Goal: Contribute content: Contribute content

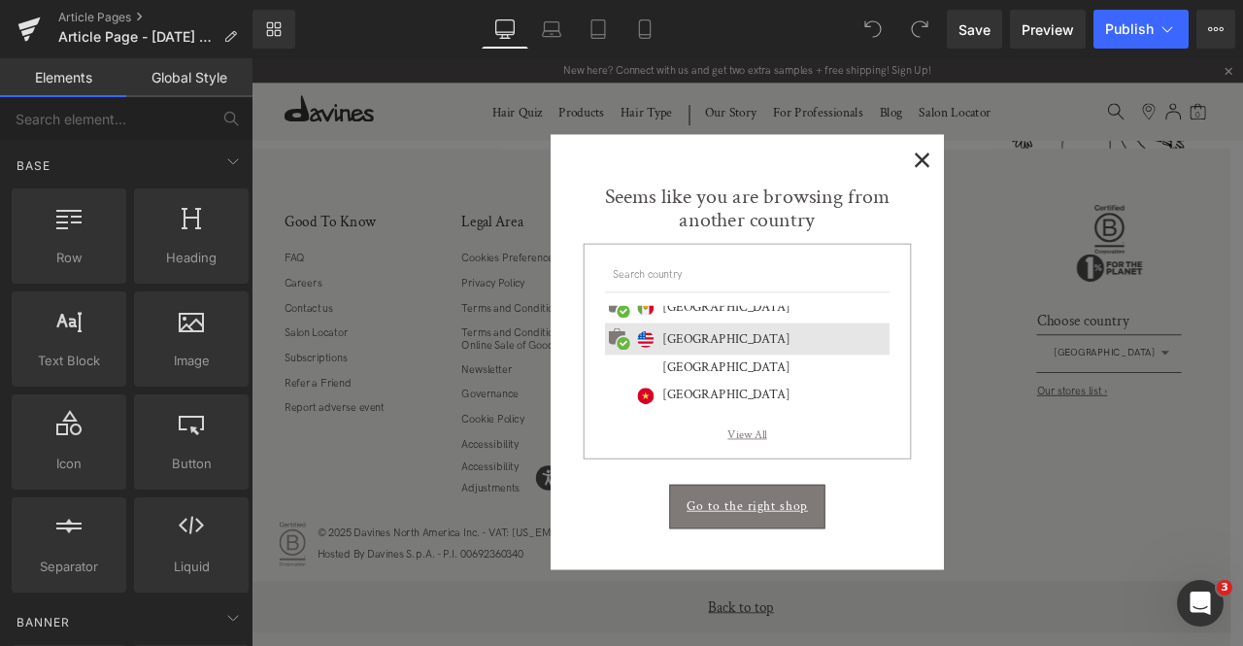
scroll to position [867, 0]
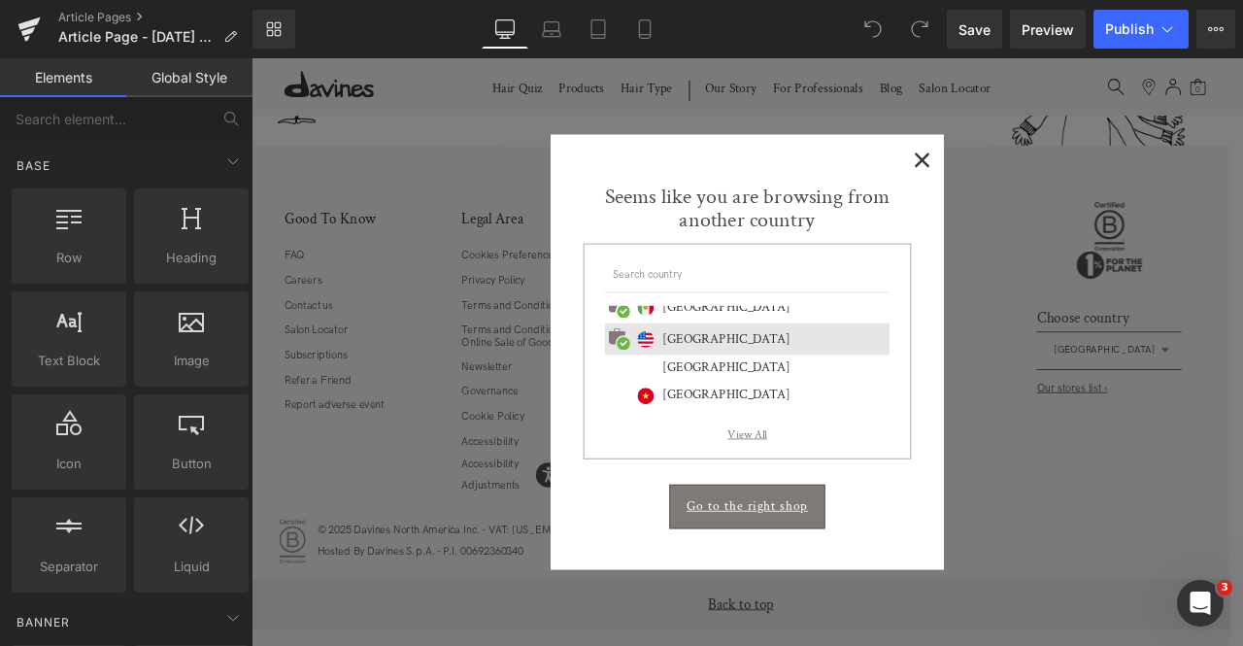
click at [1036, 185] on span "×" at bounding box center [1046, 176] width 20 height 24
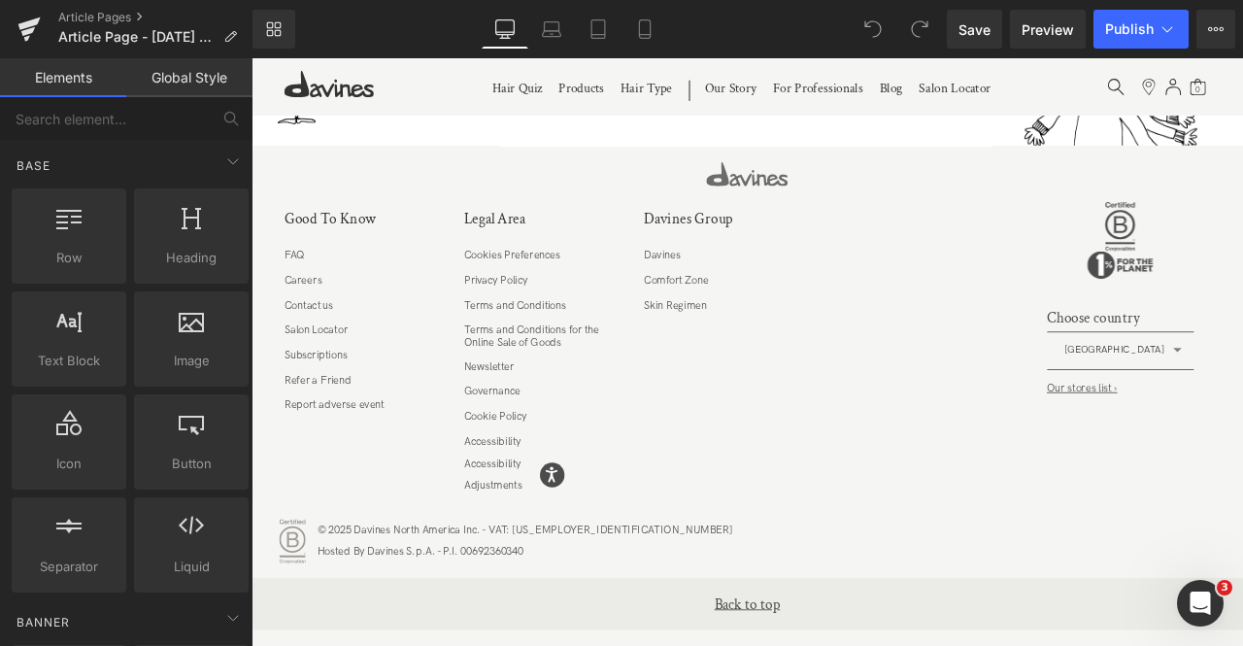
scroll to position [0, 0]
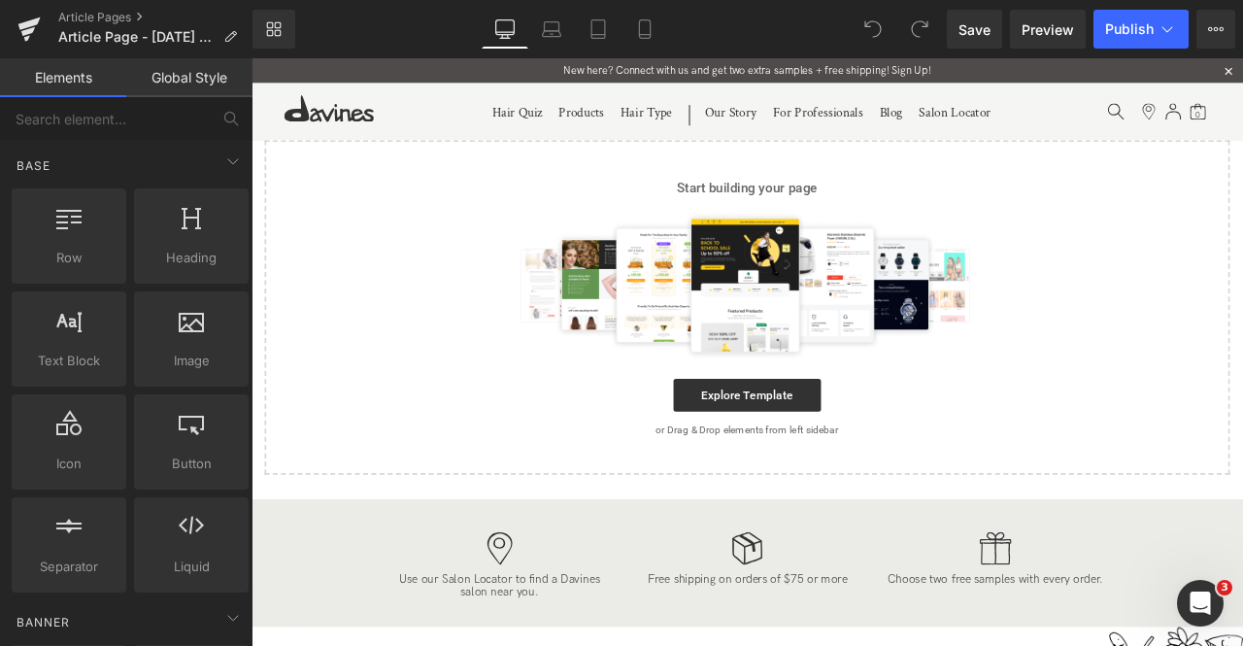
click at [849, 500] on p "or Drag & Drop elements from left sidebar" at bounding box center [839, 499] width 1082 height 14
click at [797, 449] on link "Explore Template" at bounding box center [838, 457] width 175 height 39
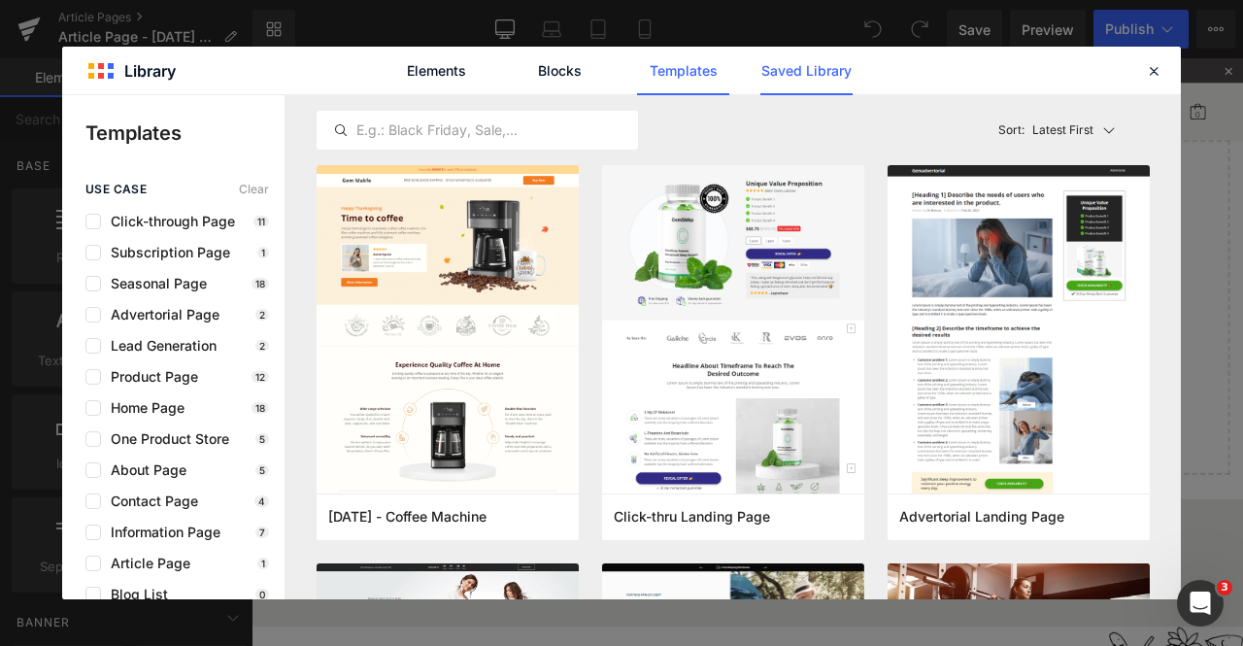
click at [815, 75] on link "Saved Library" at bounding box center [806, 71] width 92 height 49
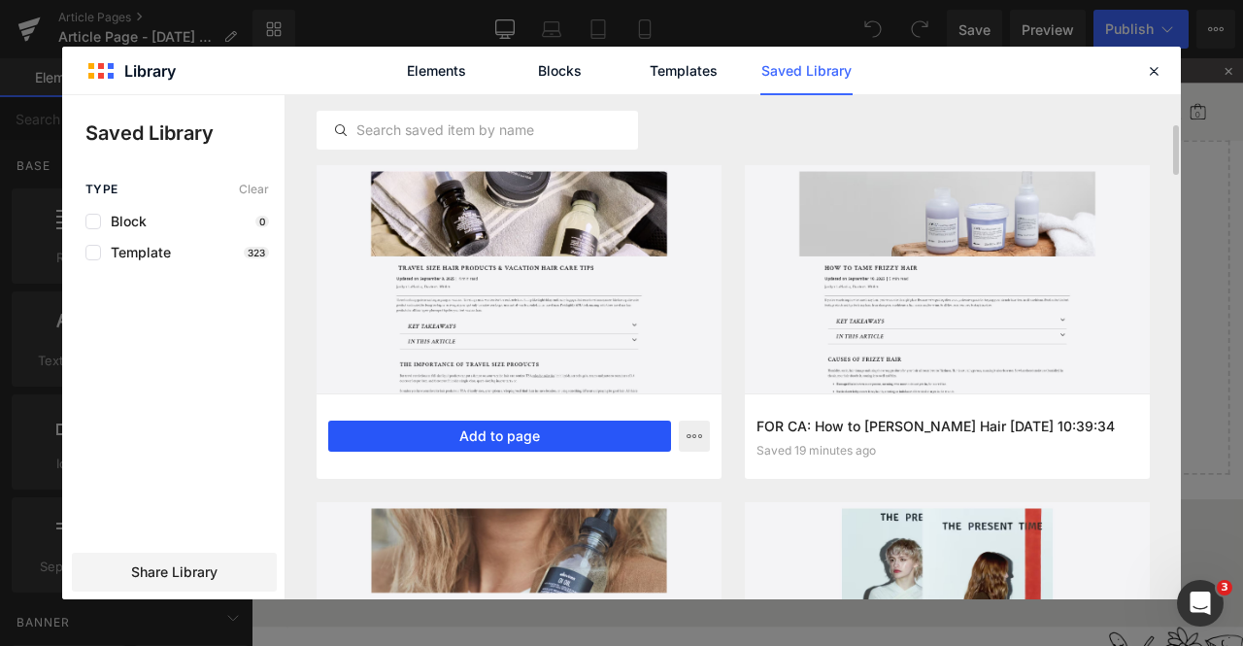
scroll to position [78, 0]
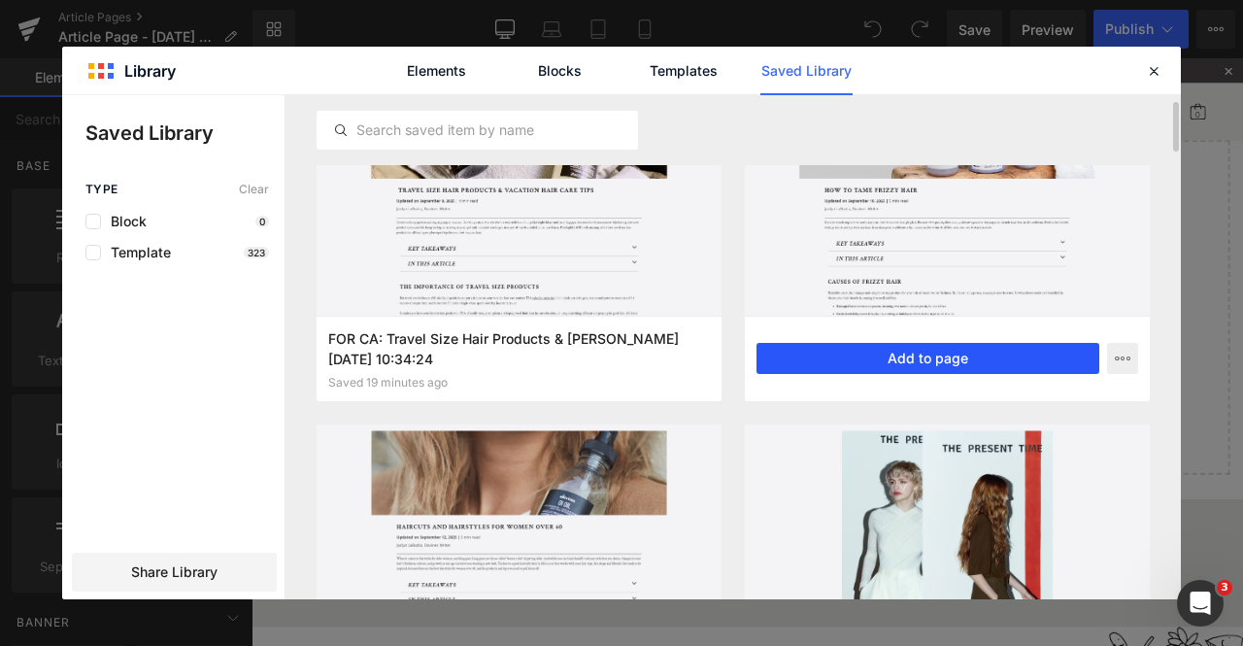
click at [864, 364] on button "Add to page" at bounding box center [927, 358] width 343 height 31
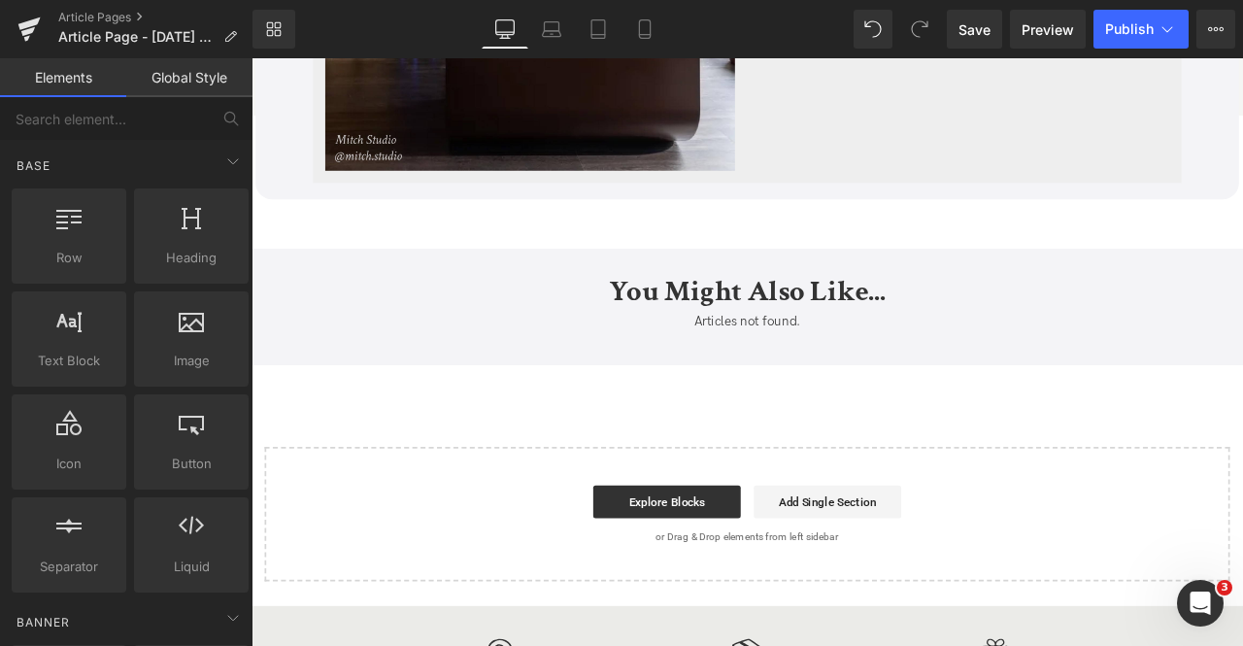
scroll to position [6476, 0]
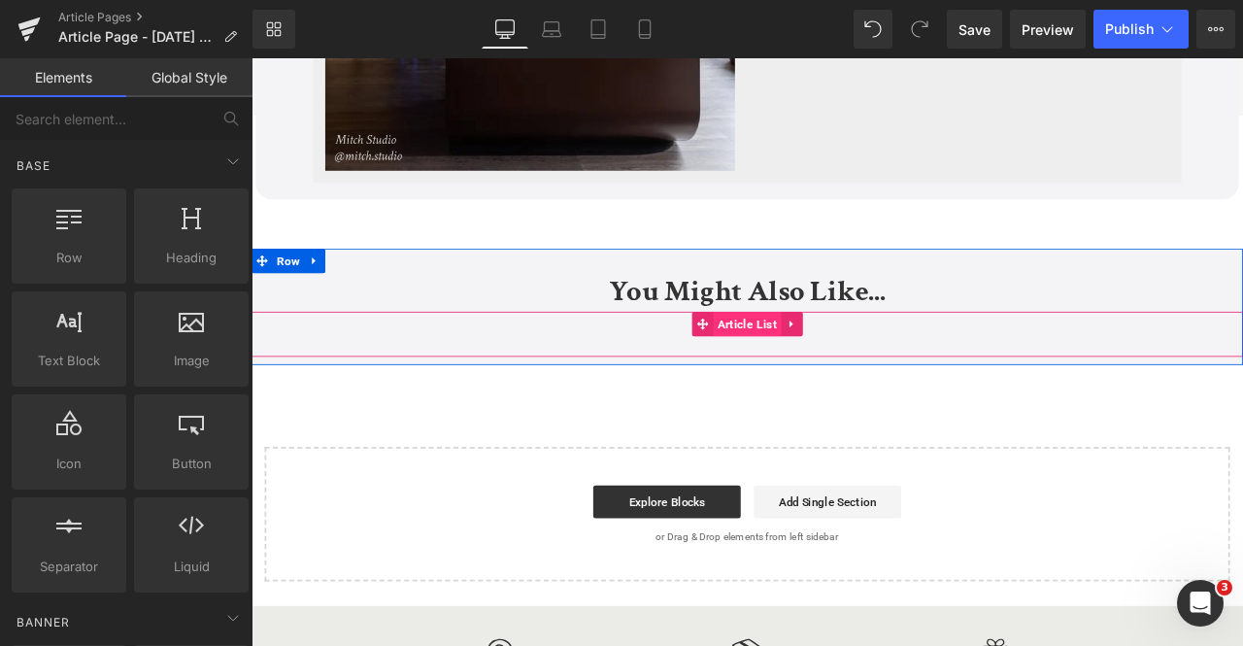
click at [828, 371] on span "Article List" at bounding box center [839, 372] width 81 height 29
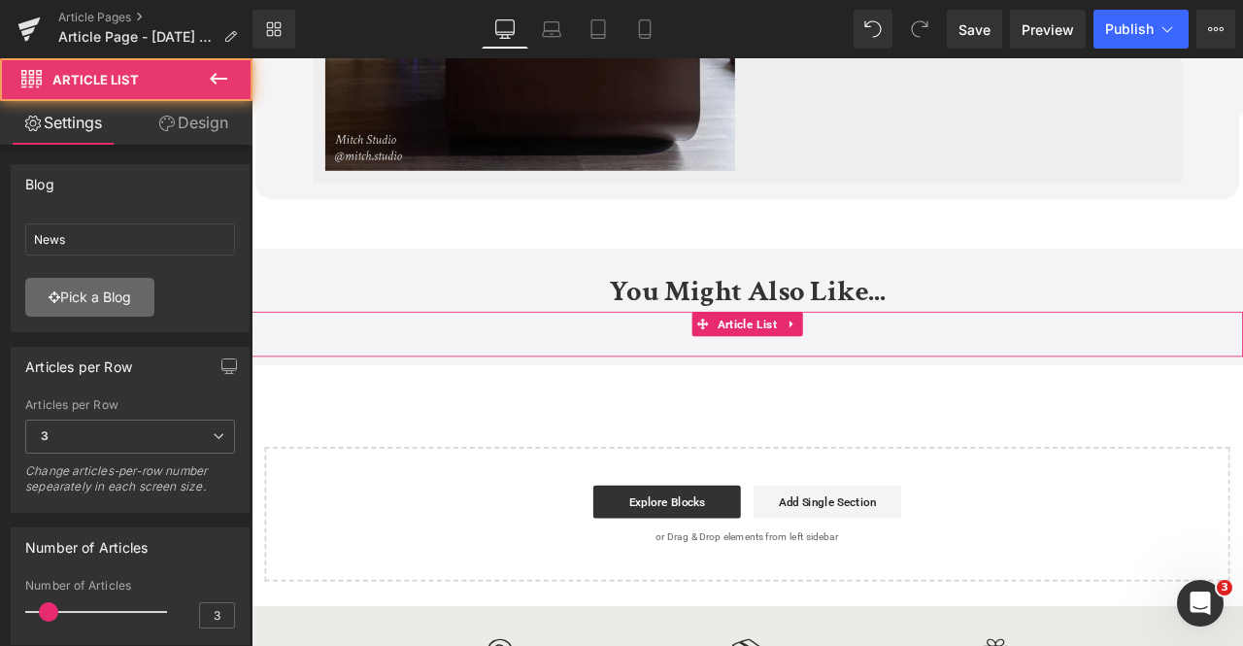
click at [123, 296] on link "Pick a Blog" at bounding box center [89, 297] width 129 height 39
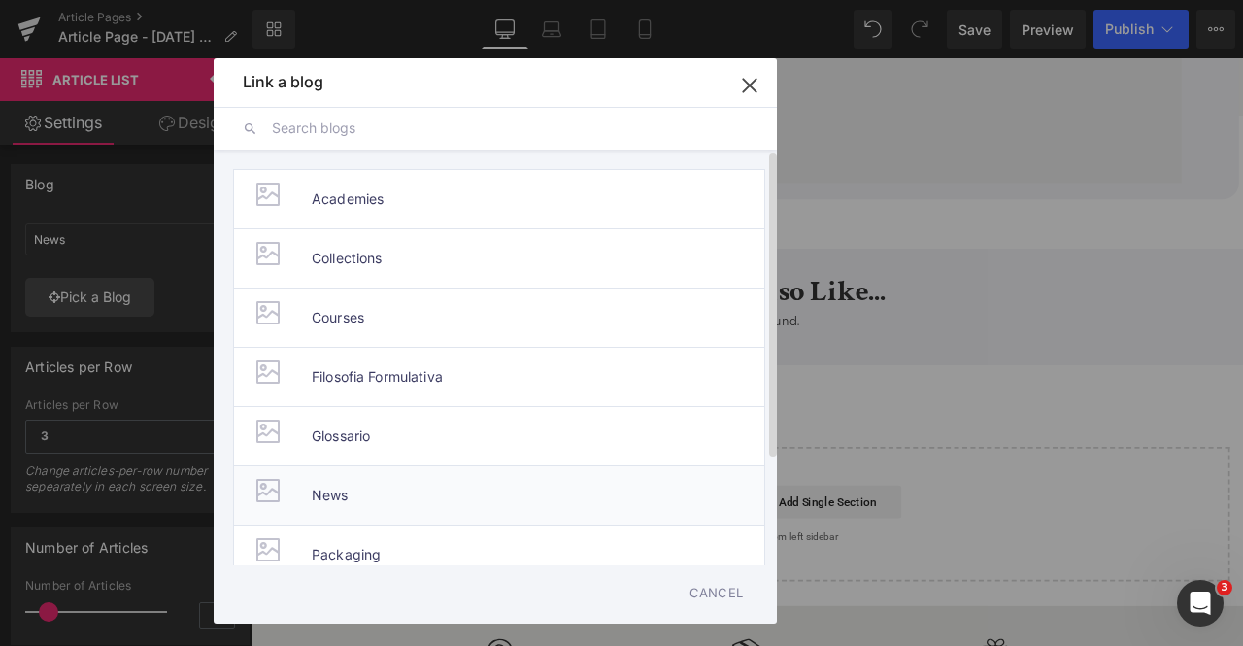
click at [336, 484] on span "News" at bounding box center [330, 495] width 37 height 58
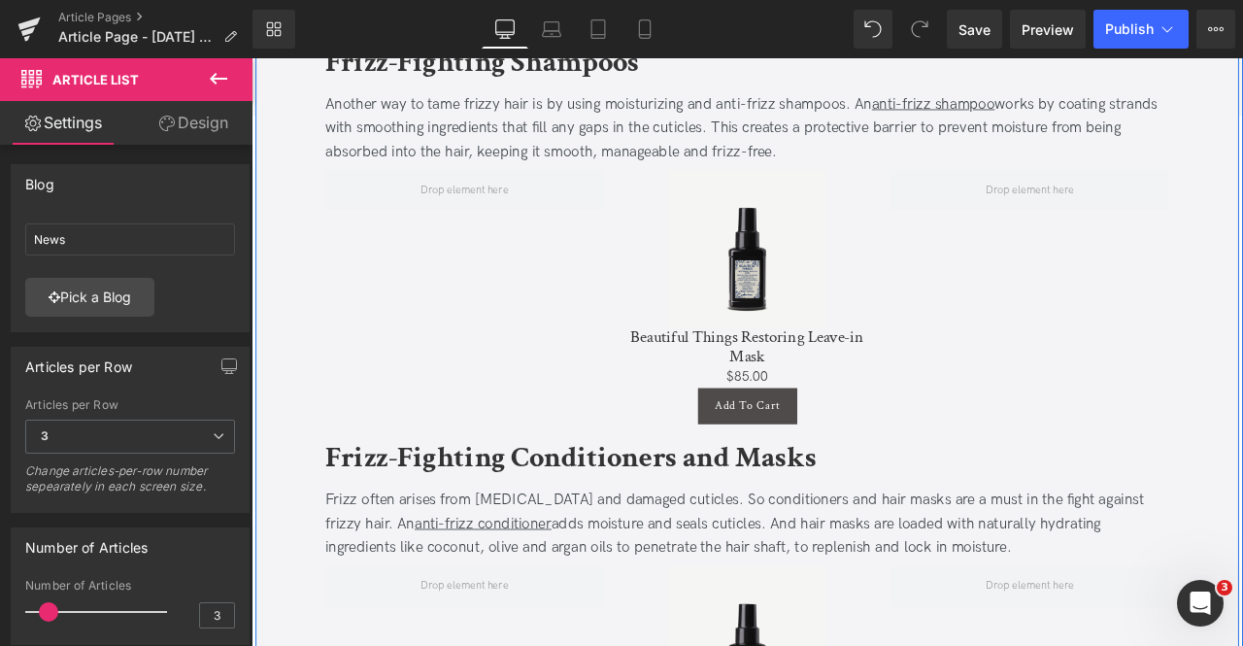
scroll to position [1718, 0]
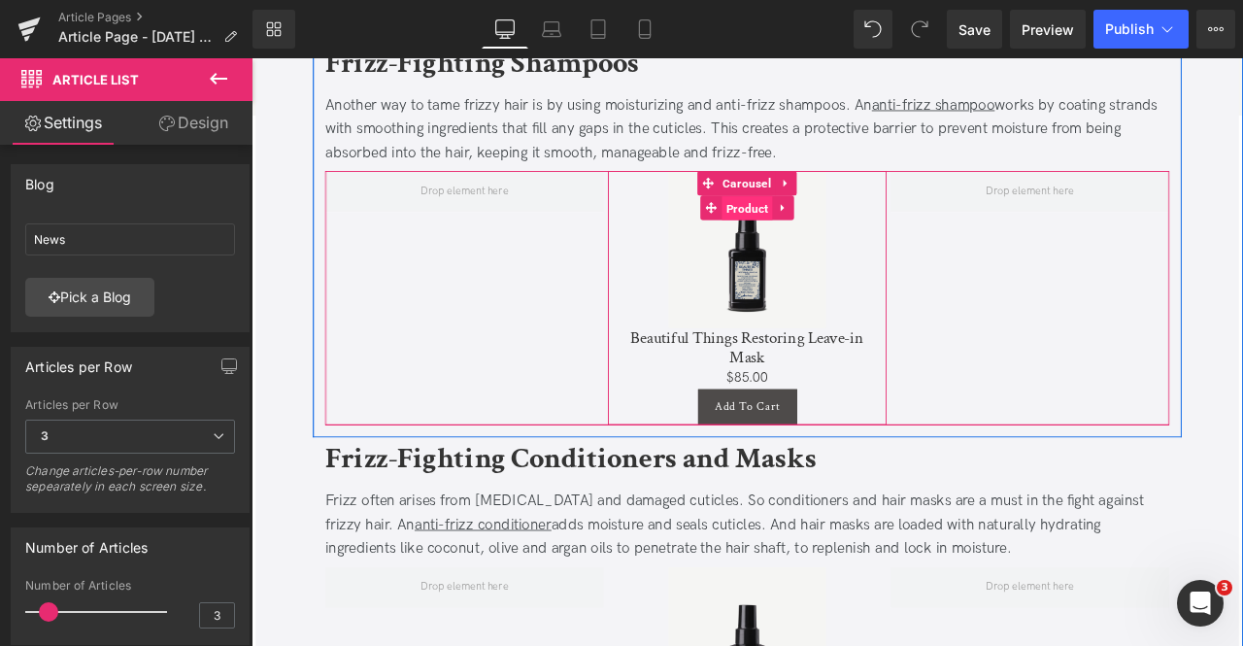
click at [841, 231] on span "Product" at bounding box center [839, 236] width 60 height 29
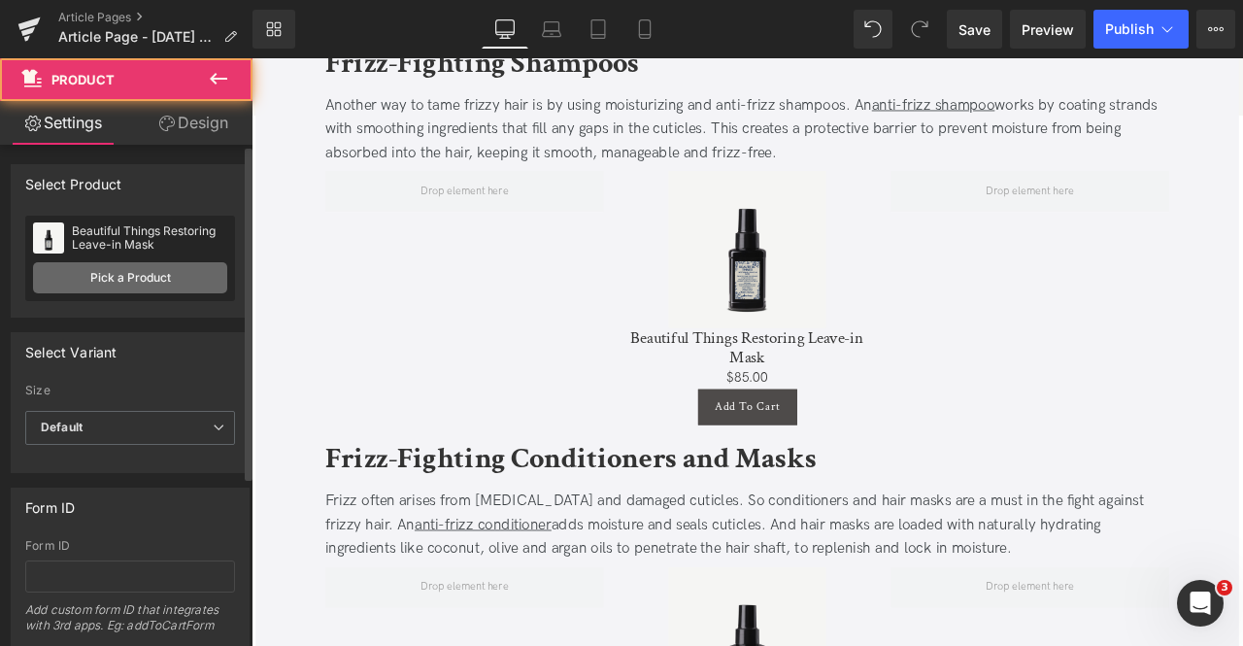
click at [126, 263] on link "Pick a Product" at bounding box center [130, 277] width 194 height 31
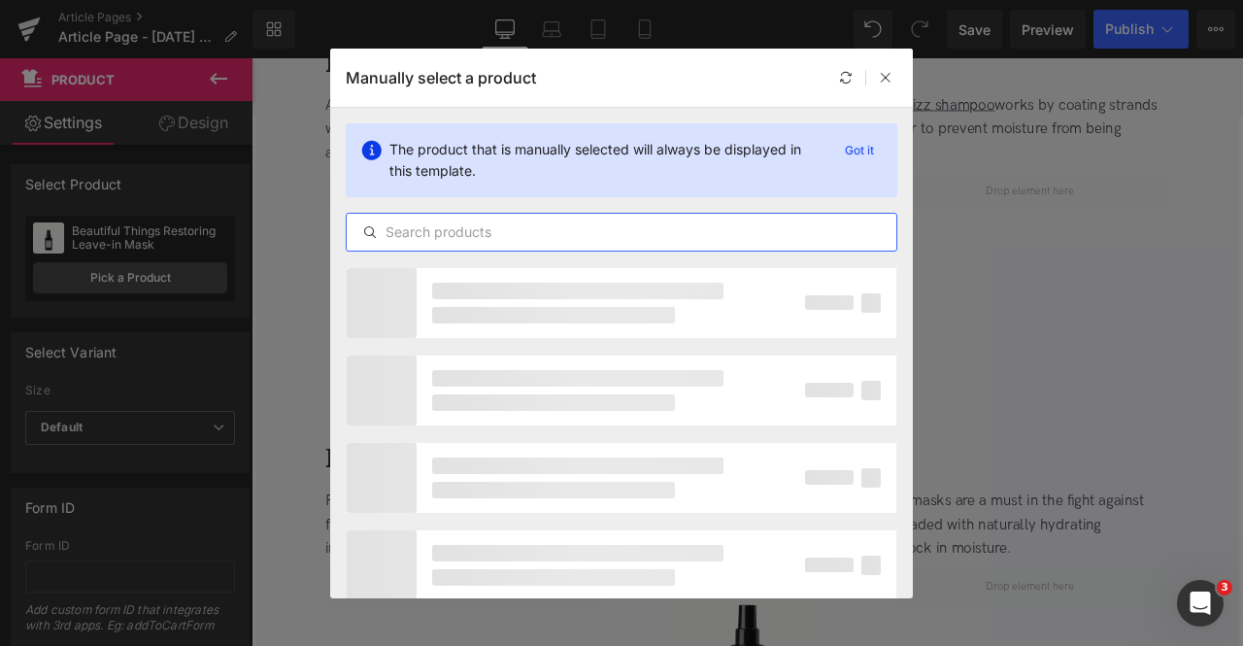
click at [520, 236] on input "text" at bounding box center [622, 231] width 550 height 23
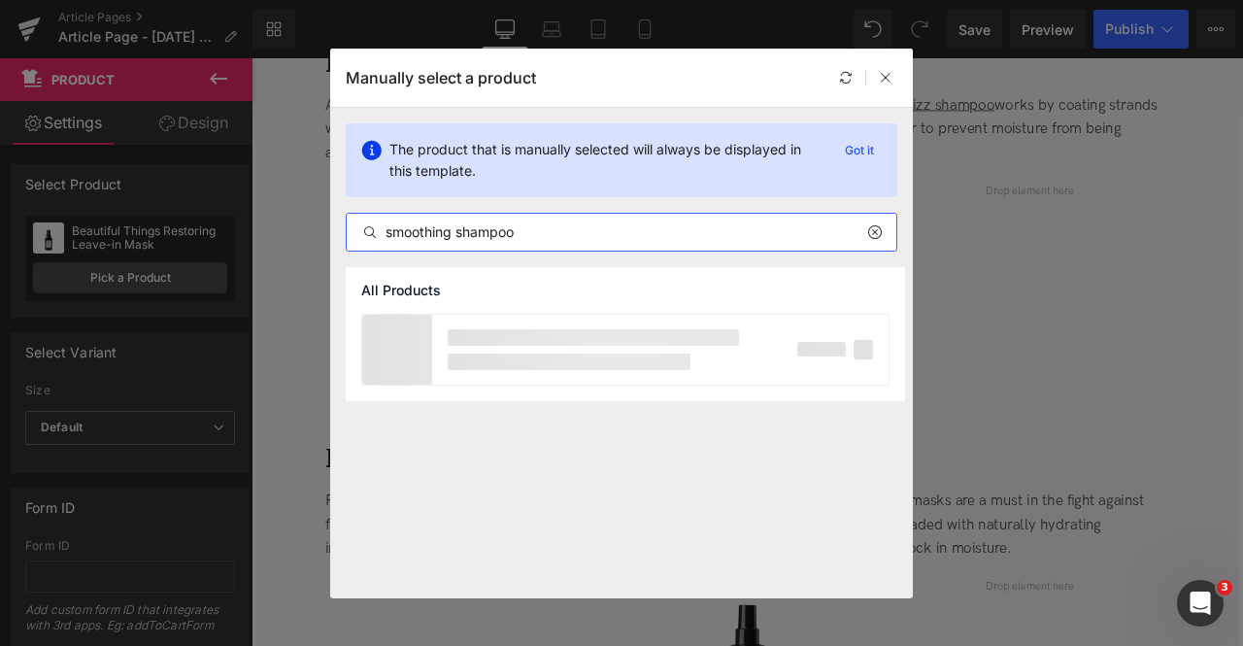
click at [414, 226] on input "smoothing shampoo" at bounding box center [622, 231] width 550 height 23
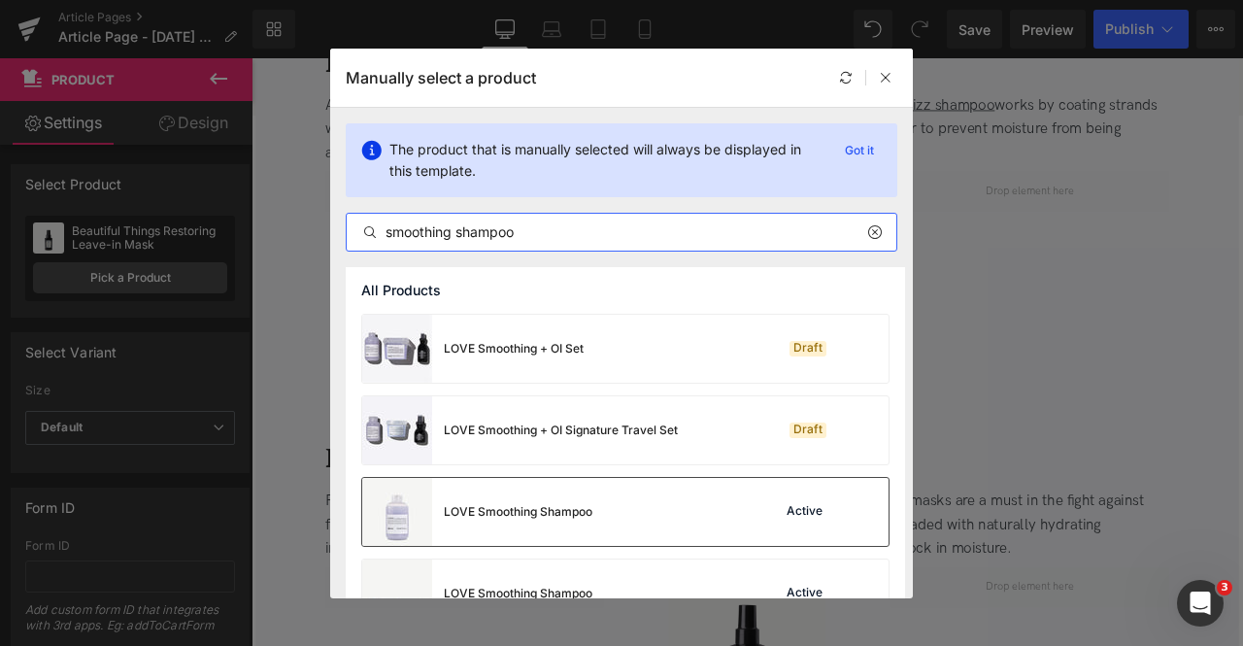
type input "smoothing shampoo"
click at [540, 506] on div "LOVE Smoothing Shampoo" at bounding box center [518, 511] width 149 height 17
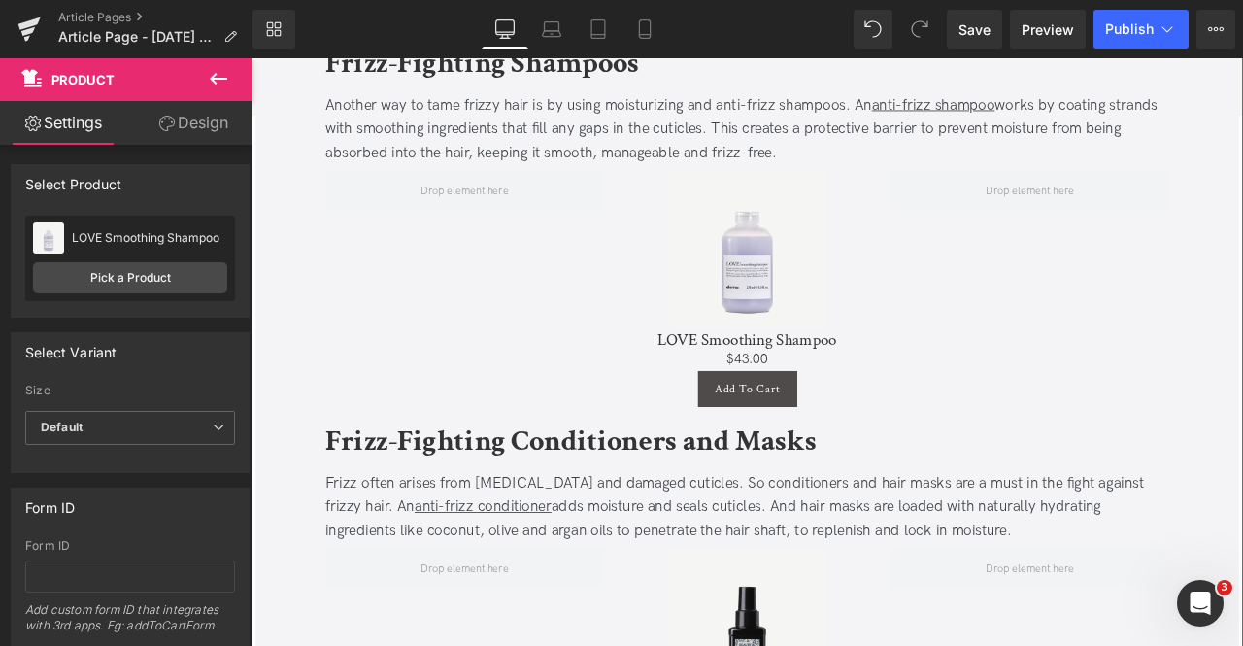
scroll to position [1927, 0]
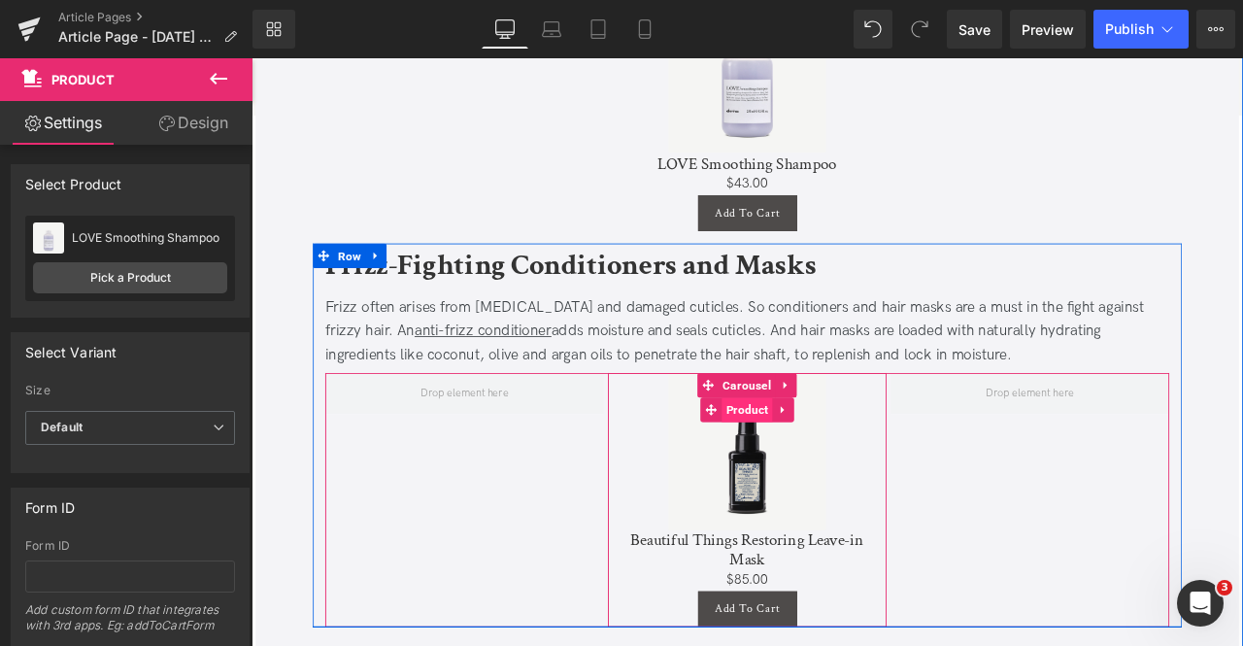
click at [834, 461] on span "Product" at bounding box center [839, 474] width 60 height 29
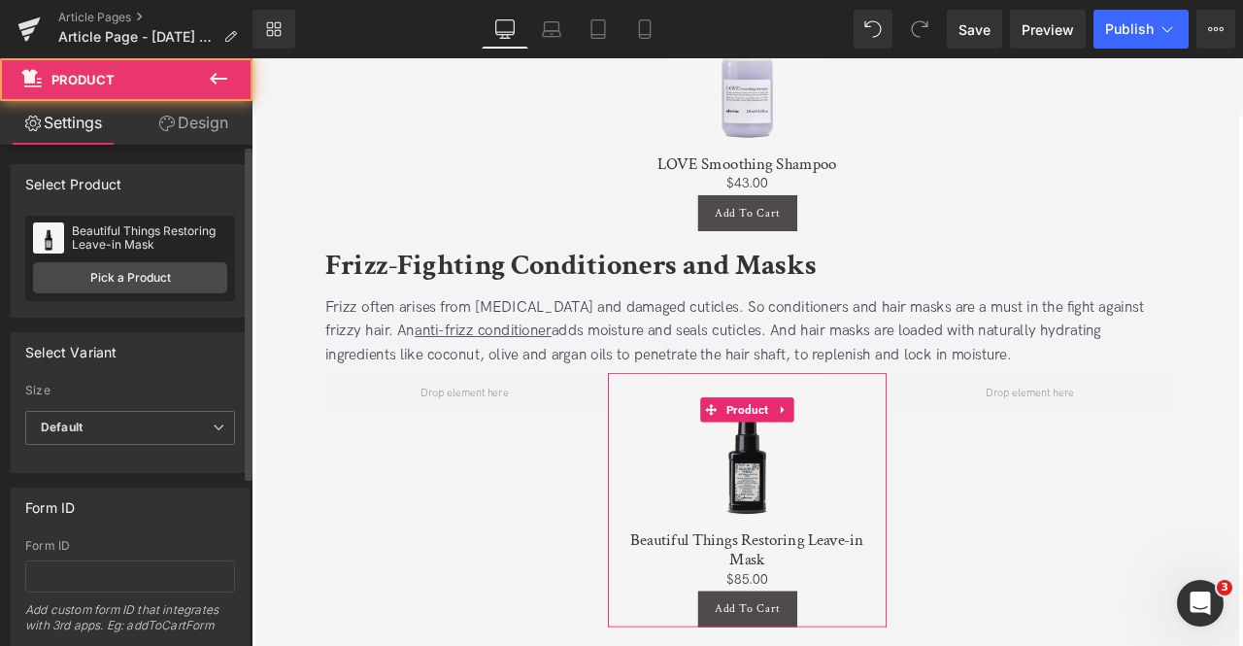
click at [151, 261] on div "Beautiful Things Restoring Leave-in Mask Beautiful Things Restoring Leave-in Ma…" at bounding box center [130, 258] width 210 height 85
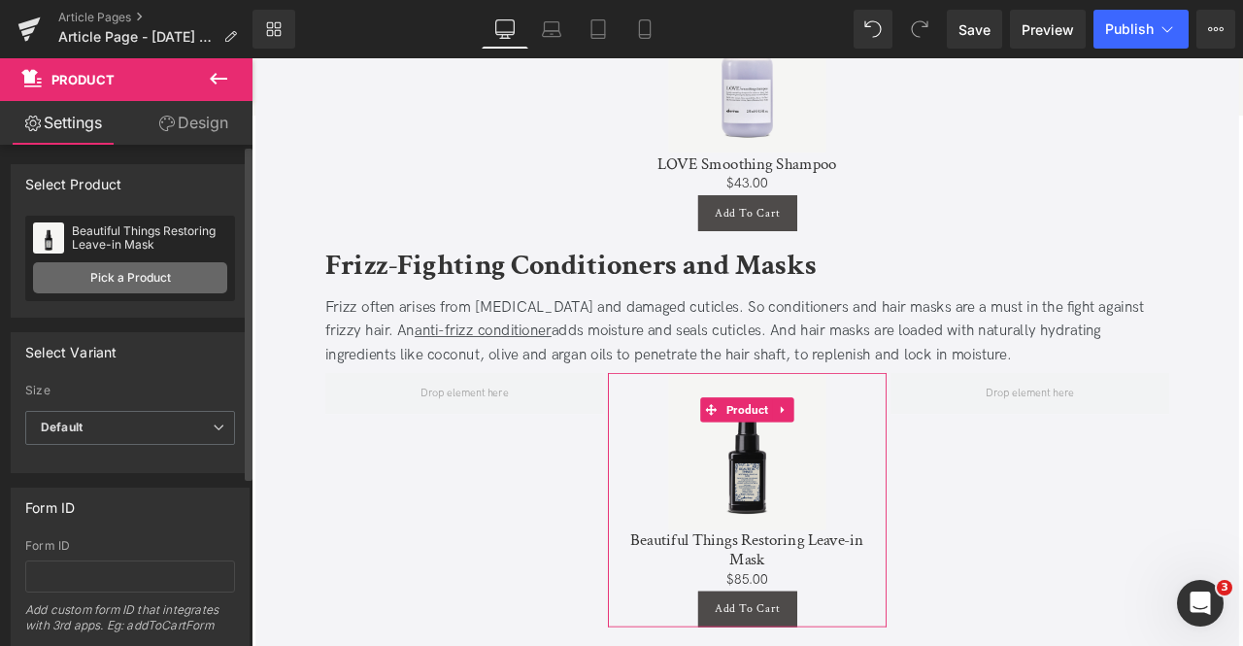
click at [196, 285] on link "Pick a Product" at bounding box center [130, 277] width 194 height 31
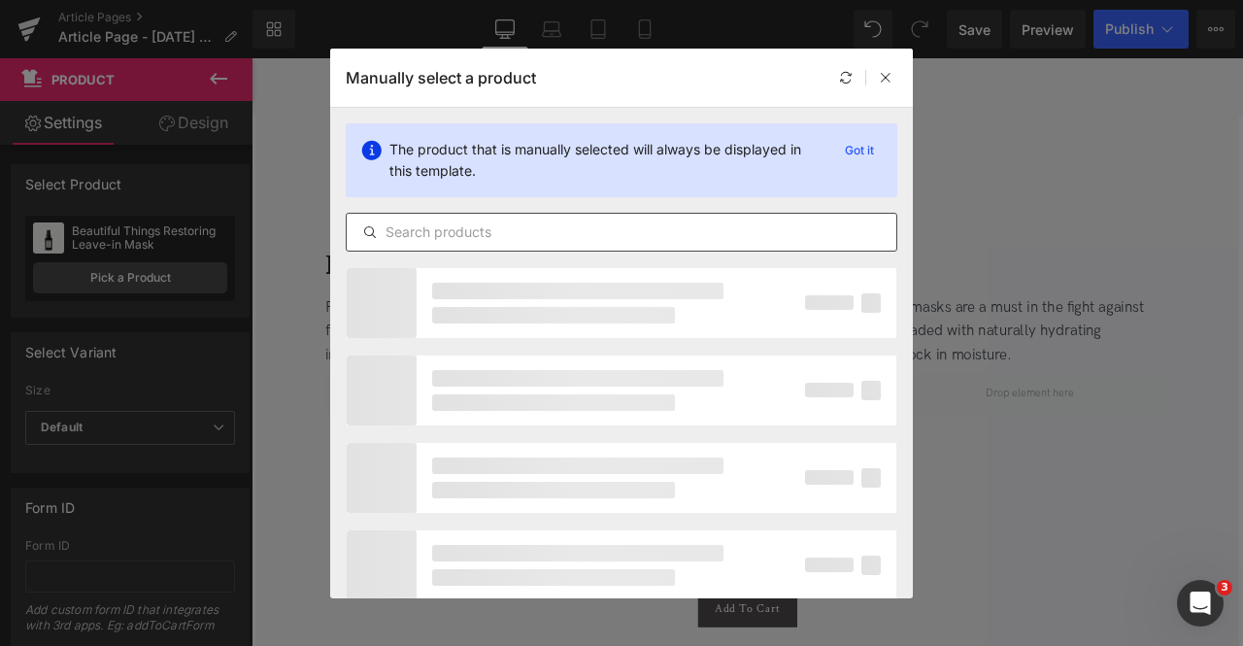
click at [559, 227] on input "text" at bounding box center [622, 231] width 550 height 23
paste input "smoothing"
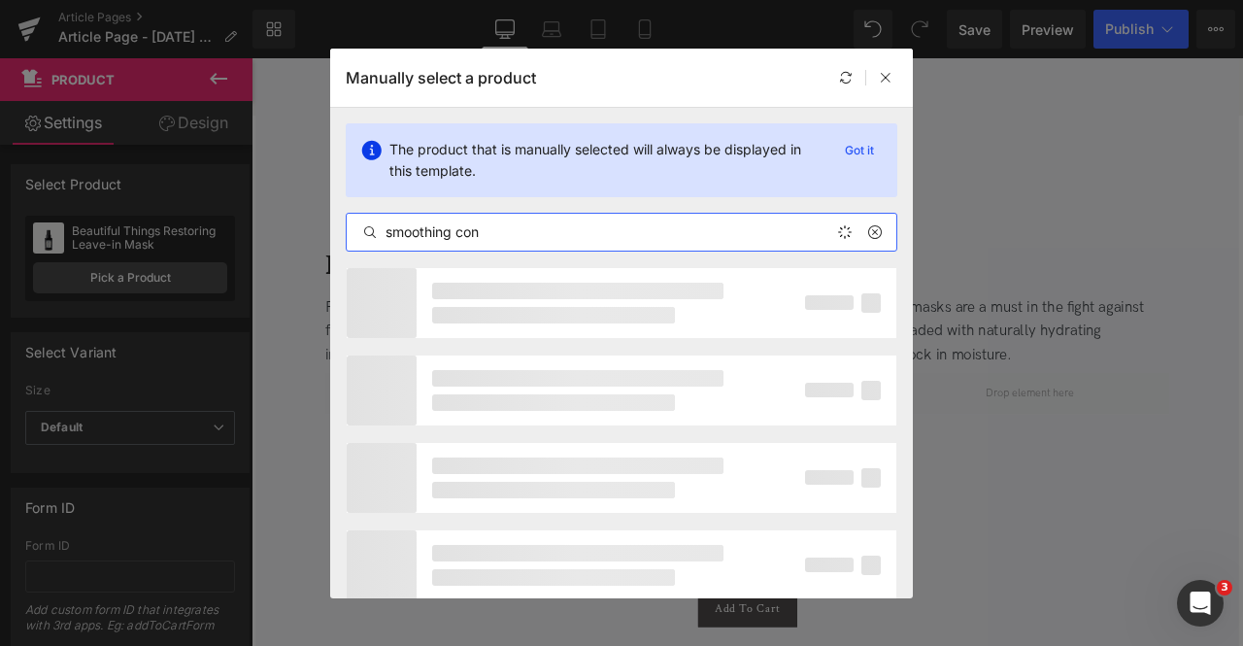
type input "smoothing con"
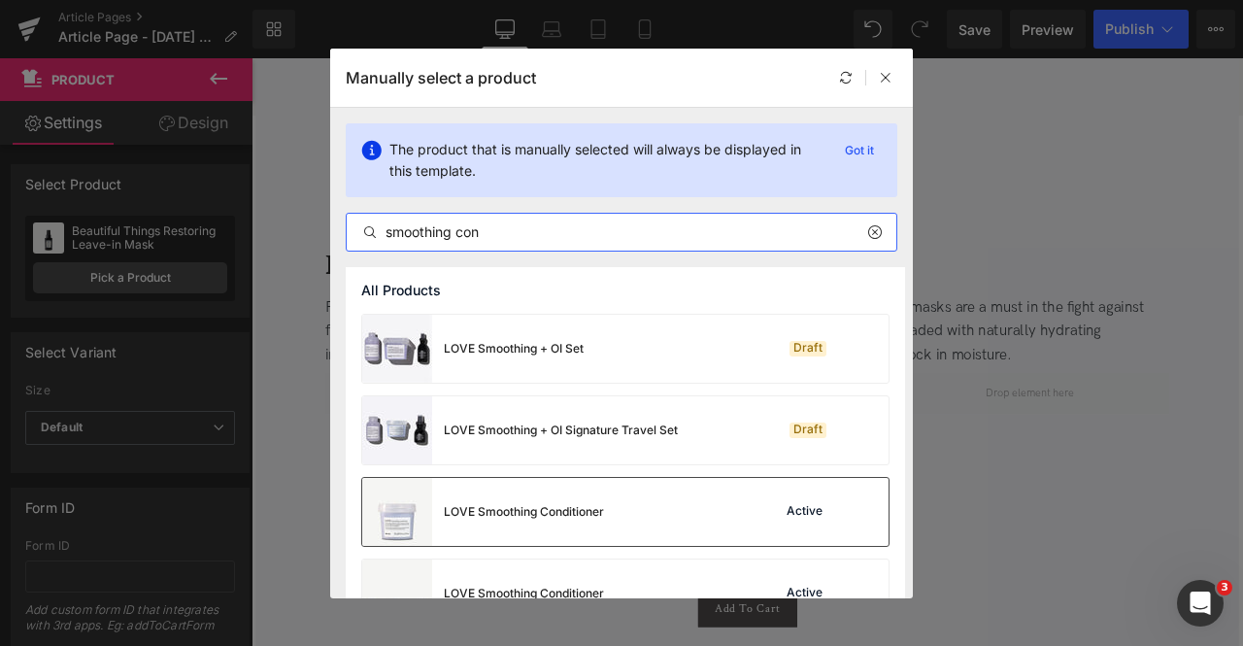
click at [550, 521] on div "LOVE Smoothing Conditioner" at bounding box center [483, 512] width 242 height 68
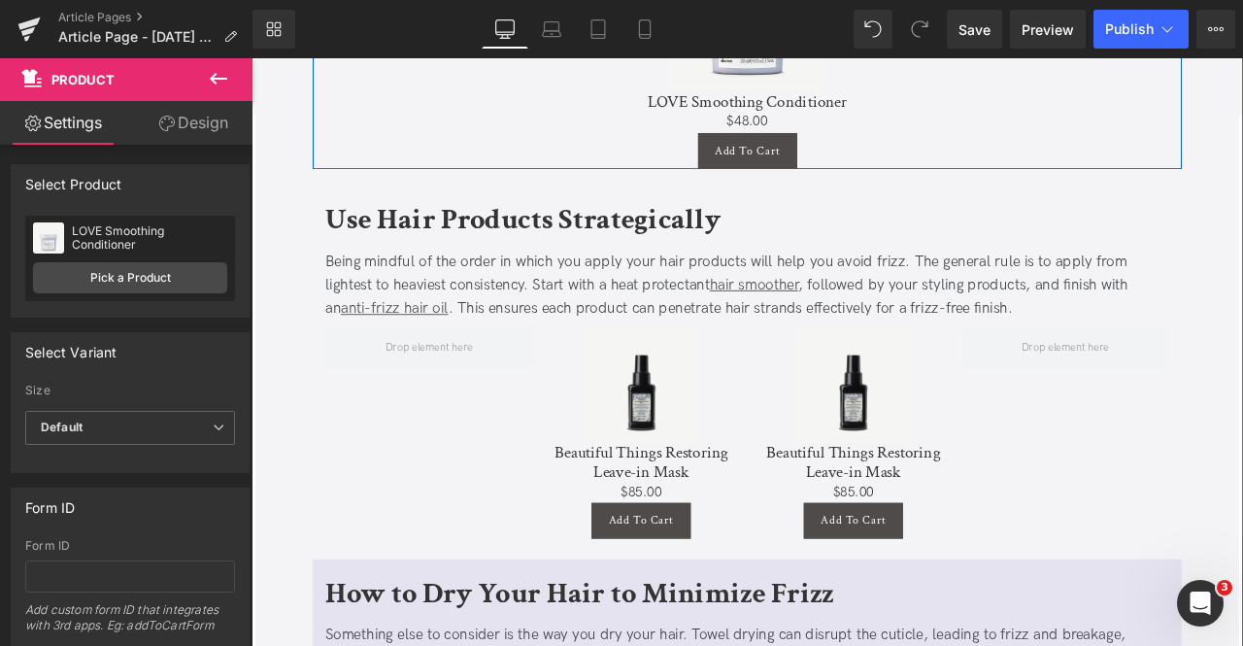
scroll to position [2484, 0]
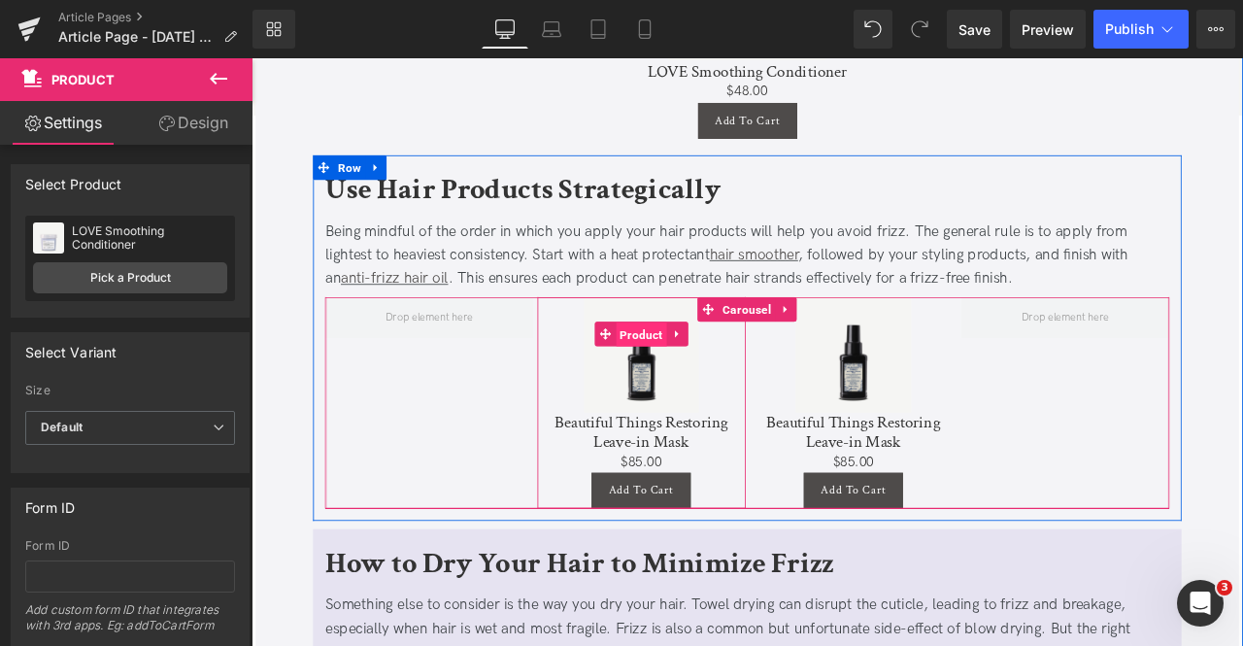
click at [710, 383] on span "Product" at bounding box center [713, 385] width 60 height 29
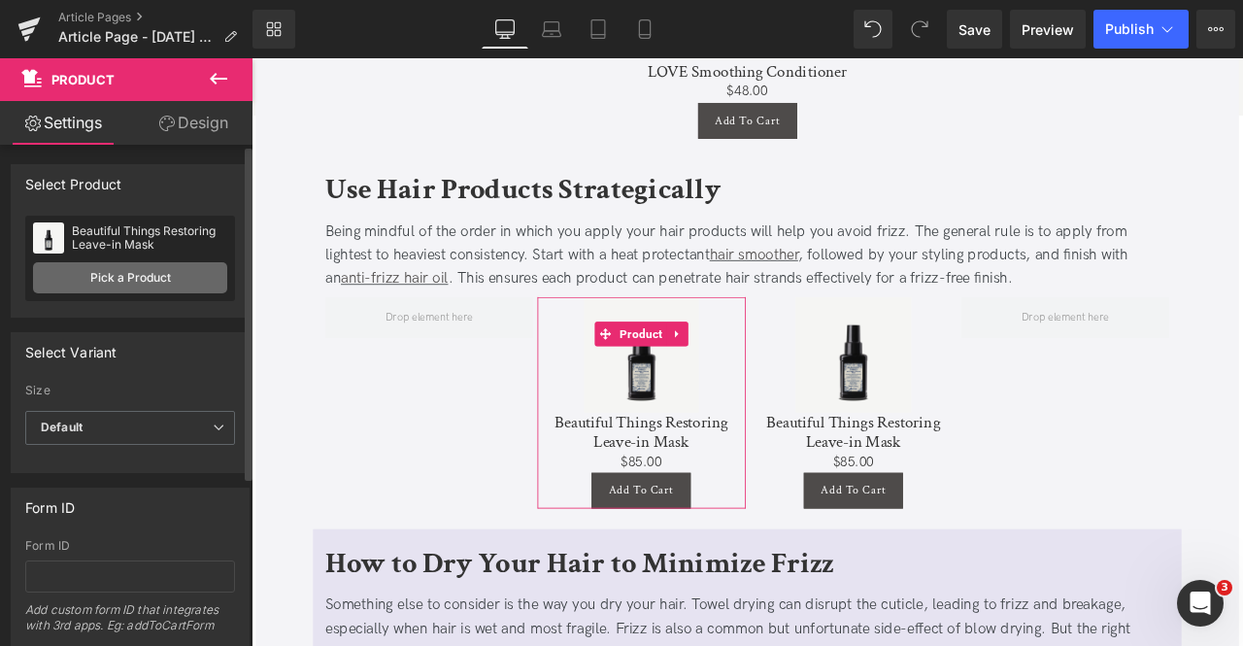
click at [158, 273] on link "Pick a Product" at bounding box center [130, 277] width 194 height 31
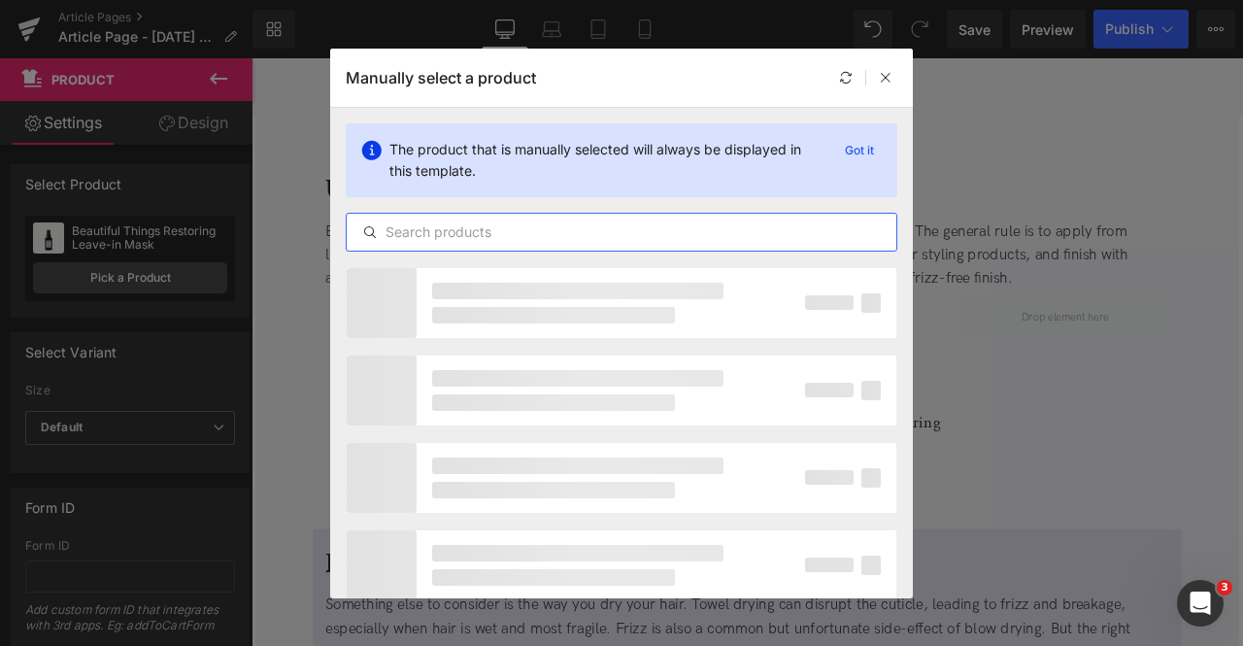
click at [582, 222] on input "text" at bounding box center [622, 231] width 550 height 23
paste input "smoothing"
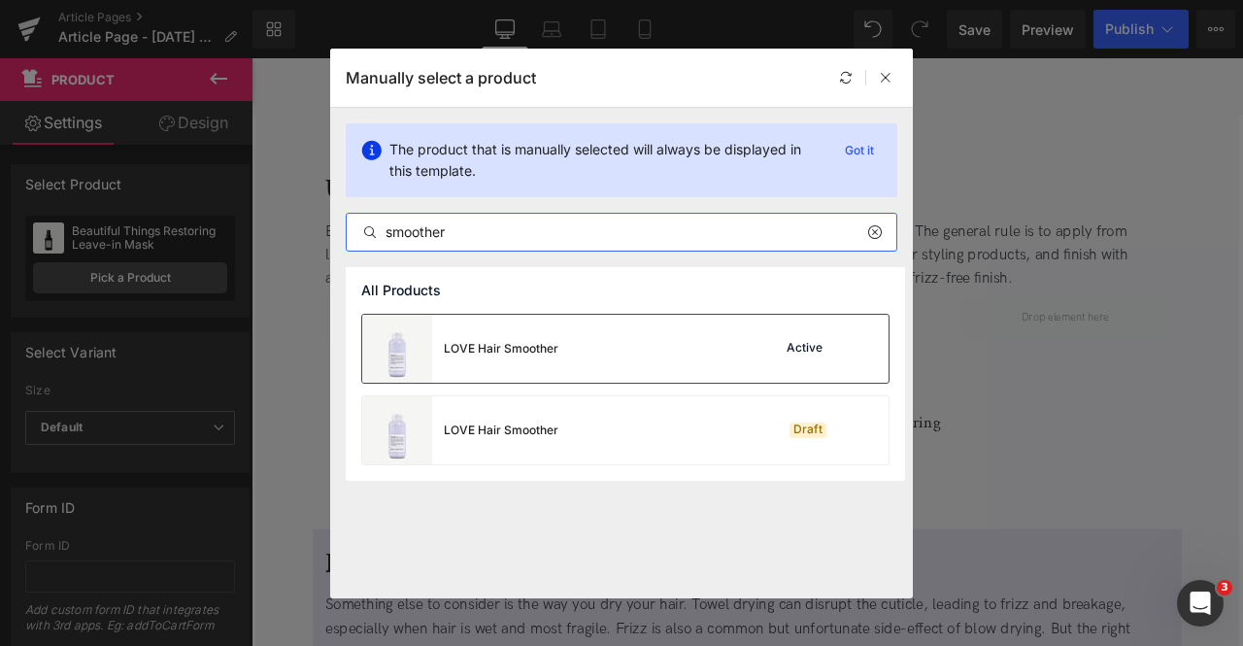
type input "smoother"
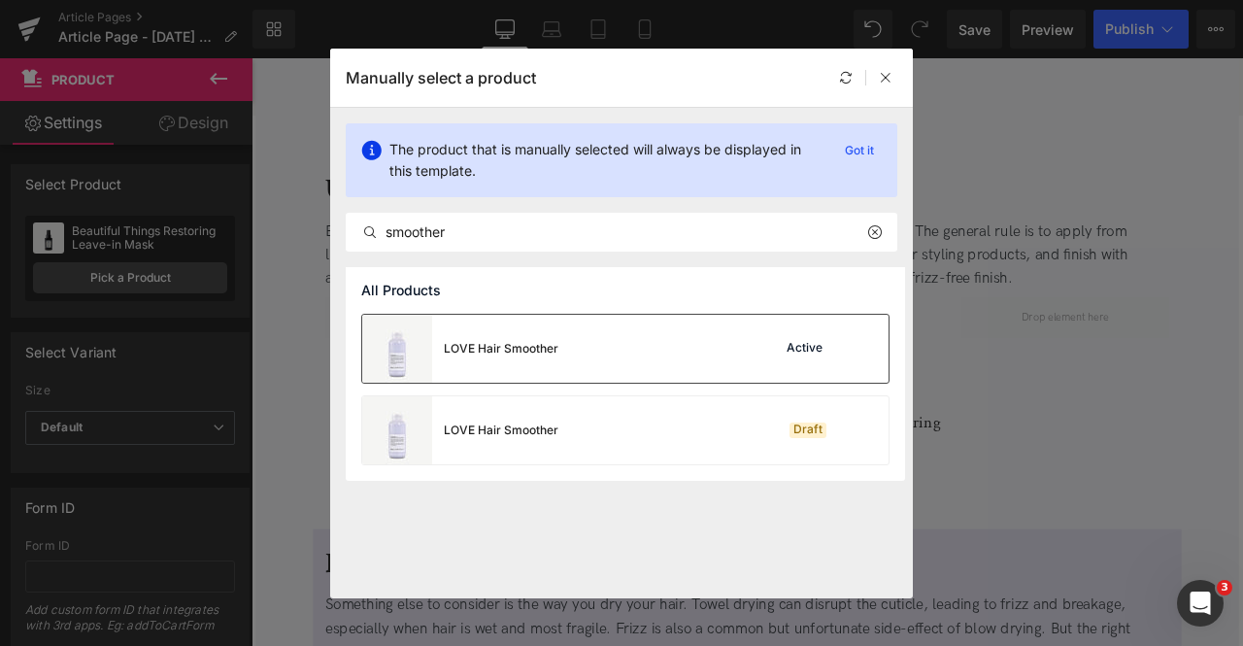
click at [570, 337] on div "LOVE Hair Smoother Active" at bounding box center [625, 349] width 526 height 68
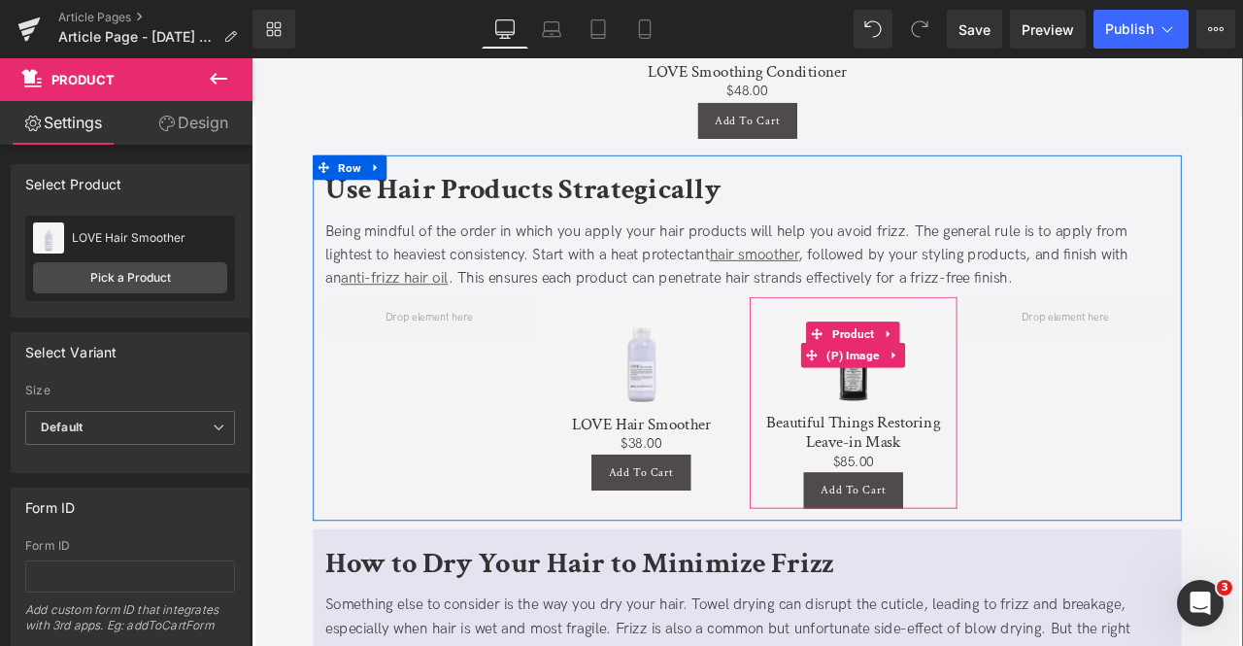
click at [950, 367] on img at bounding box center [964, 409] width 136 height 136
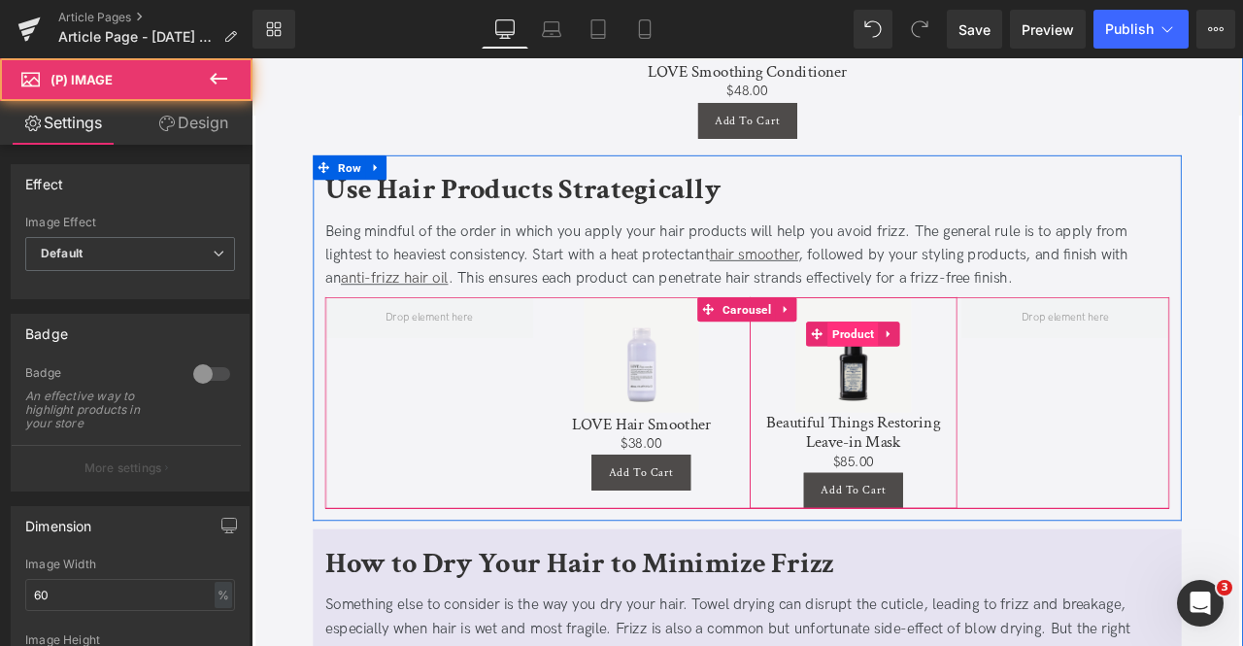
click at [968, 385] on span "Product" at bounding box center [964, 384] width 60 height 29
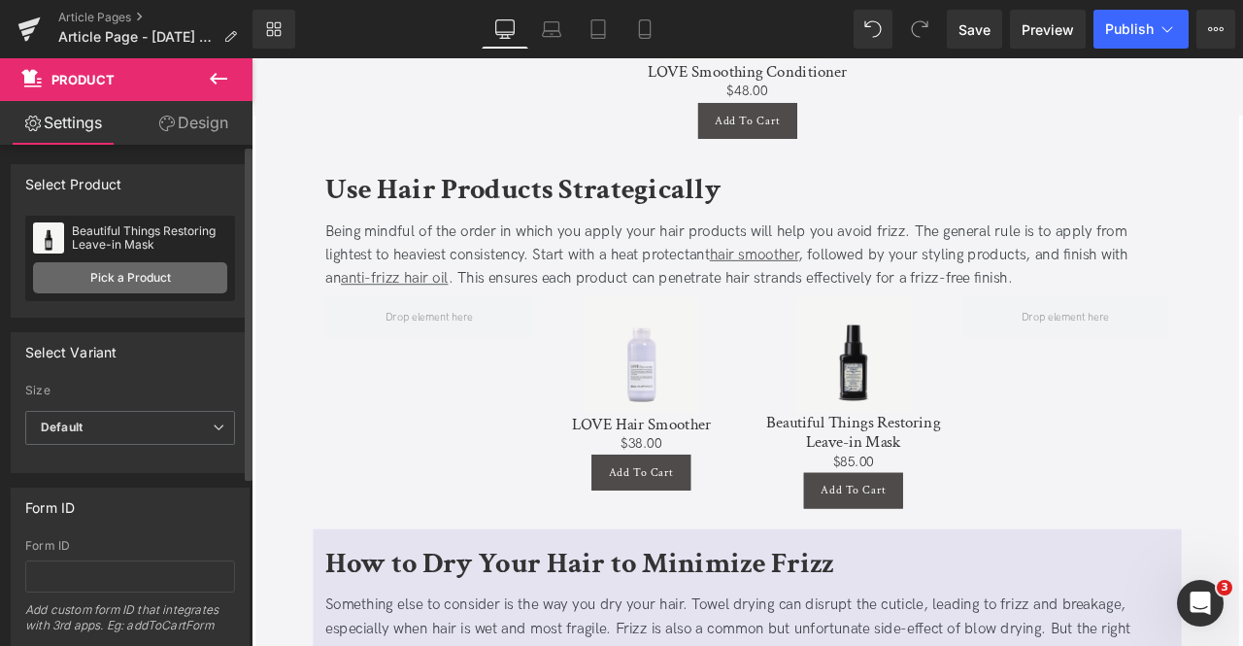
click at [93, 269] on link "Pick a Product" at bounding box center [130, 277] width 194 height 31
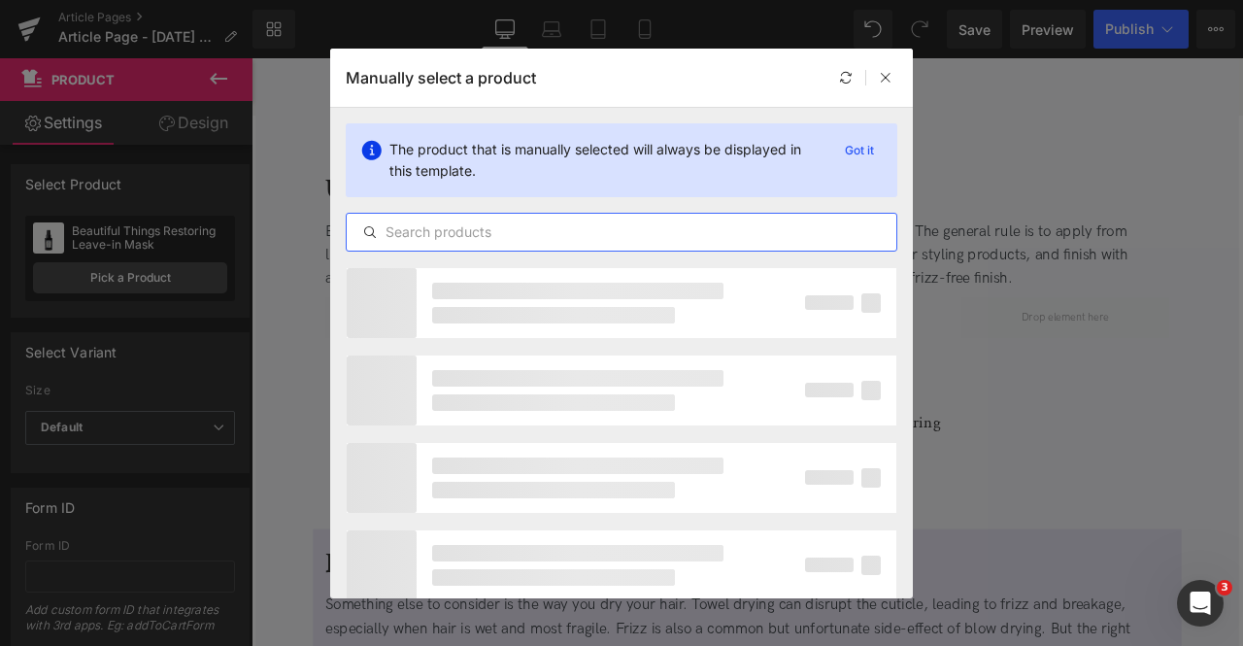
click at [598, 237] on input "text" at bounding box center [622, 231] width 550 height 23
type input "oi oil"
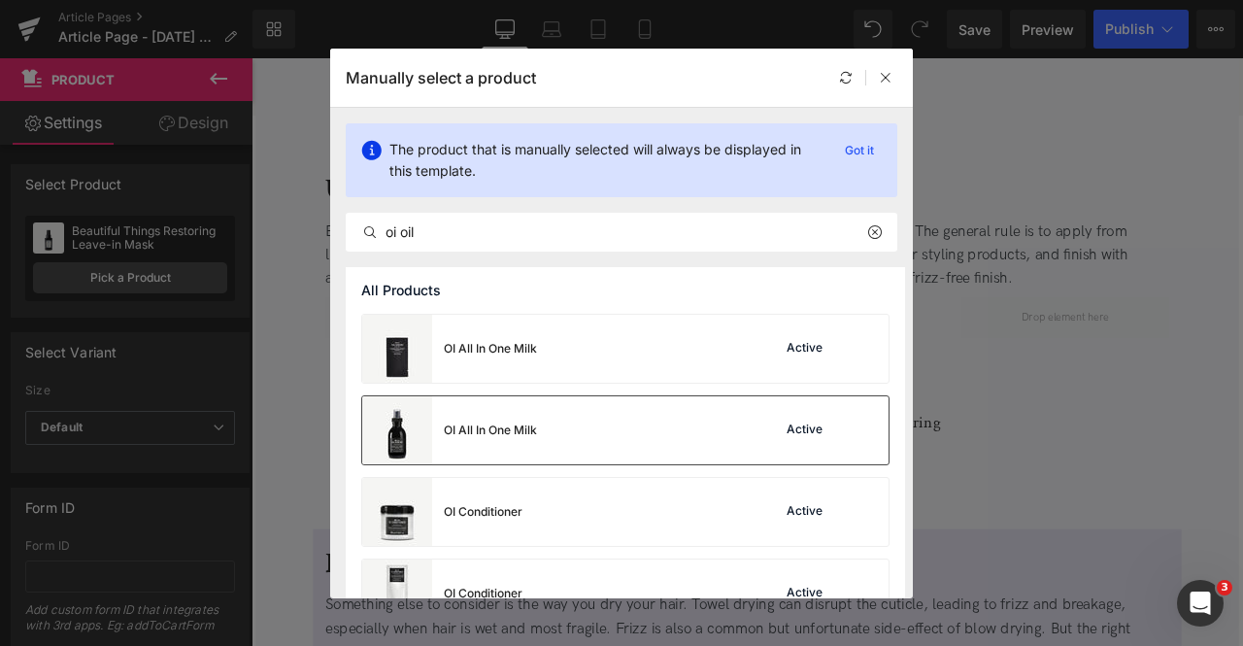
click at [548, 446] on div "OI All In One Milk Active" at bounding box center [625, 430] width 526 height 68
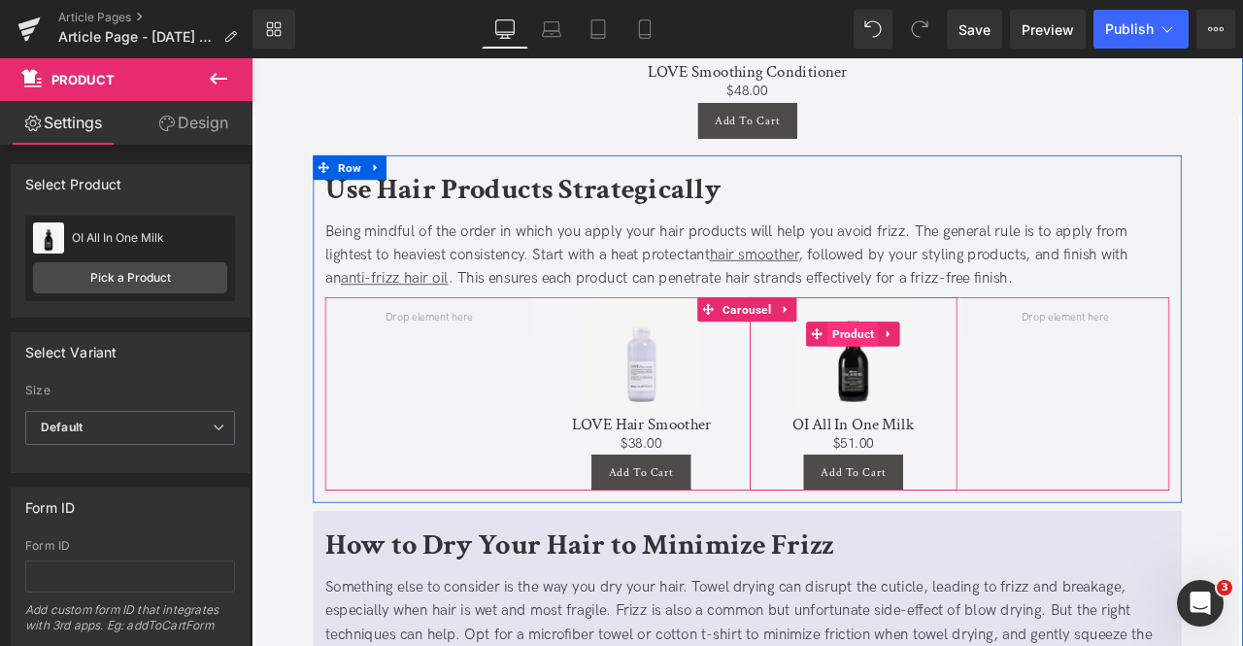
click at [969, 382] on span "Product" at bounding box center [964, 384] width 60 height 29
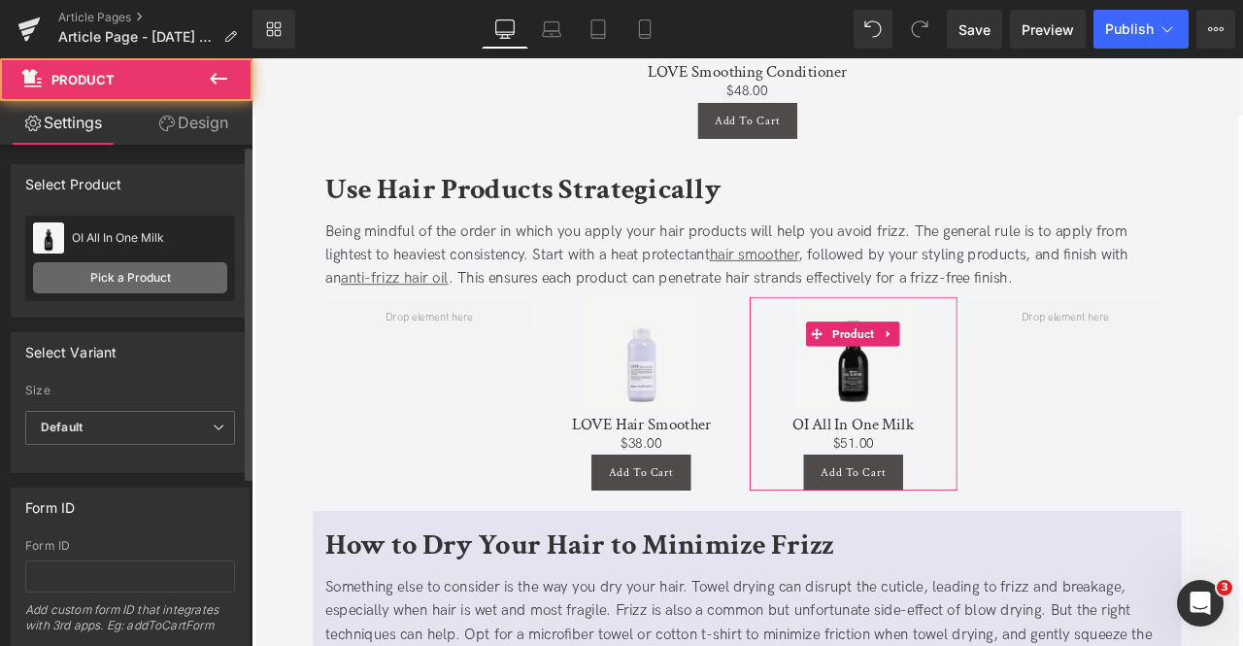
click at [192, 281] on link "Pick a Product" at bounding box center [130, 277] width 194 height 31
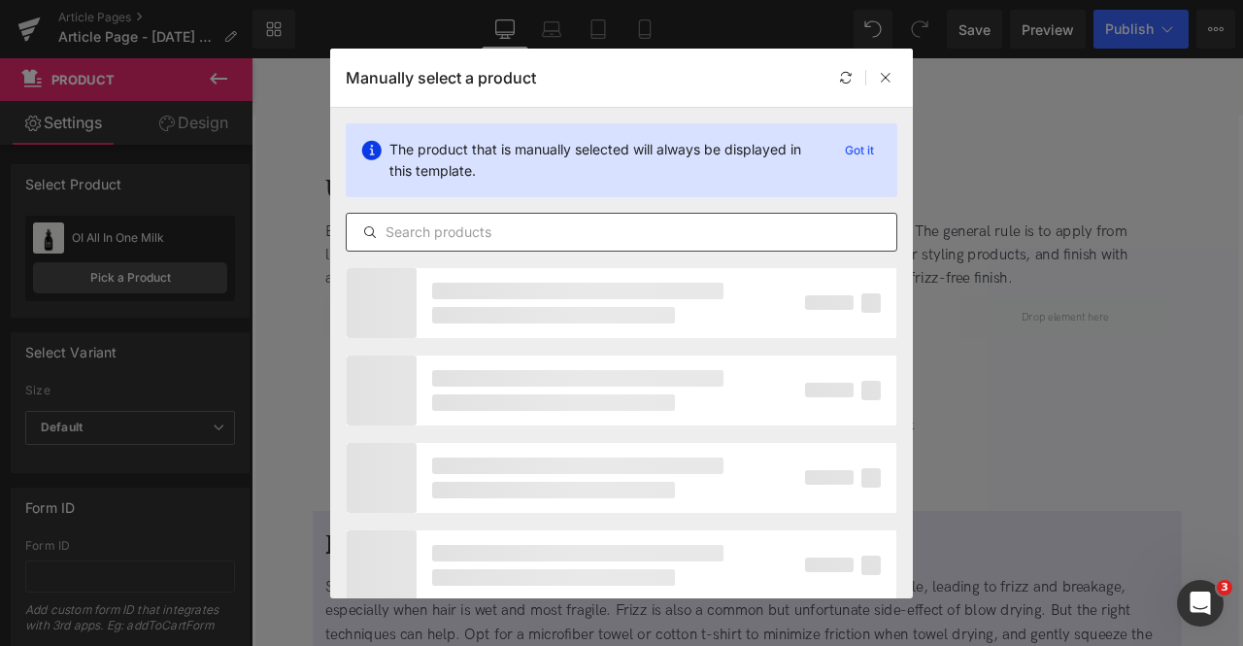
click at [619, 231] on input "text" at bounding box center [622, 231] width 550 height 23
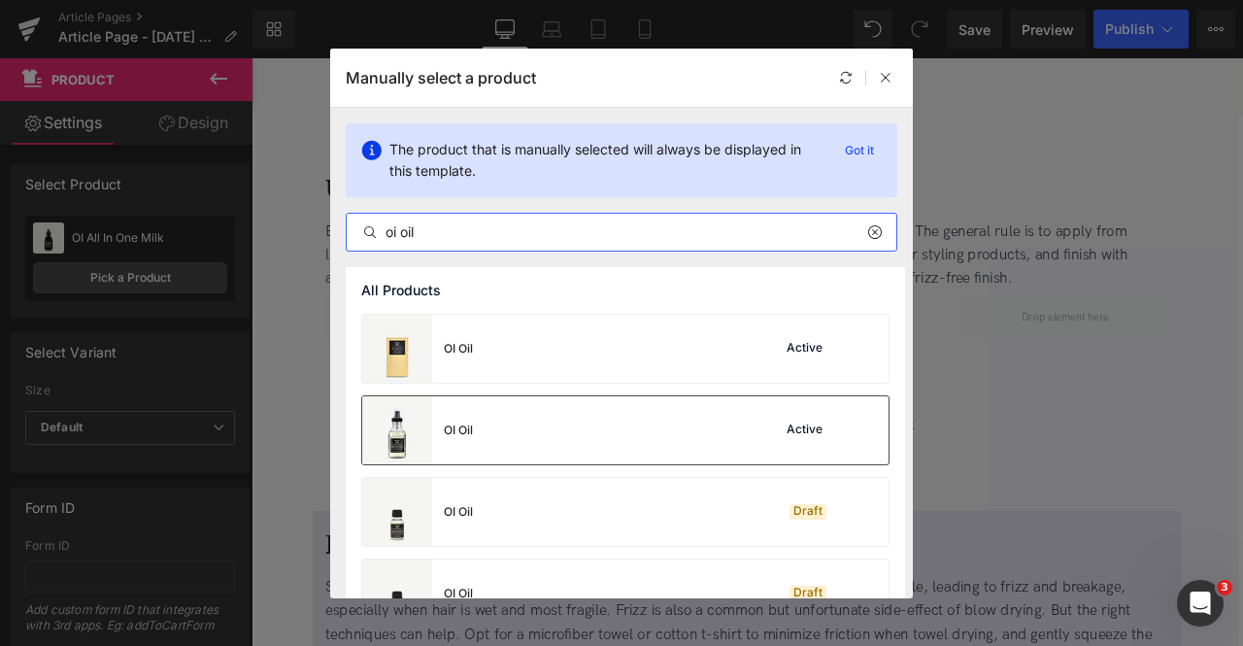
type input "oi oil"
click at [621, 418] on div "OI Oil Active" at bounding box center [625, 430] width 526 height 68
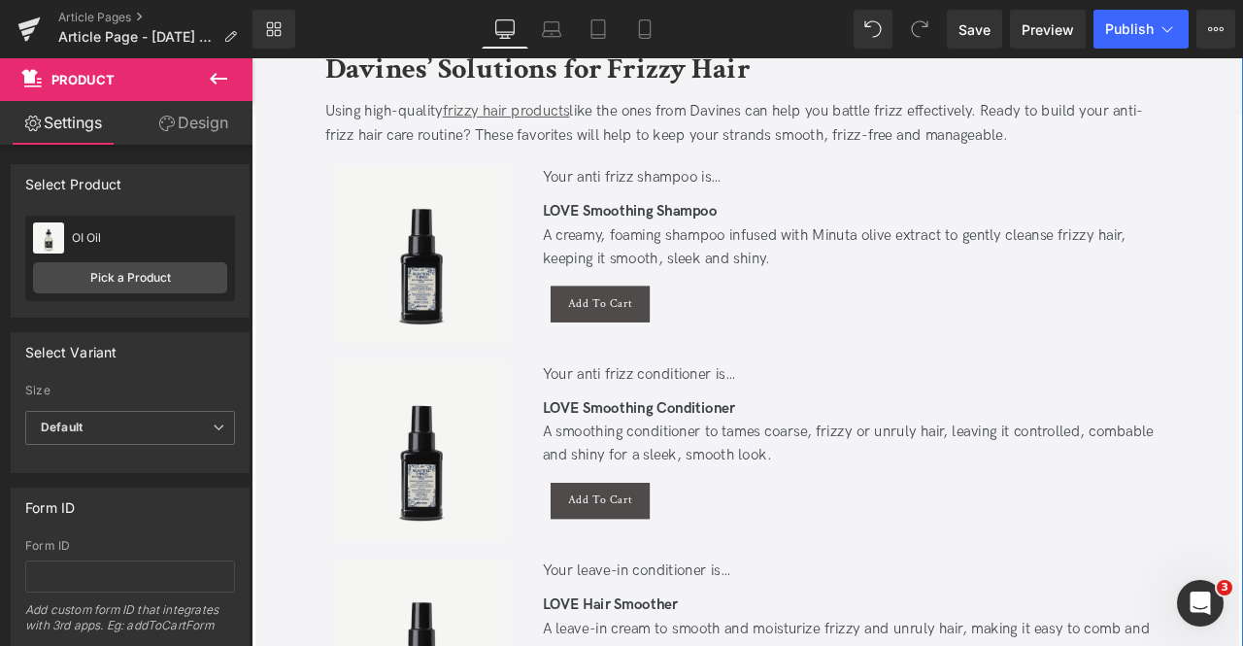
scroll to position [3991, 0]
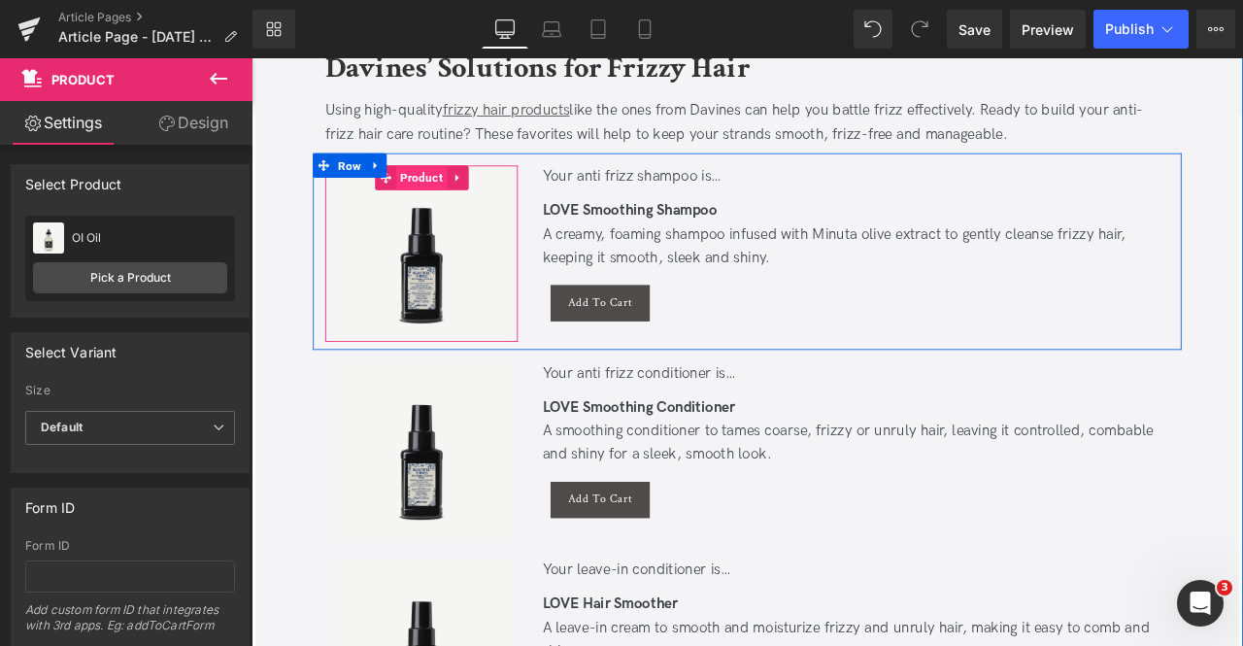
click at [453, 195] on span "Product" at bounding box center [452, 199] width 60 height 29
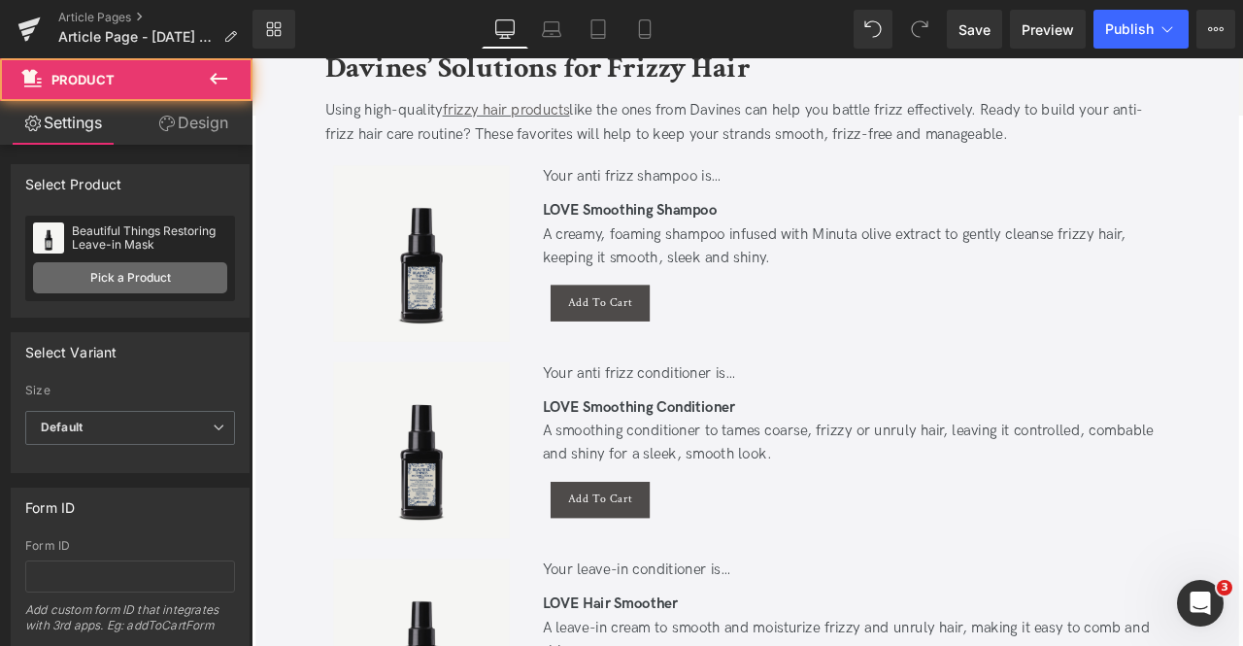
click at [159, 271] on link "Pick a Product" at bounding box center [130, 277] width 194 height 31
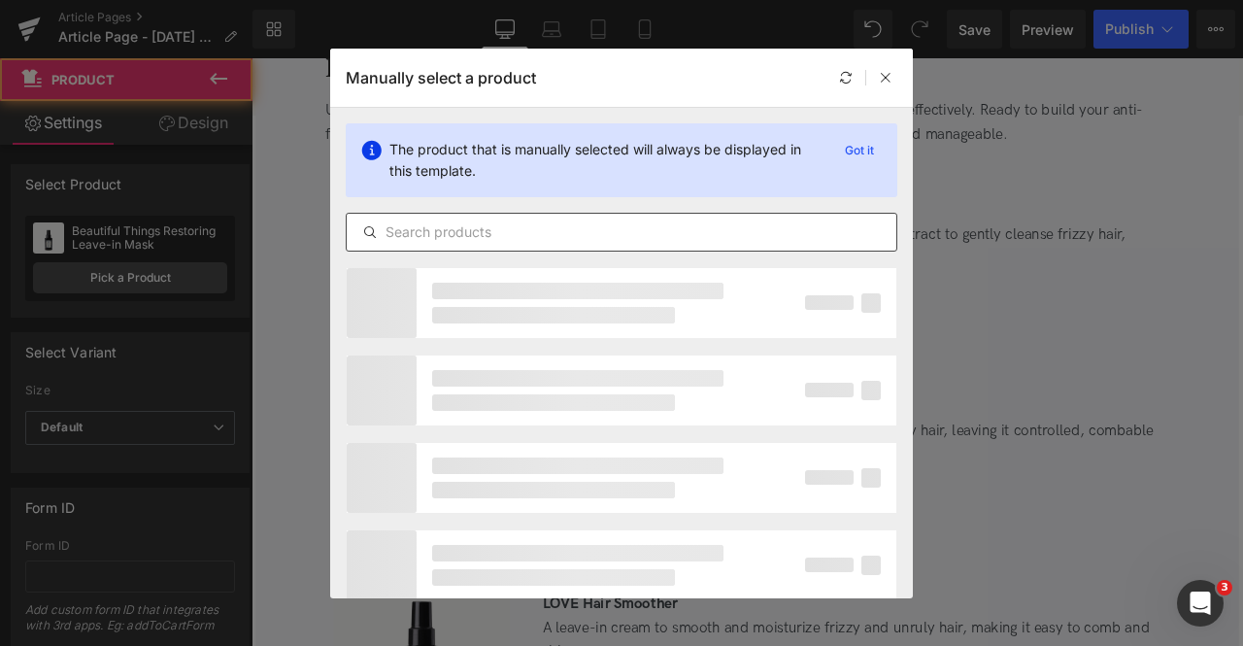
click at [567, 240] on input "text" at bounding box center [622, 231] width 550 height 23
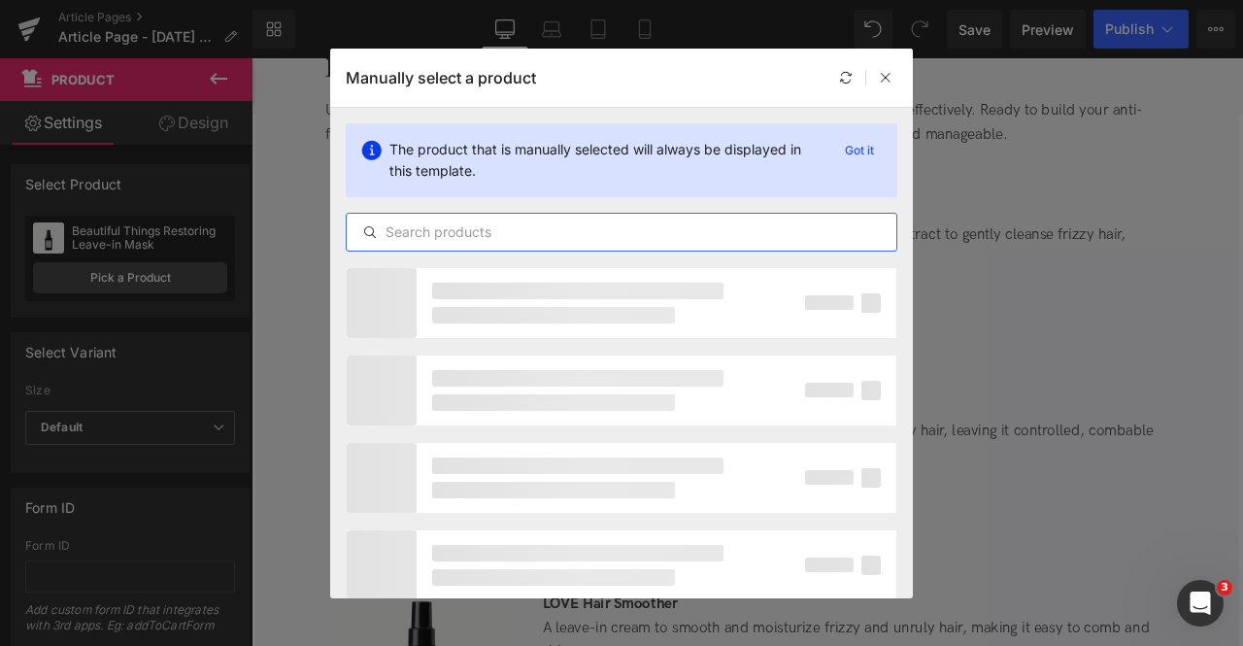
paste input "smoothing"
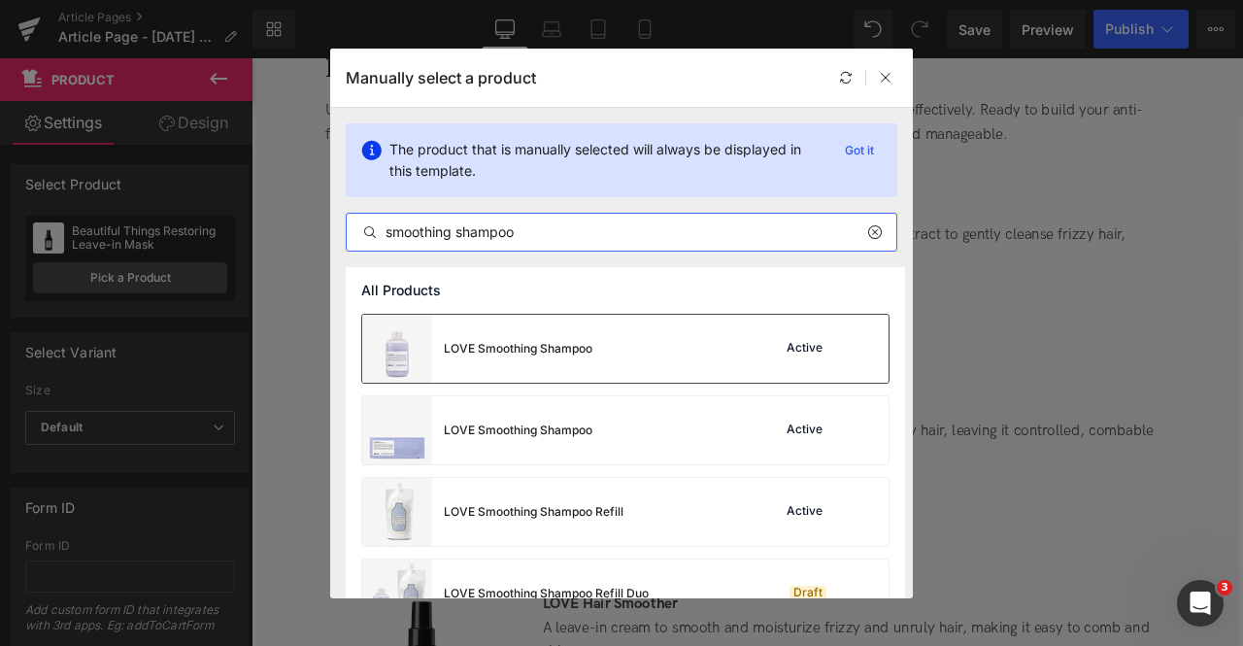
type input "smoothing shampoo"
click at [499, 347] on div "LOVE Smoothing Shampoo" at bounding box center [518, 348] width 149 height 17
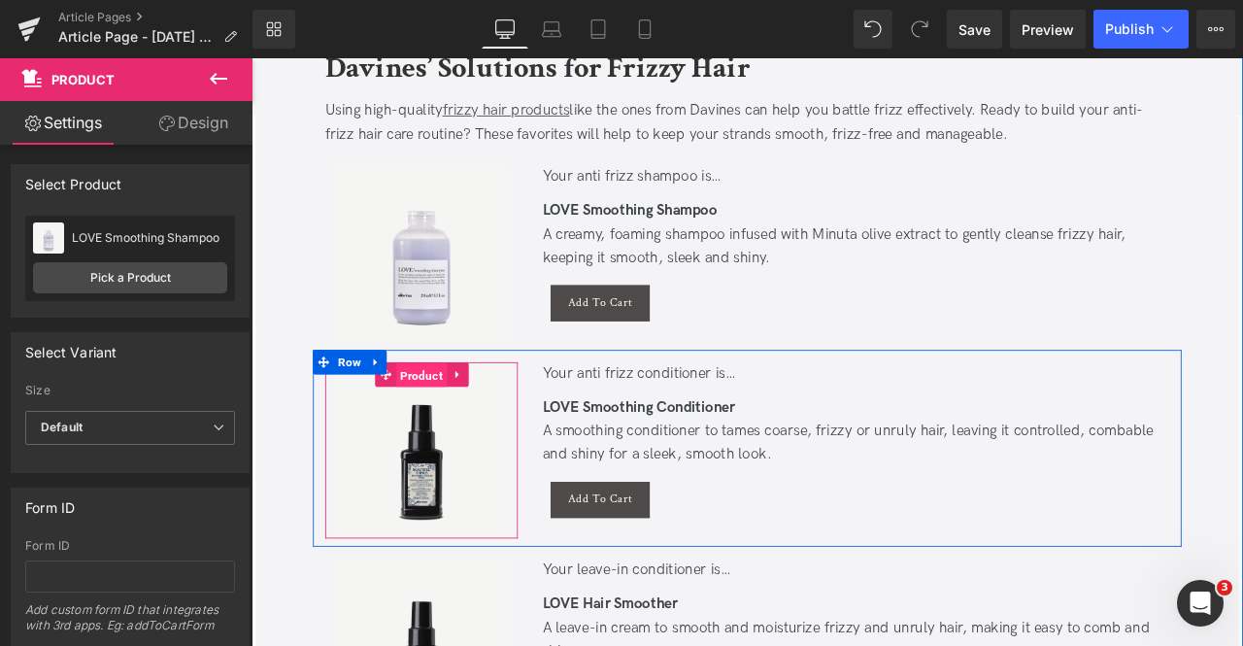
click at [465, 429] on span "Product" at bounding box center [452, 433] width 60 height 29
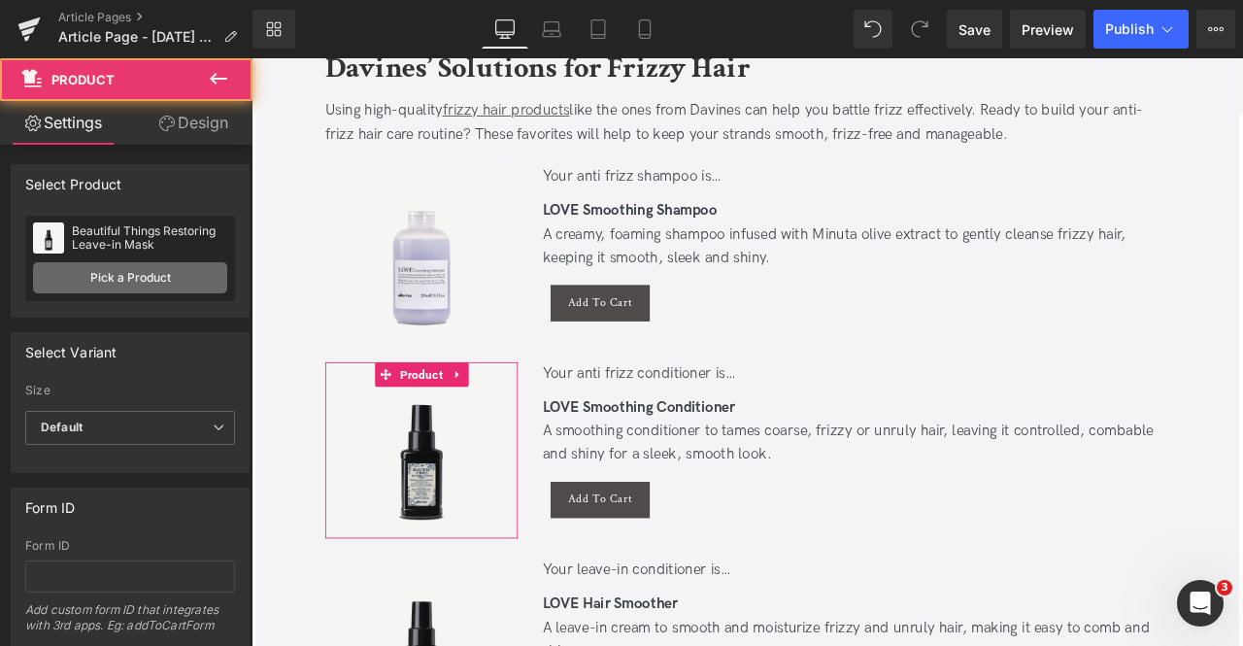
click at [183, 279] on link "Pick a Product" at bounding box center [130, 277] width 194 height 31
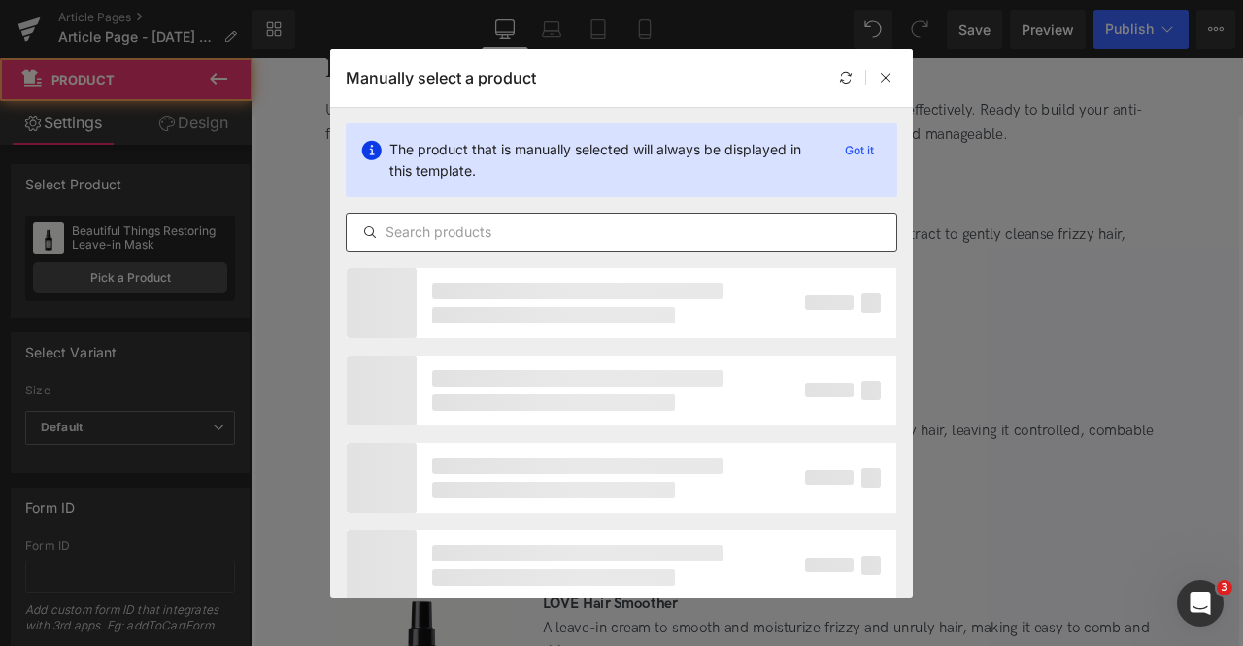
click at [449, 238] on input "text" at bounding box center [622, 231] width 550 height 23
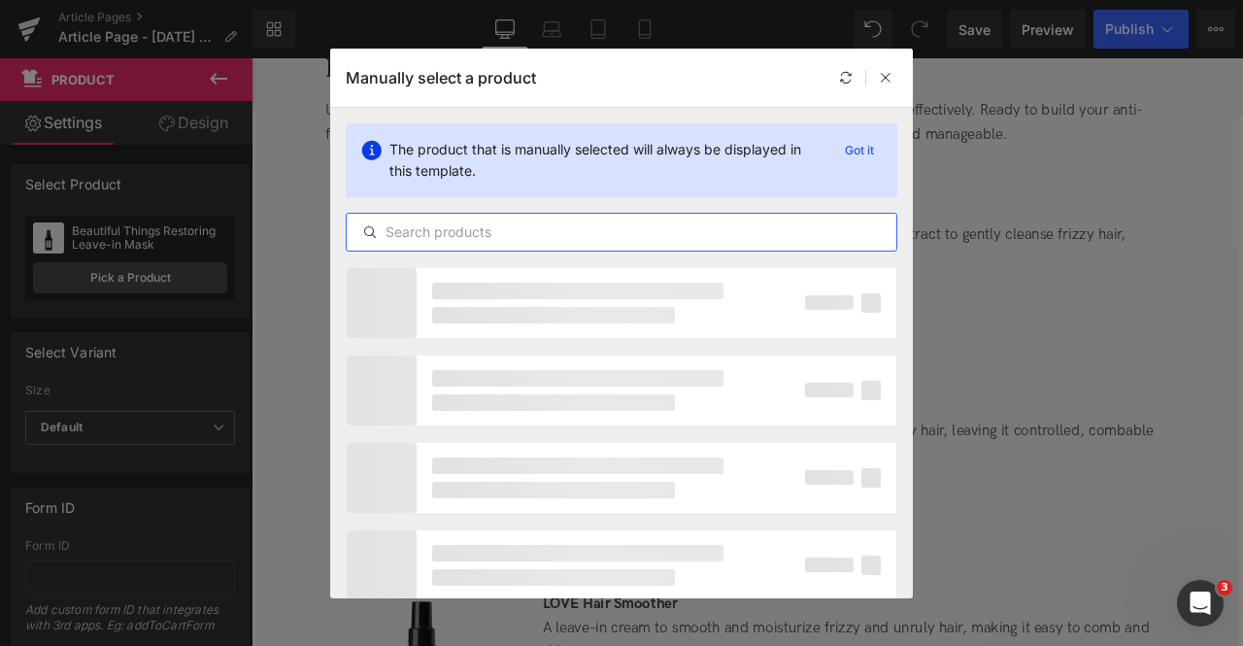
paste input "smoothing"
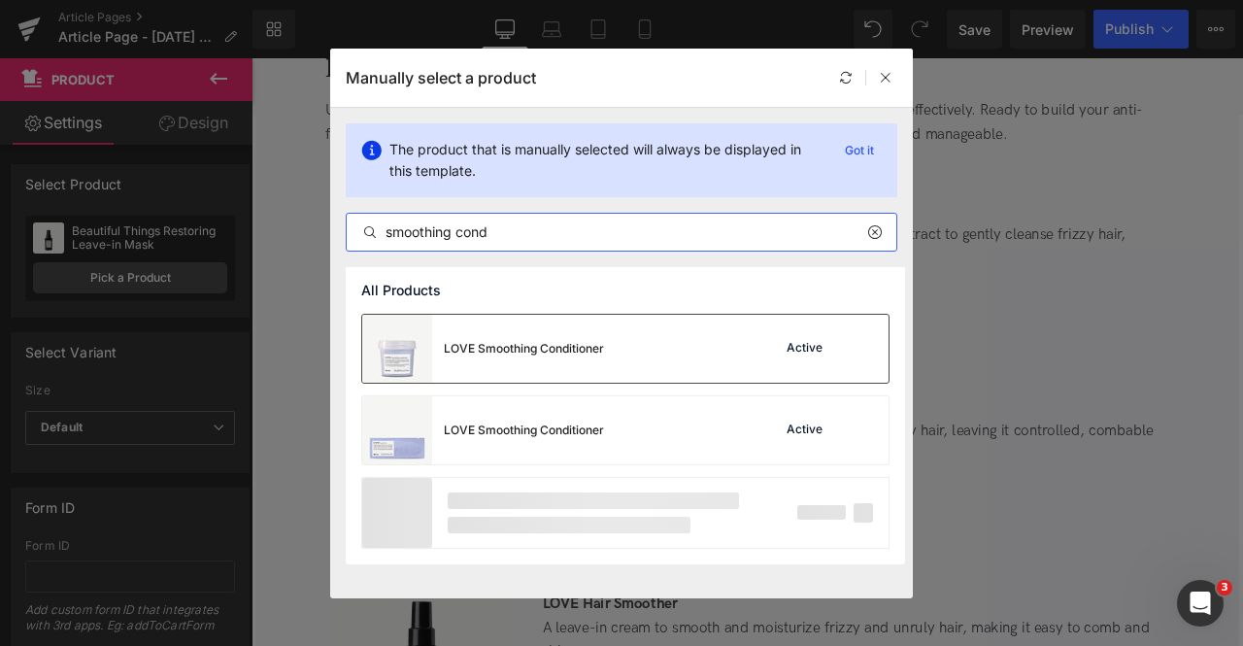
type input "smoothing cond"
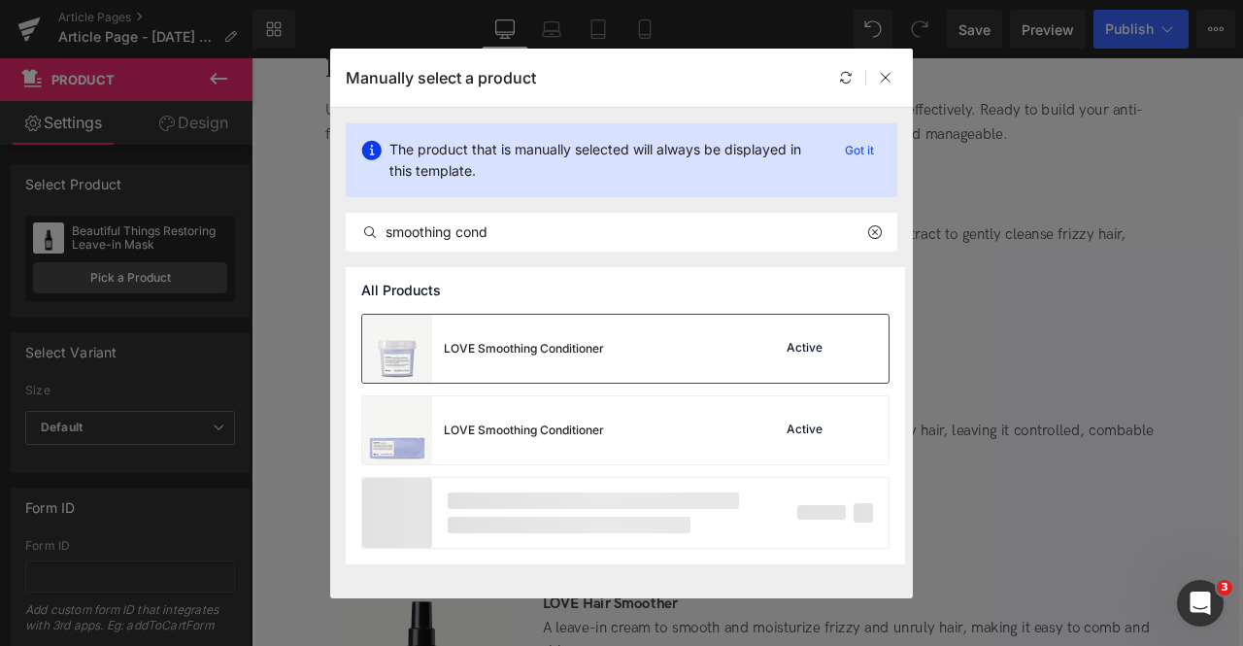
click at [512, 354] on div "LOVE Smoothing Conditioner" at bounding box center [524, 348] width 160 height 17
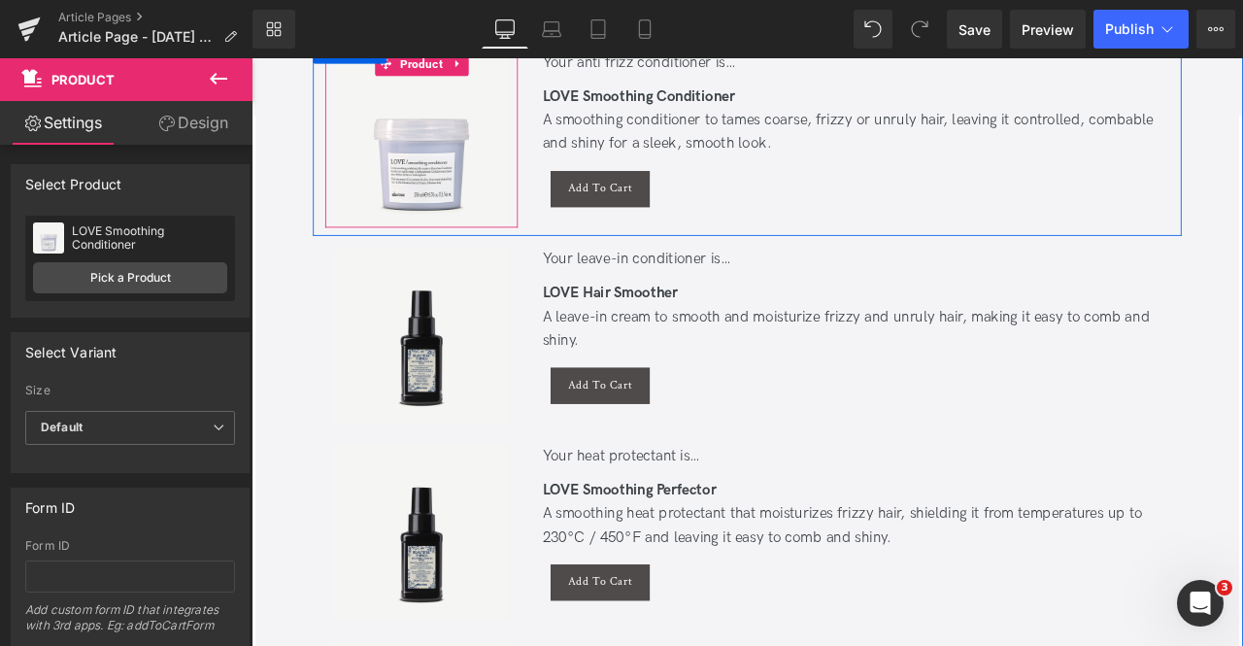
scroll to position [4362, 0]
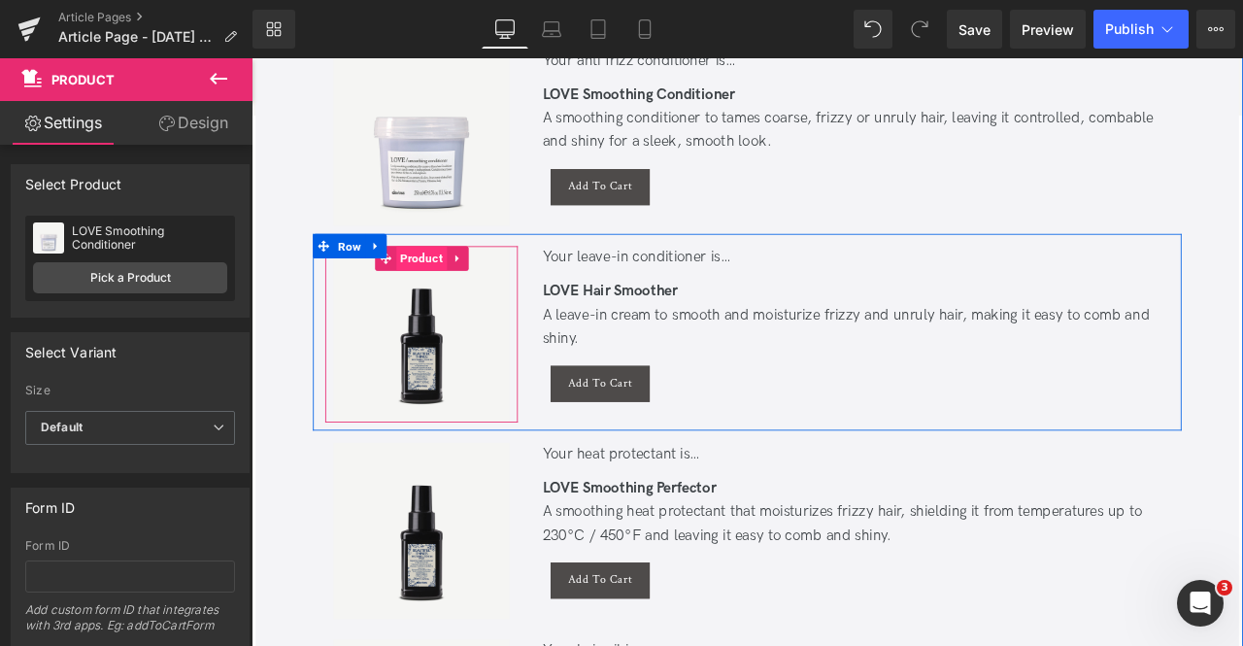
click at [448, 298] on span "Product" at bounding box center [452, 295] width 60 height 29
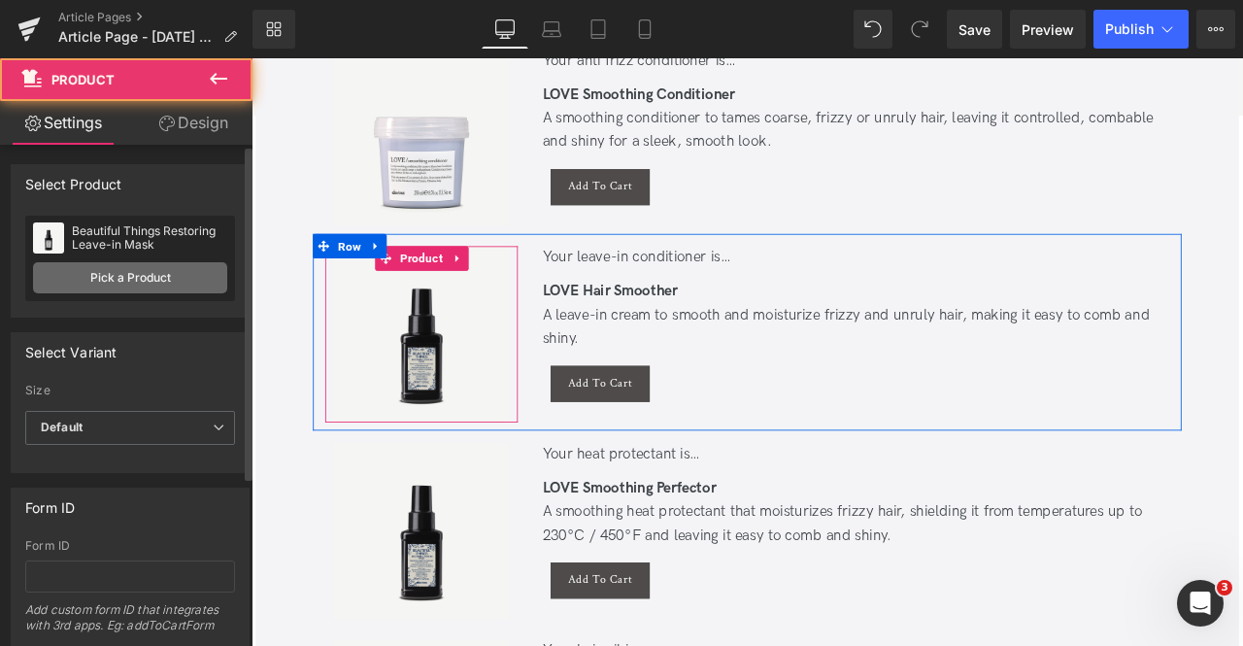
click at [177, 263] on link "Pick a Product" at bounding box center [130, 277] width 194 height 31
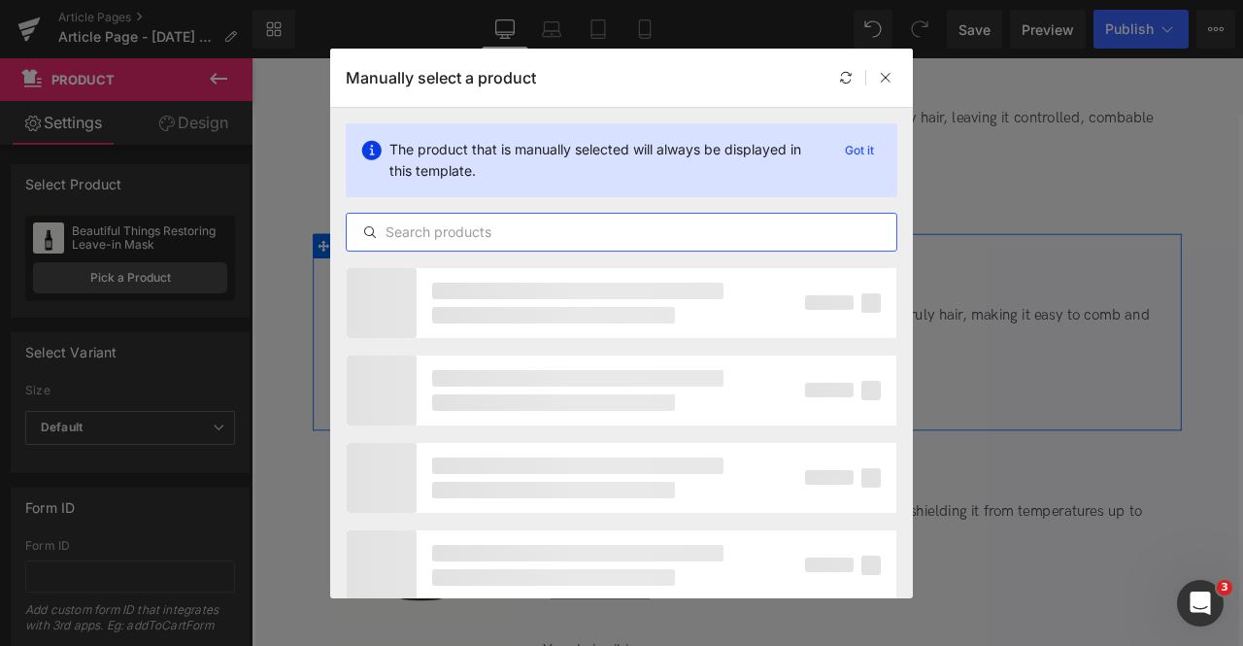
click at [462, 239] on input "text" at bounding box center [622, 231] width 550 height 23
paste input "smoothing"
type input "smoother"
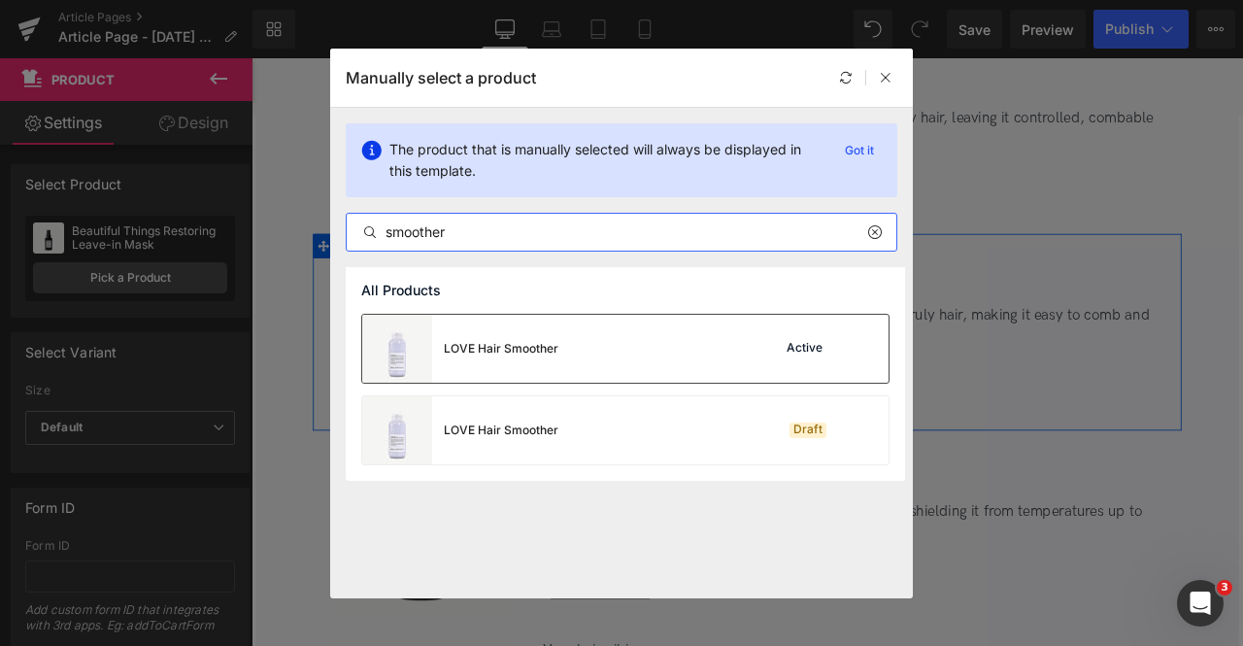
click at [505, 360] on div "LOVE Hair Smoother" at bounding box center [460, 349] width 196 height 68
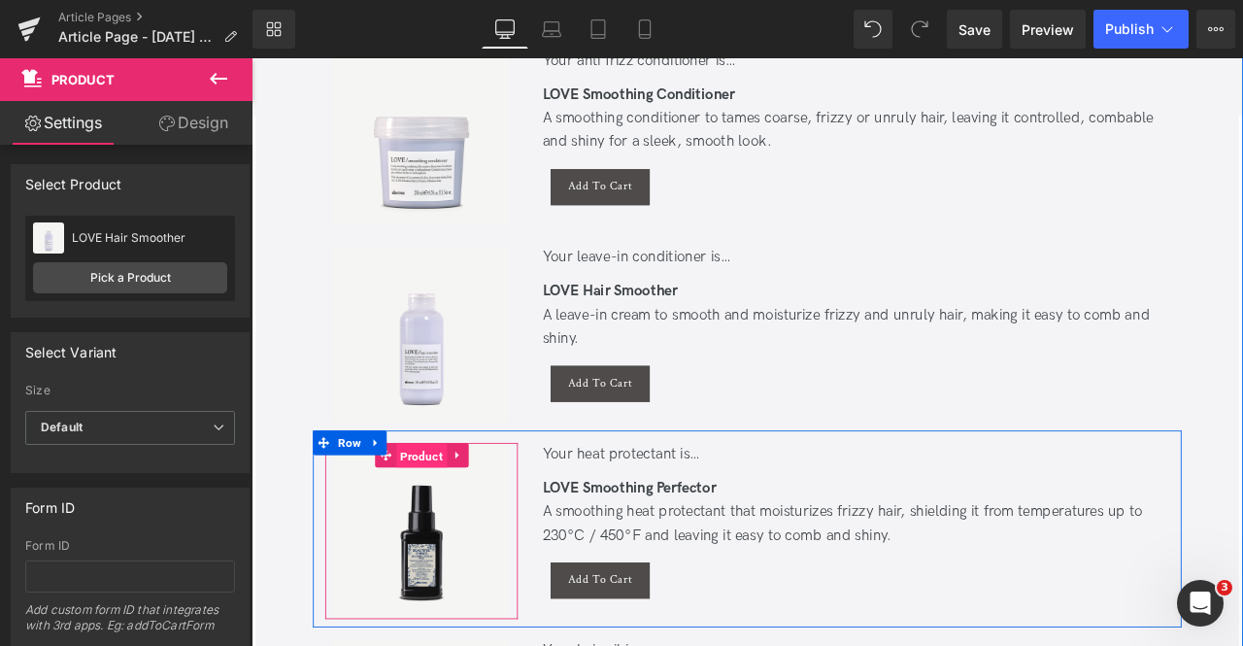
click at [453, 531] on span "Product" at bounding box center [452, 529] width 60 height 29
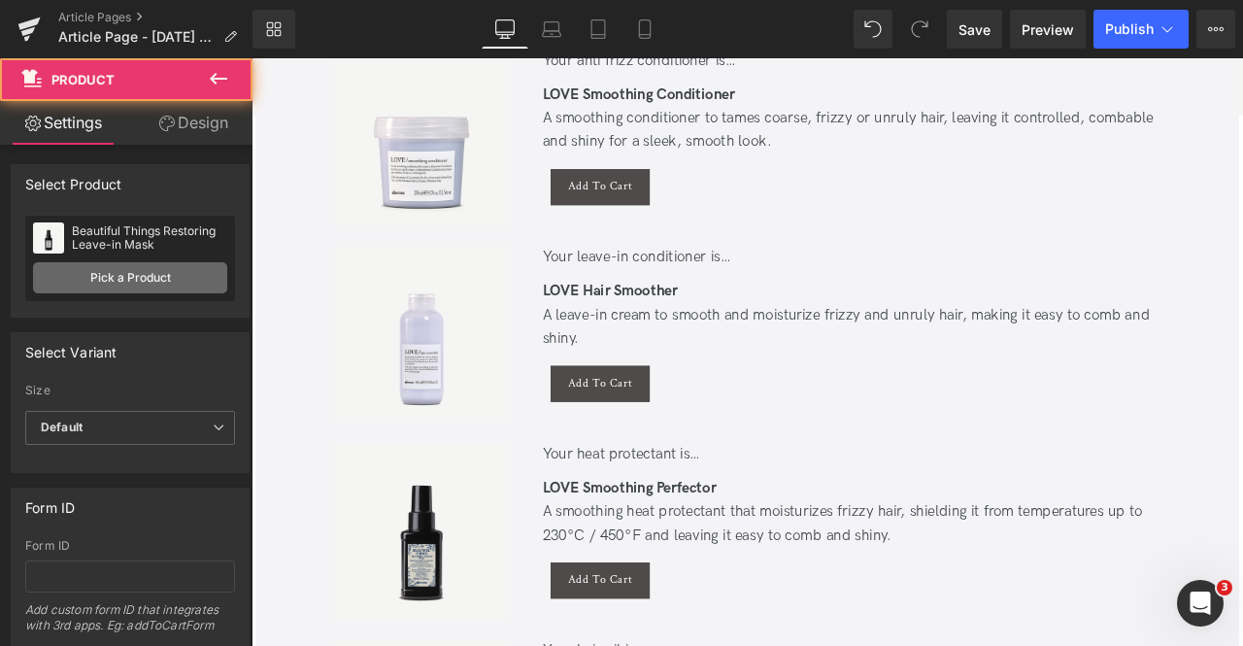
click at [112, 270] on link "Pick a Product" at bounding box center [130, 277] width 194 height 31
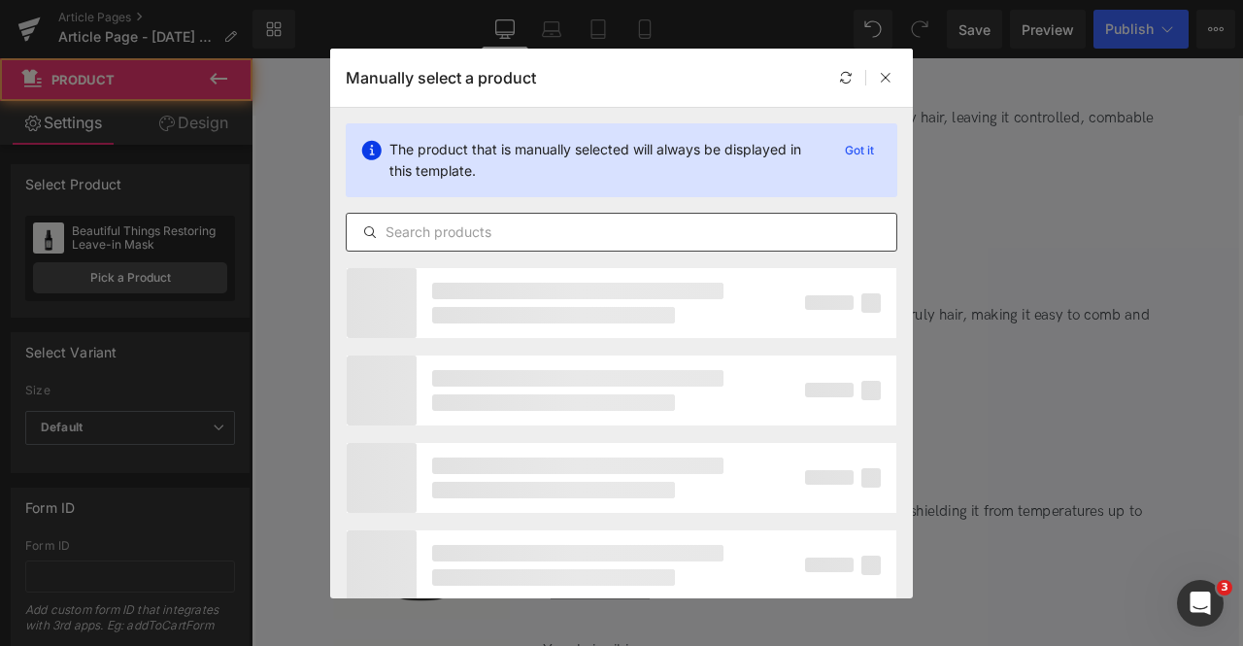
click at [524, 226] on input "text" at bounding box center [622, 231] width 550 height 23
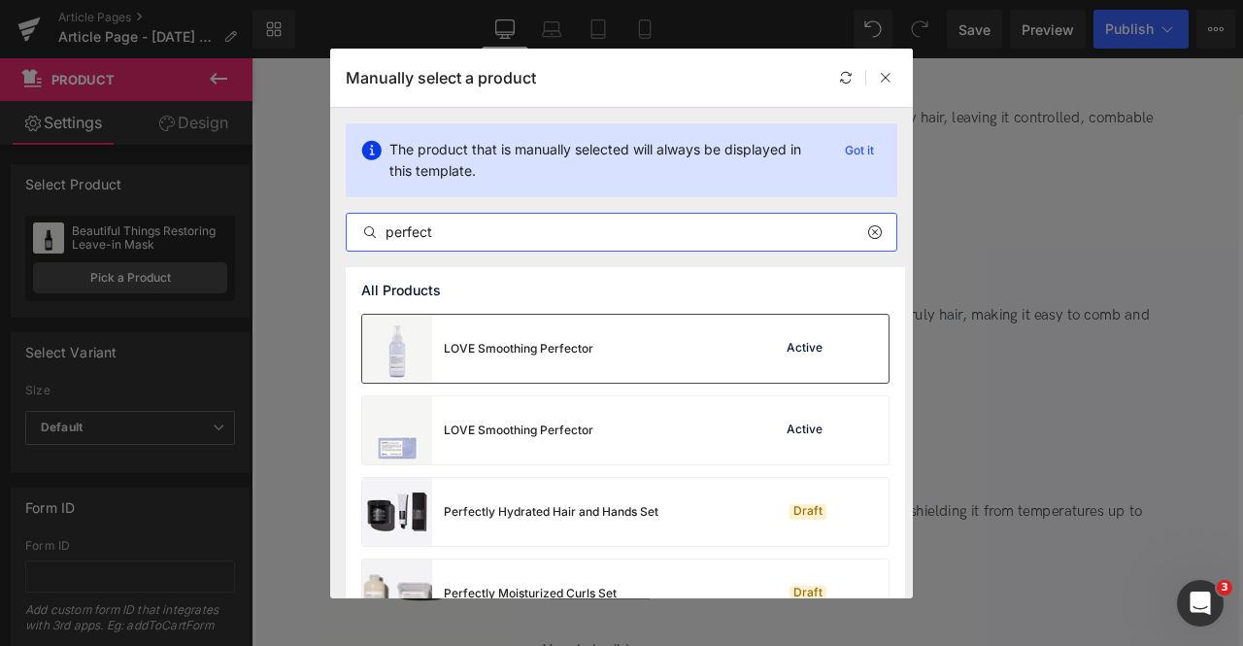
type input "perfect"
click at [568, 343] on div "LOVE Smoothing Perfector" at bounding box center [519, 348] width 150 height 17
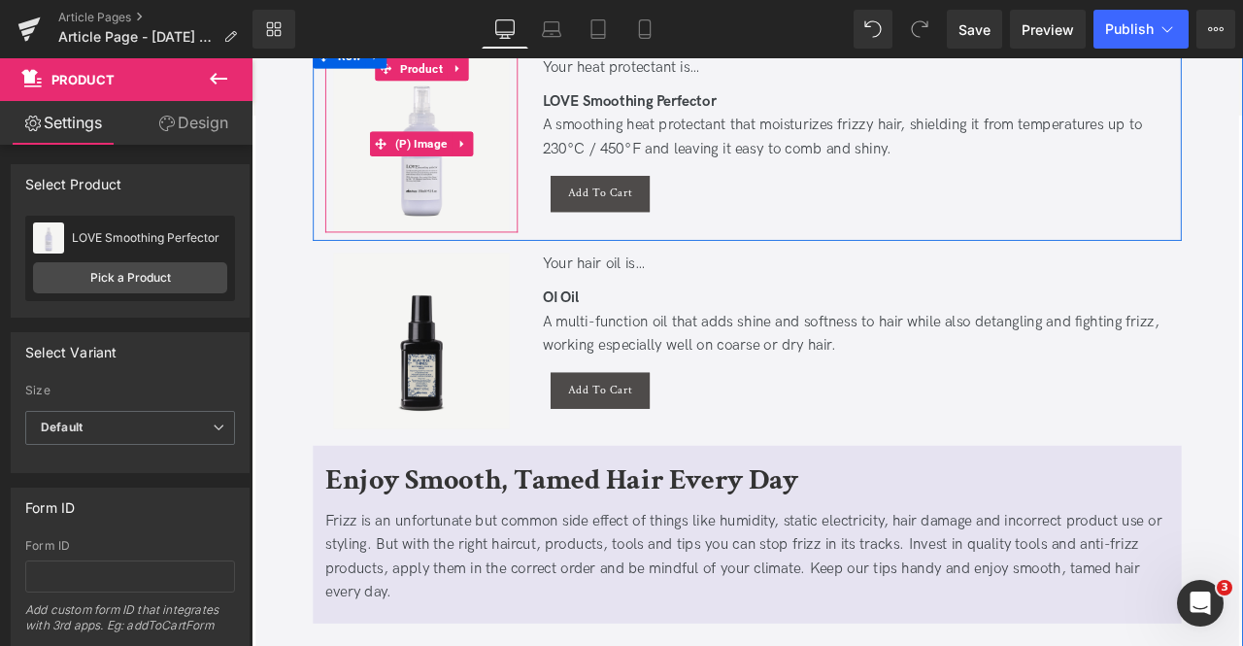
scroll to position [4823, 0]
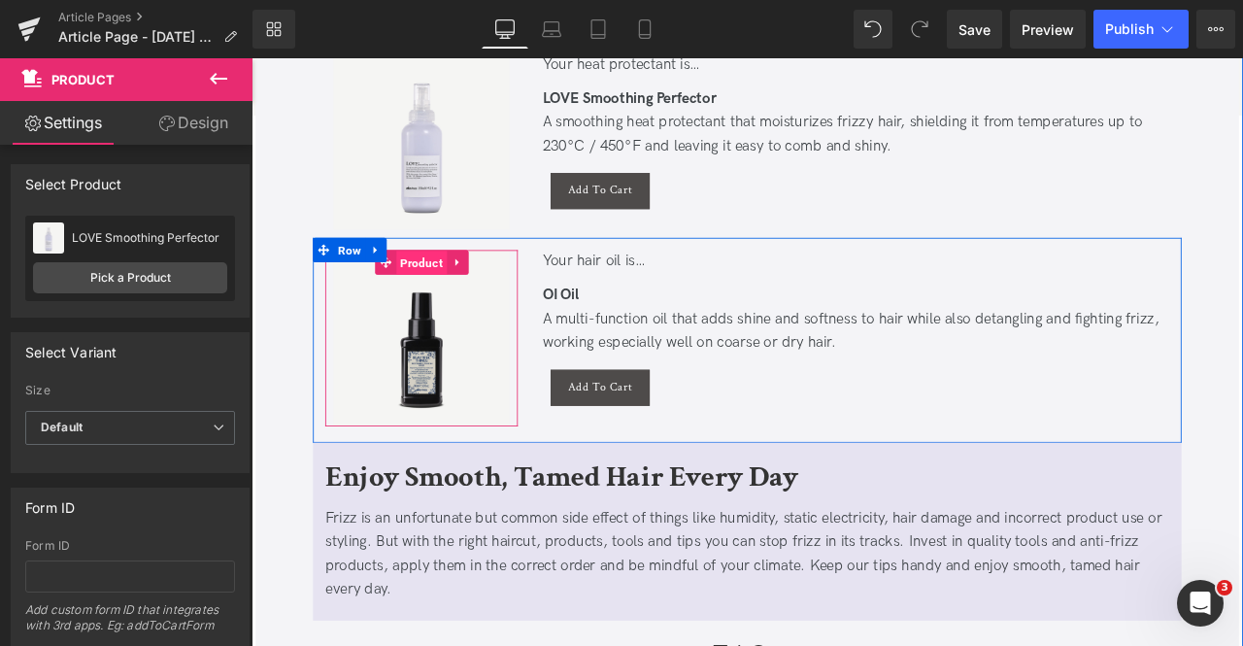
click at [445, 294] on span "Product" at bounding box center [452, 300] width 60 height 29
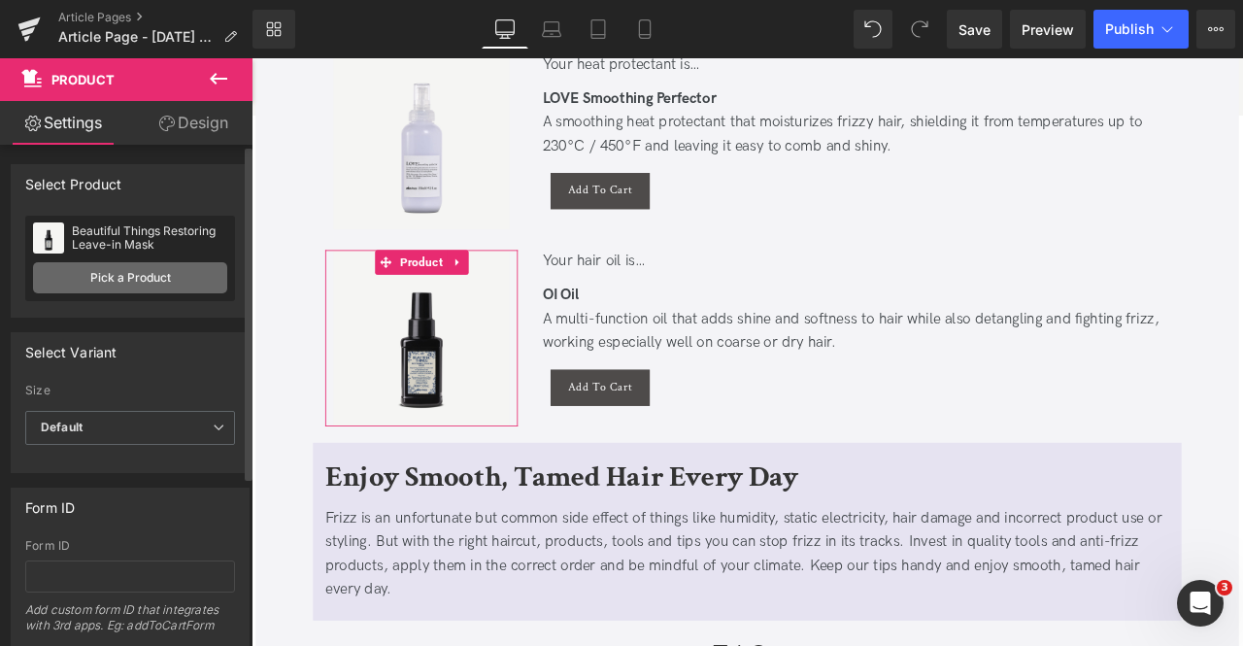
click at [142, 271] on link "Pick a Product" at bounding box center [130, 277] width 194 height 31
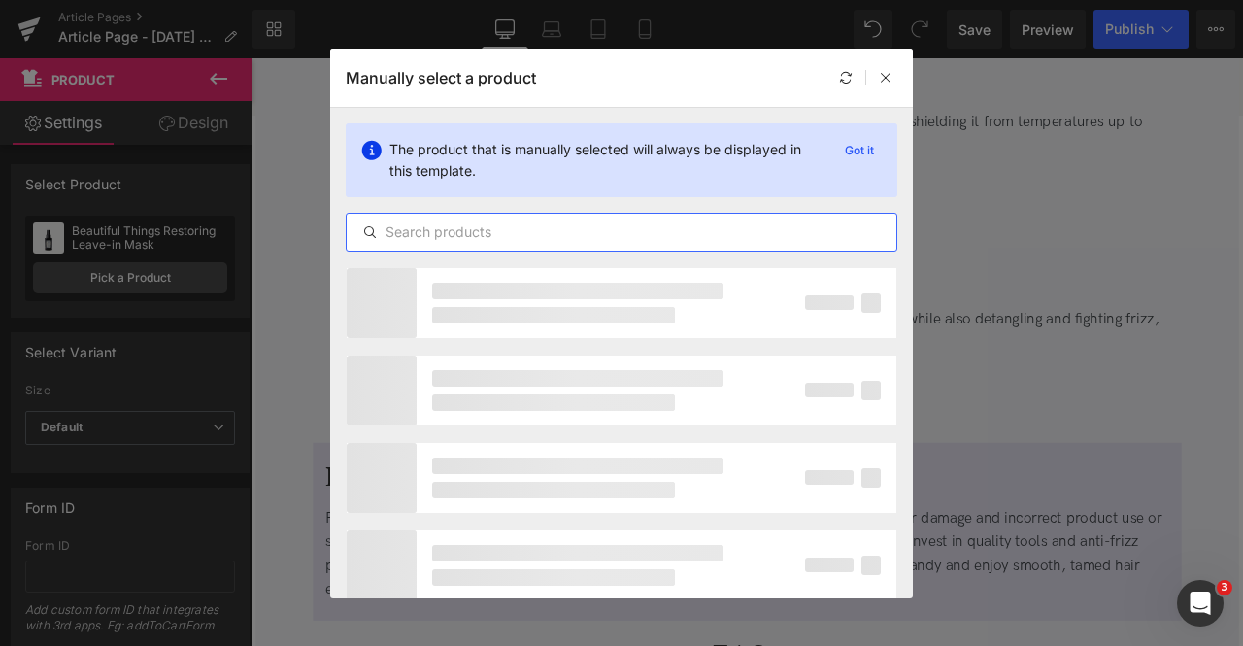
click at [559, 220] on input "text" at bounding box center [622, 231] width 550 height 23
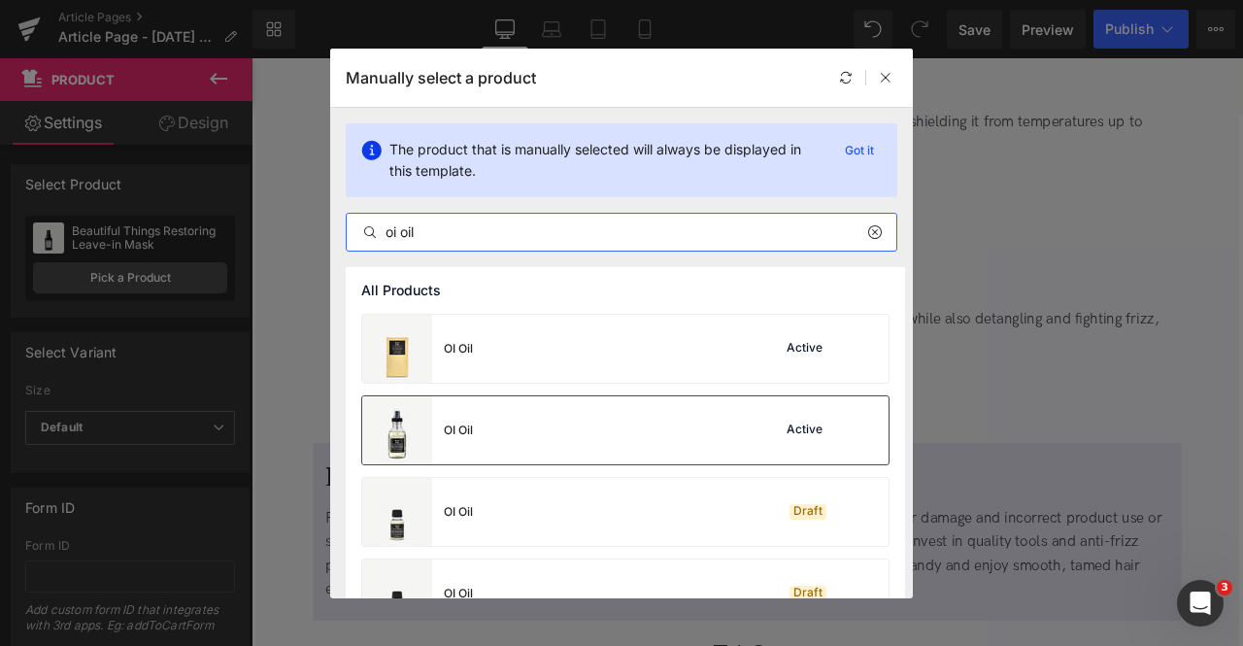
type input "oi oil"
click at [542, 447] on div "OI Oil Active" at bounding box center [625, 430] width 526 height 68
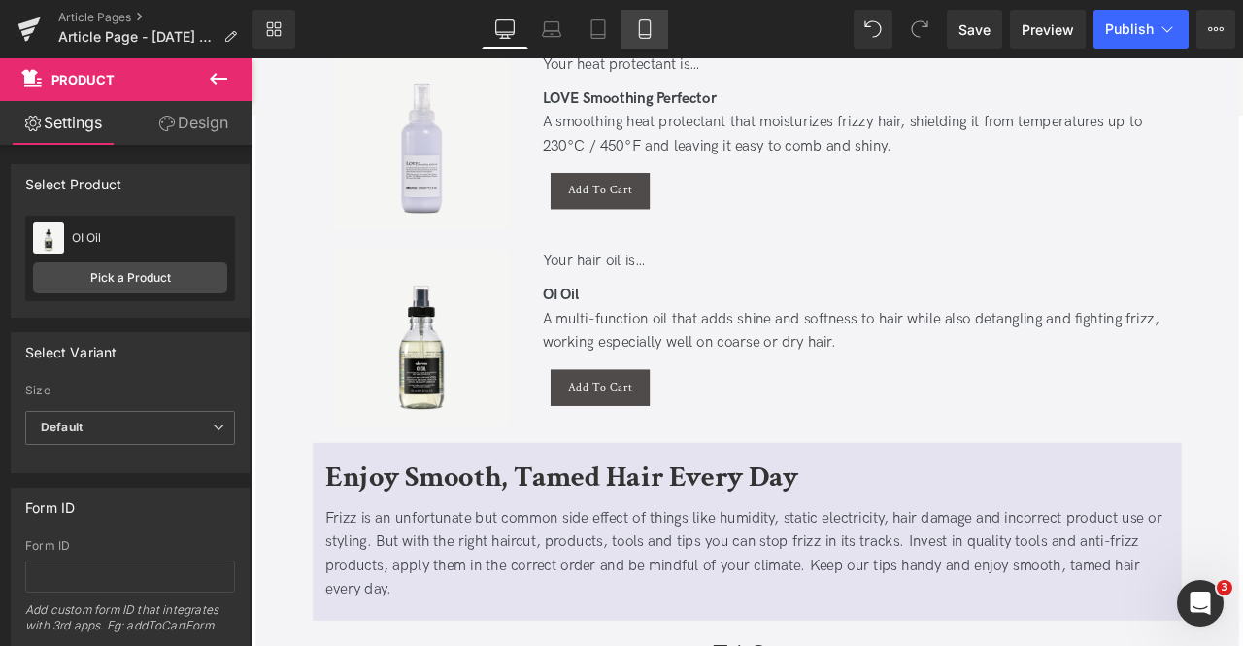
click at [644, 32] on icon at bounding box center [644, 28] width 19 height 19
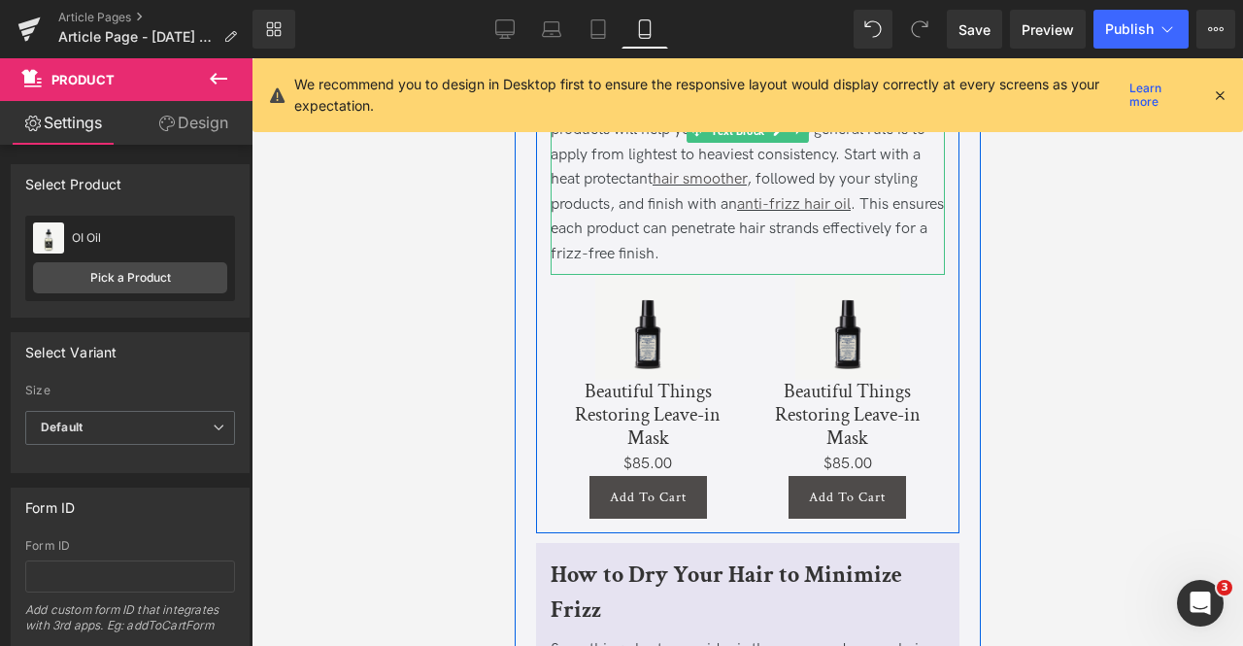
scroll to position [3153, 0]
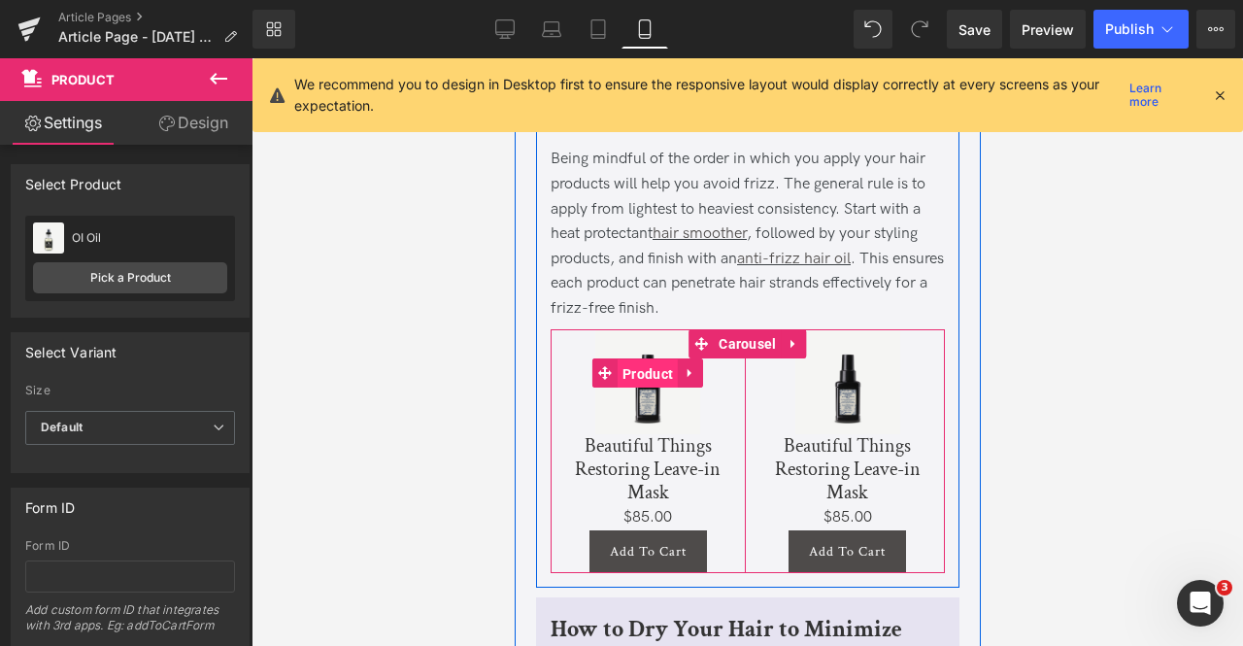
click at [648, 359] on span "Product" at bounding box center [647, 373] width 60 height 29
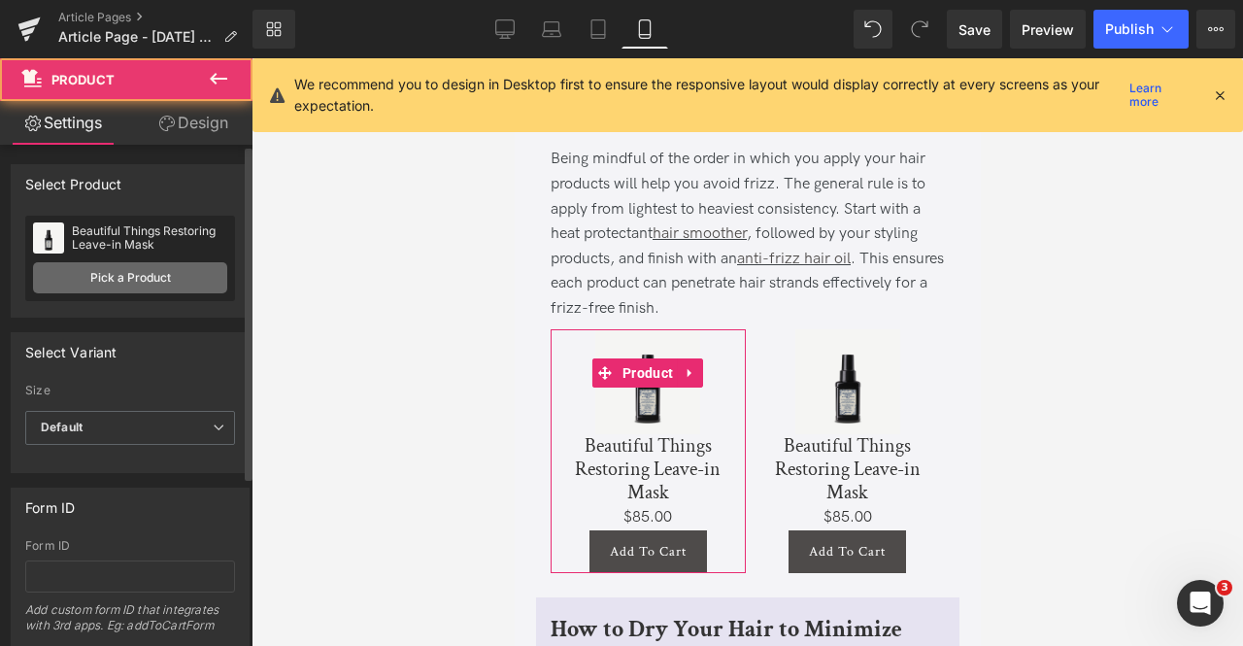
click at [161, 275] on link "Pick a Product" at bounding box center [130, 277] width 194 height 31
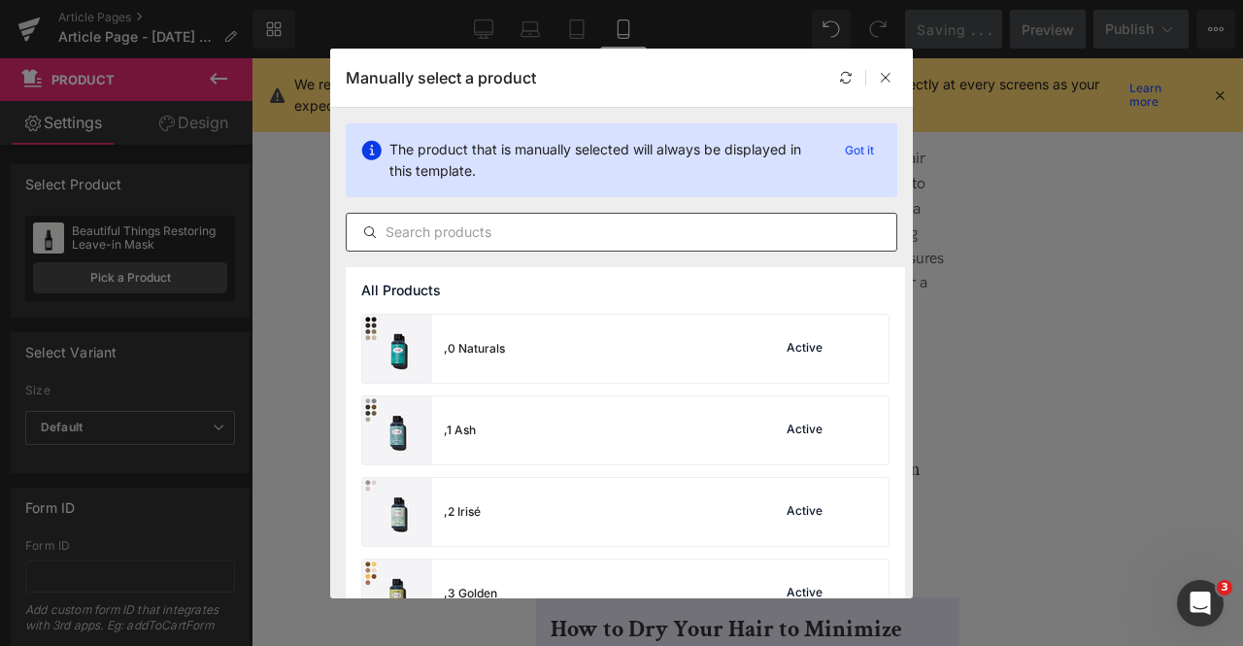
click at [474, 208] on div "The product that is manually selected will always be displayed in this template…" at bounding box center [621, 187] width 583 height 159
click at [496, 226] on input "text" at bounding box center [622, 231] width 550 height 23
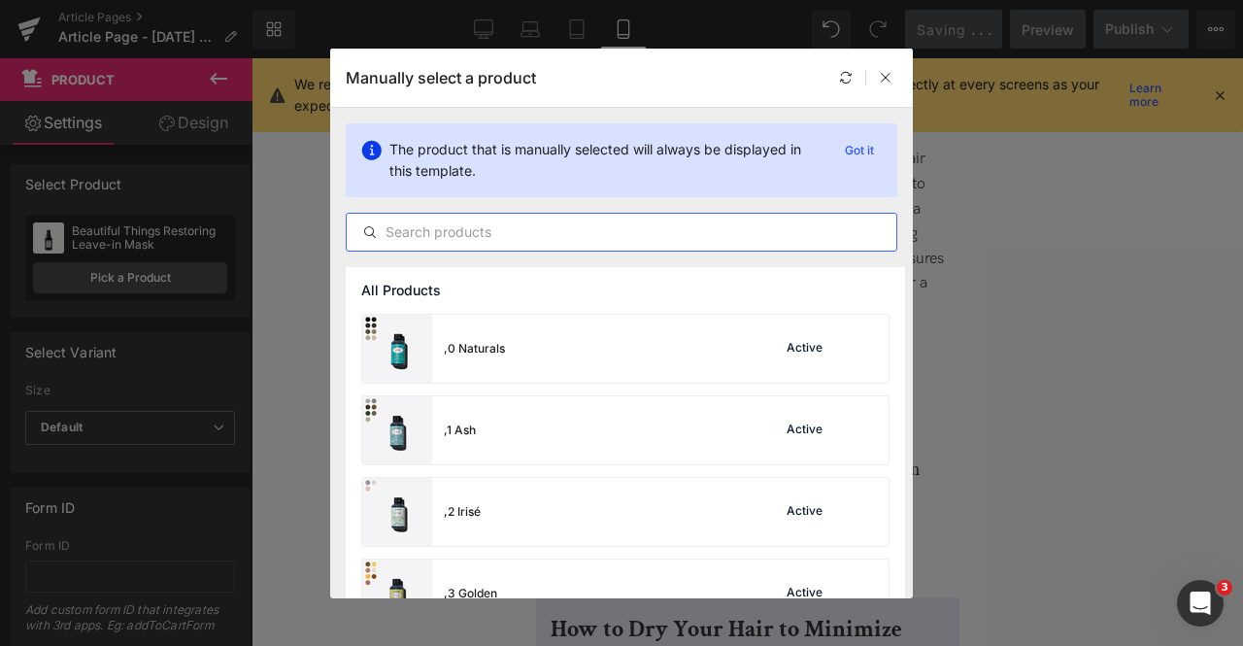
click at [520, 232] on input "text" at bounding box center [622, 231] width 550 height 23
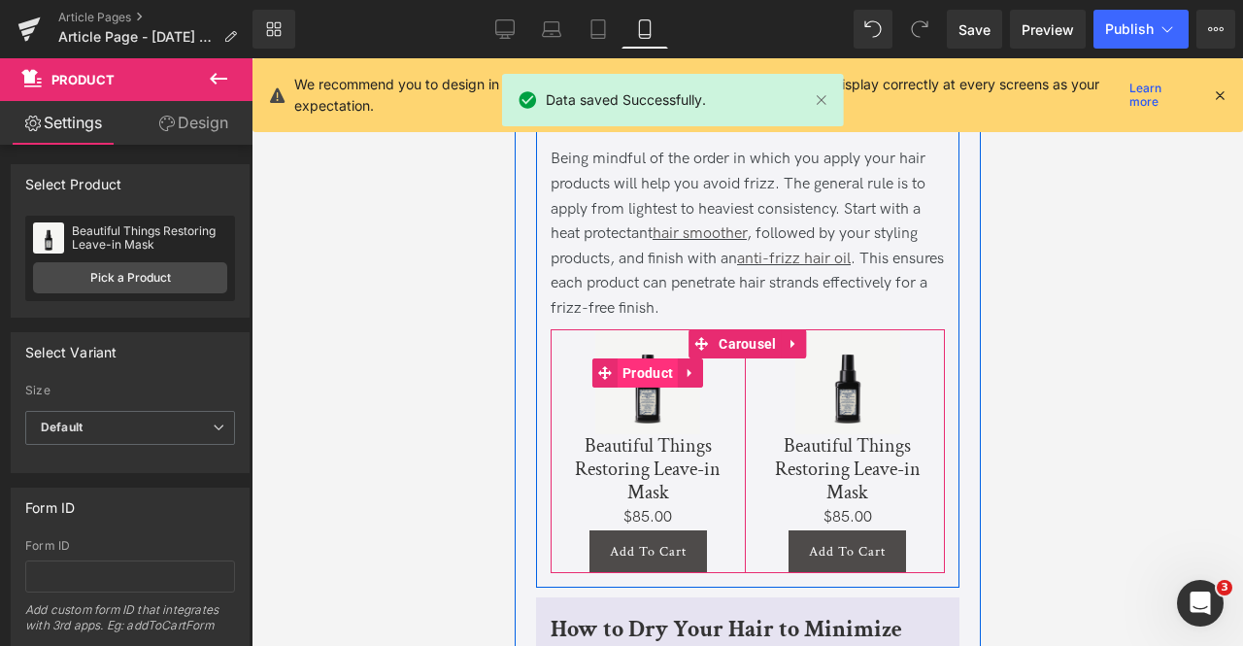
click at [644, 358] on span "Product" at bounding box center [647, 372] width 60 height 29
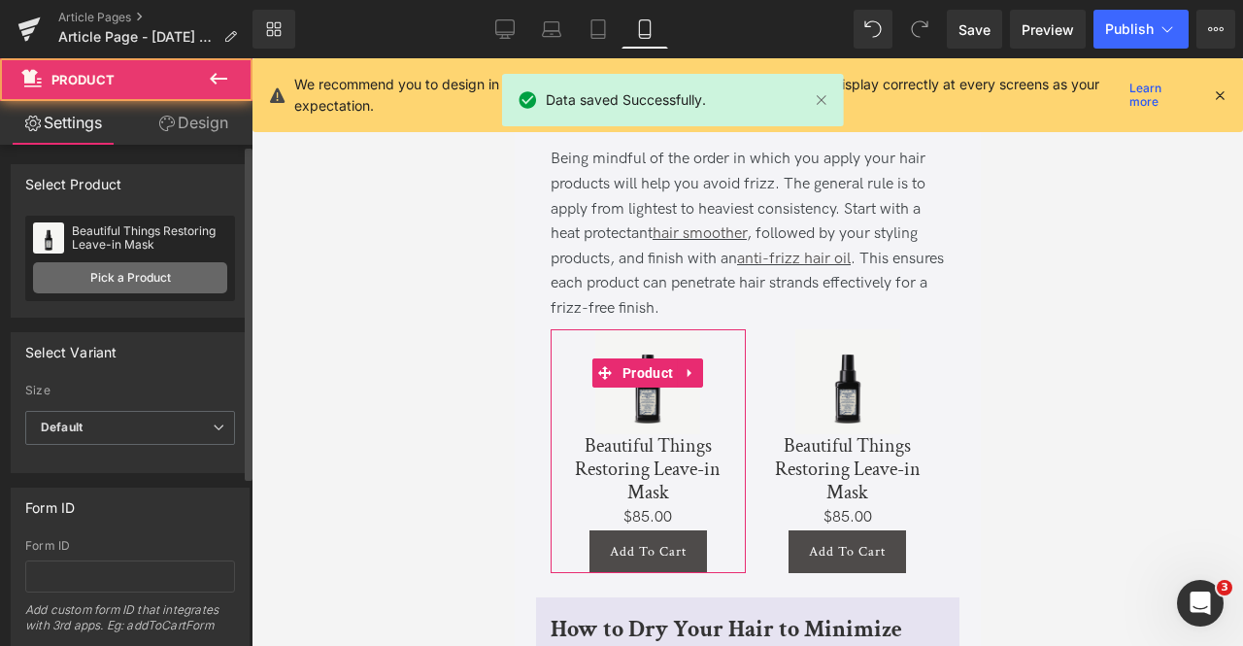
click at [170, 280] on link "Pick a Product" at bounding box center [130, 277] width 194 height 31
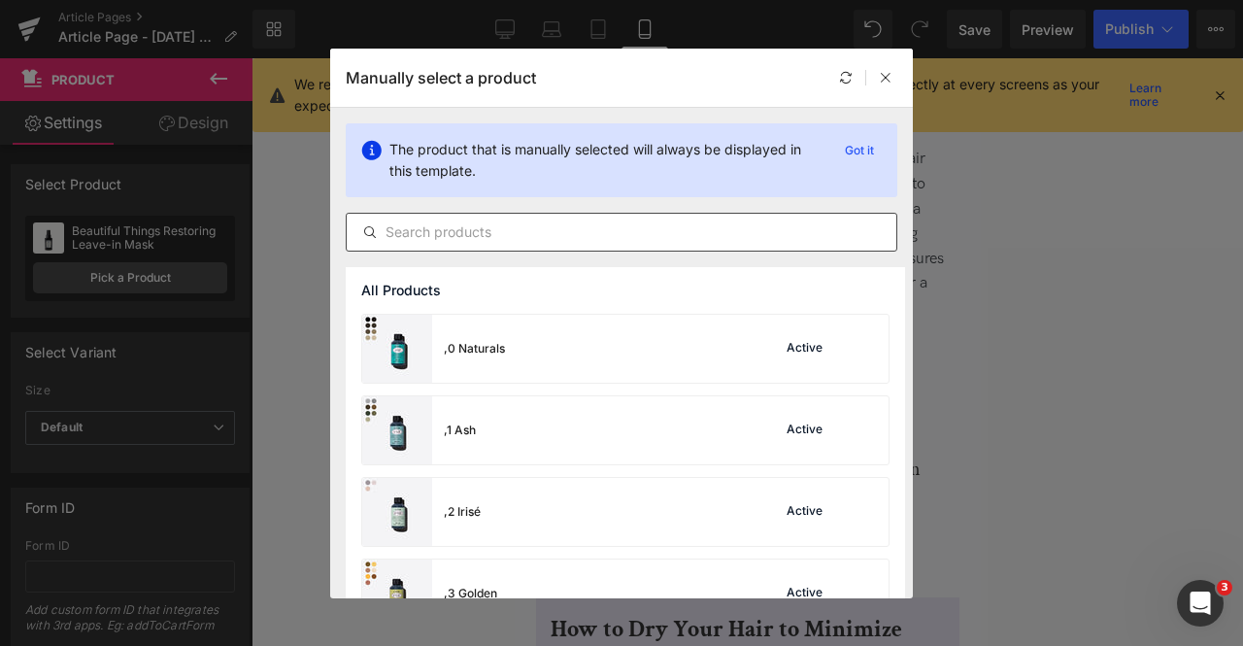
click at [569, 232] on input "text" at bounding box center [622, 231] width 550 height 23
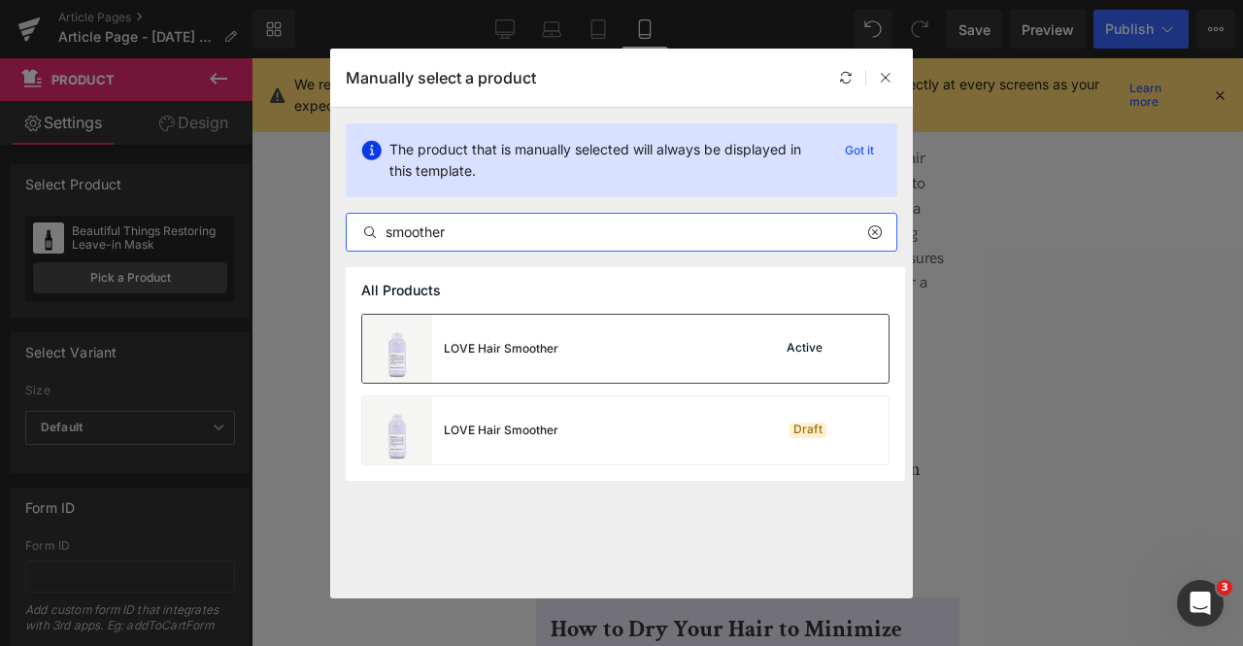
type input "smoother"
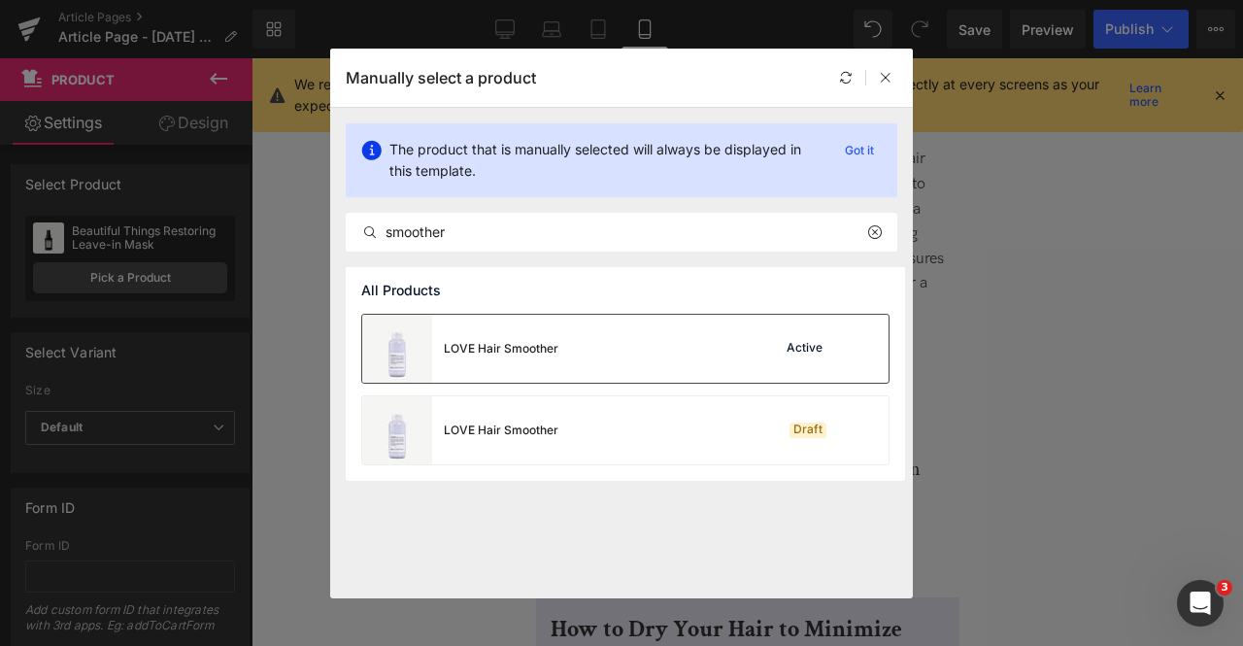
click at [573, 345] on div "LOVE Hair Smoother Active" at bounding box center [625, 349] width 526 height 68
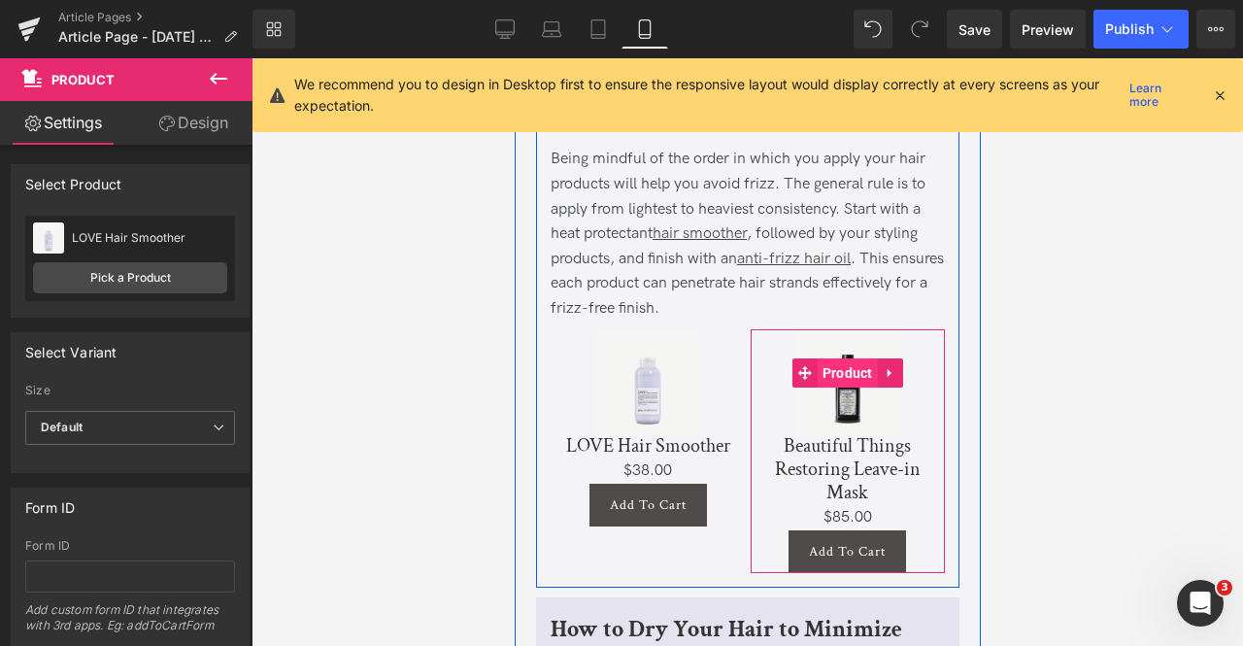
click at [841, 358] on span "Product" at bounding box center [847, 372] width 60 height 29
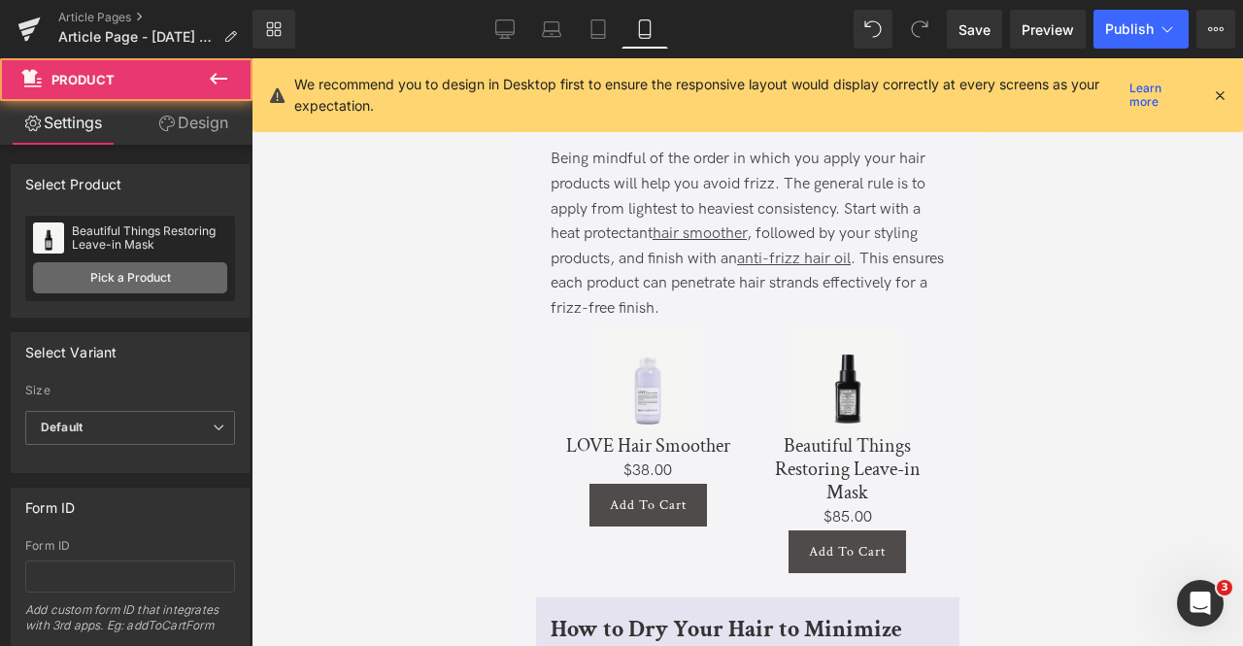
click at [102, 273] on link "Pick a Product" at bounding box center [130, 277] width 194 height 31
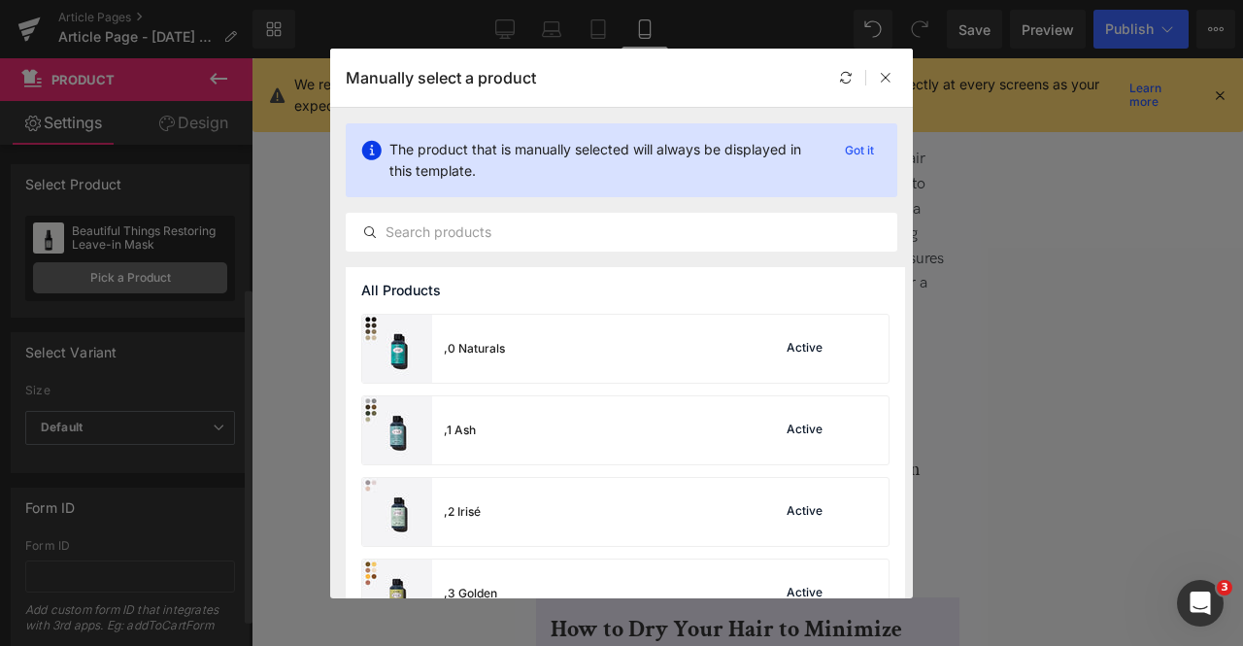
scroll to position [252, 0]
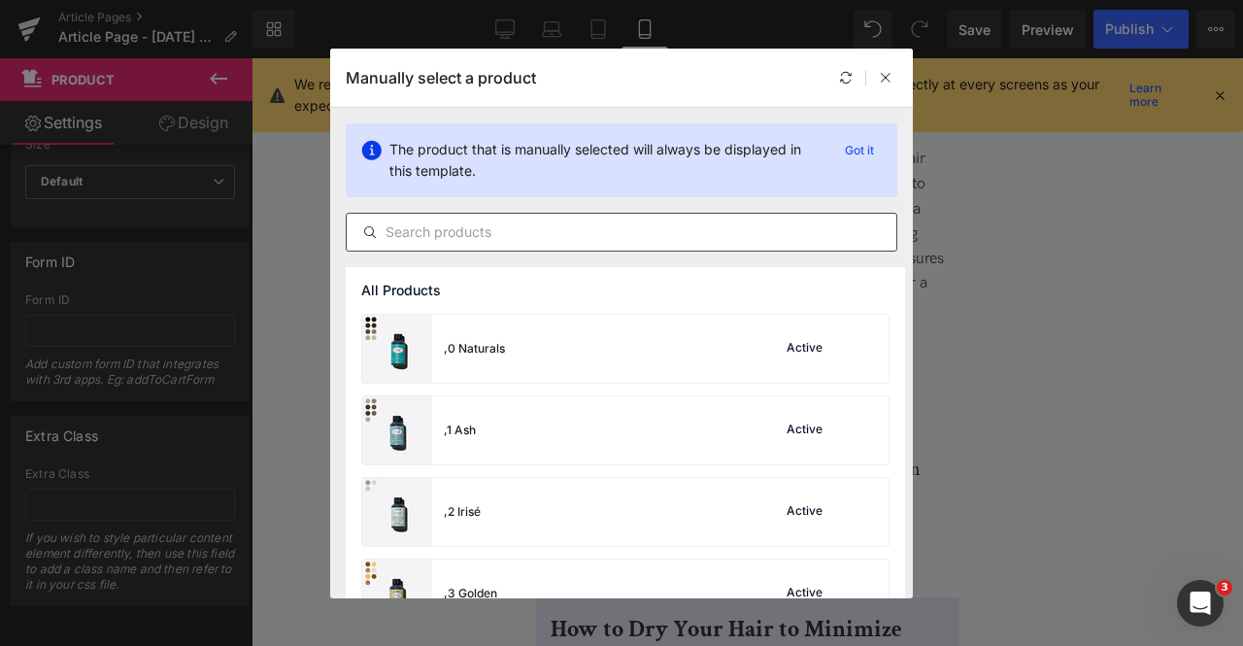
click at [509, 249] on div at bounding box center [621, 232] width 551 height 39
click at [425, 234] on input "text" at bounding box center [622, 231] width 550 height 23
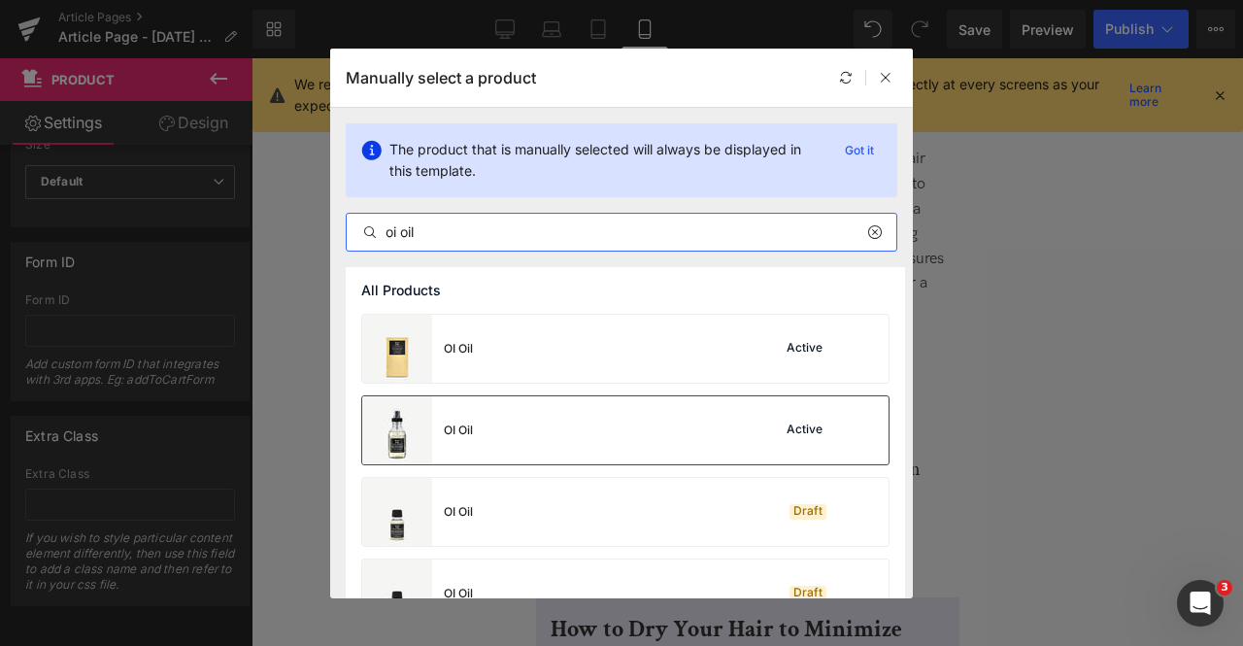
type input "oi oil"
click at [502, 416] on div "OI Oil Active" at bounding box center [625, 430] width 526 height 68
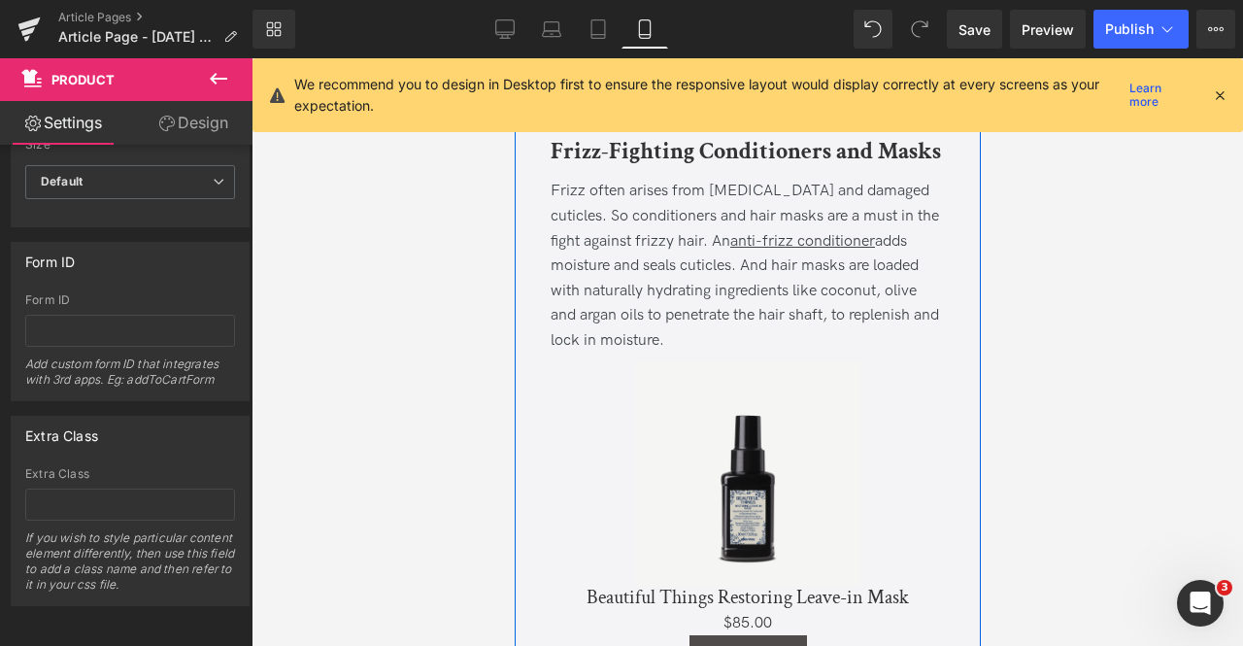
scroll to position [2544, 0]
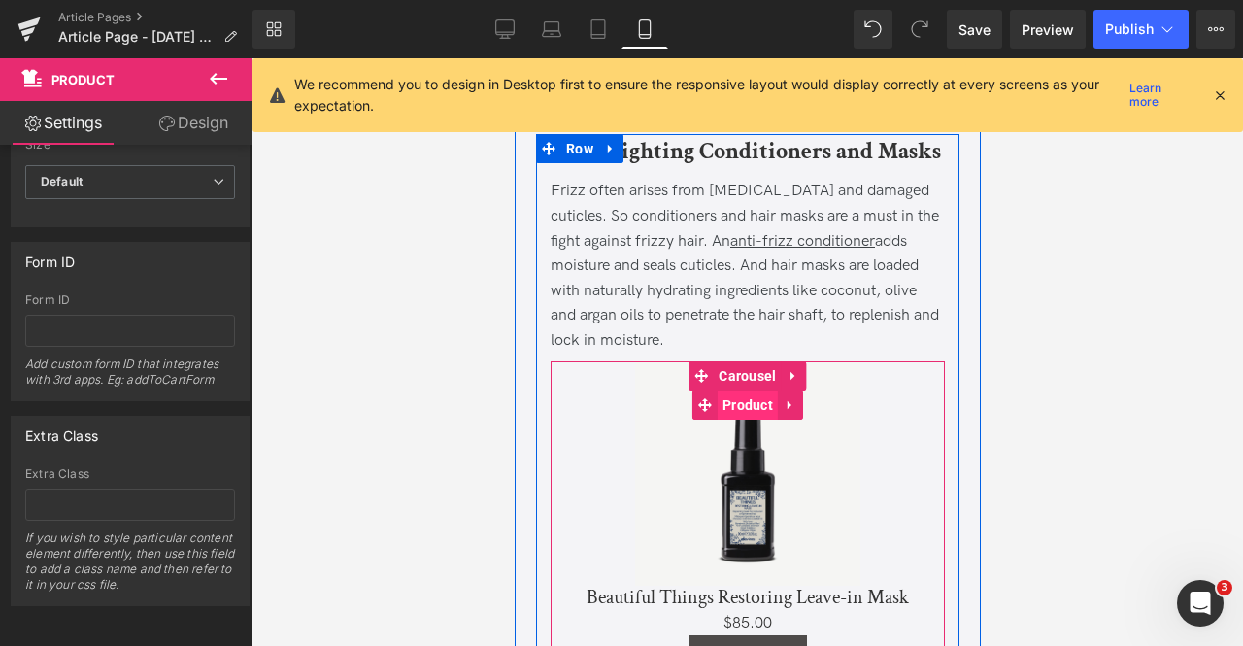
click at [735, 390] on span "Product" at bounding box center [747, 404] width 60 height 29
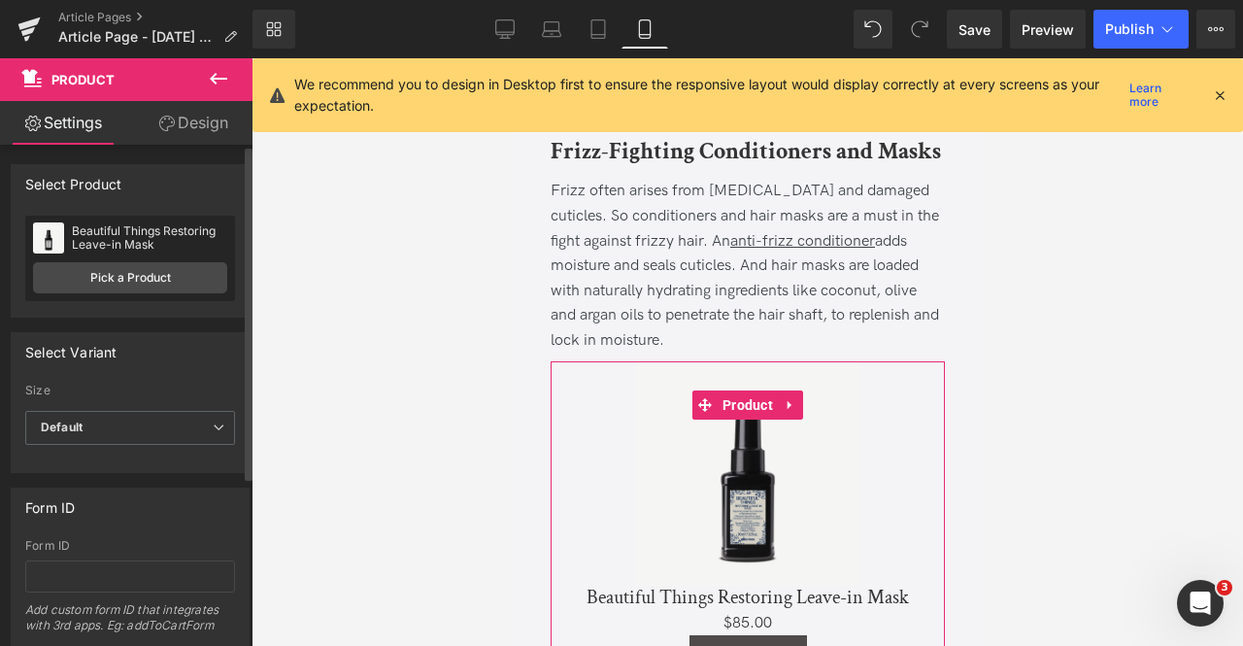
click at [138, 292] on div "Beautiful Things Restoring Leave-in Mask Beautiful Things Restoring Leave-in Ma…" at bounding box center [130, 258] width 210 height 85
click at [129, 283] on link "Pick a Product" at bounding box center [130, 277] width 194 height 31
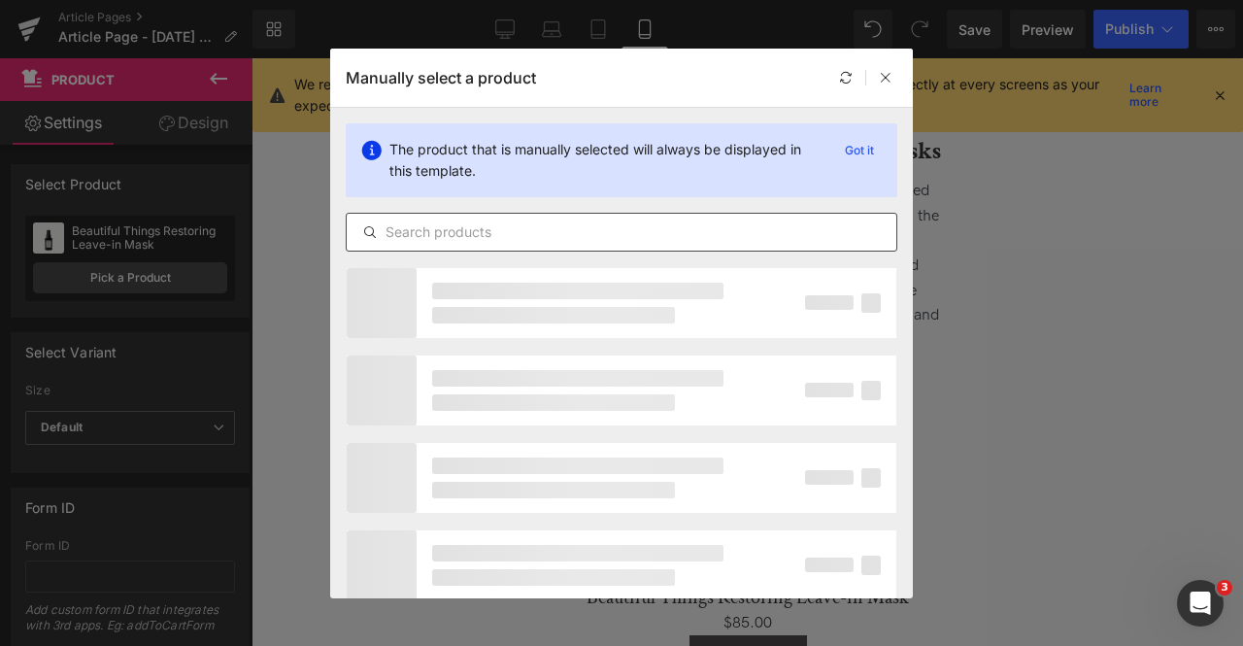
click at [528, 230] on input "text" at bounding box center [622, 231] width 550 height 23
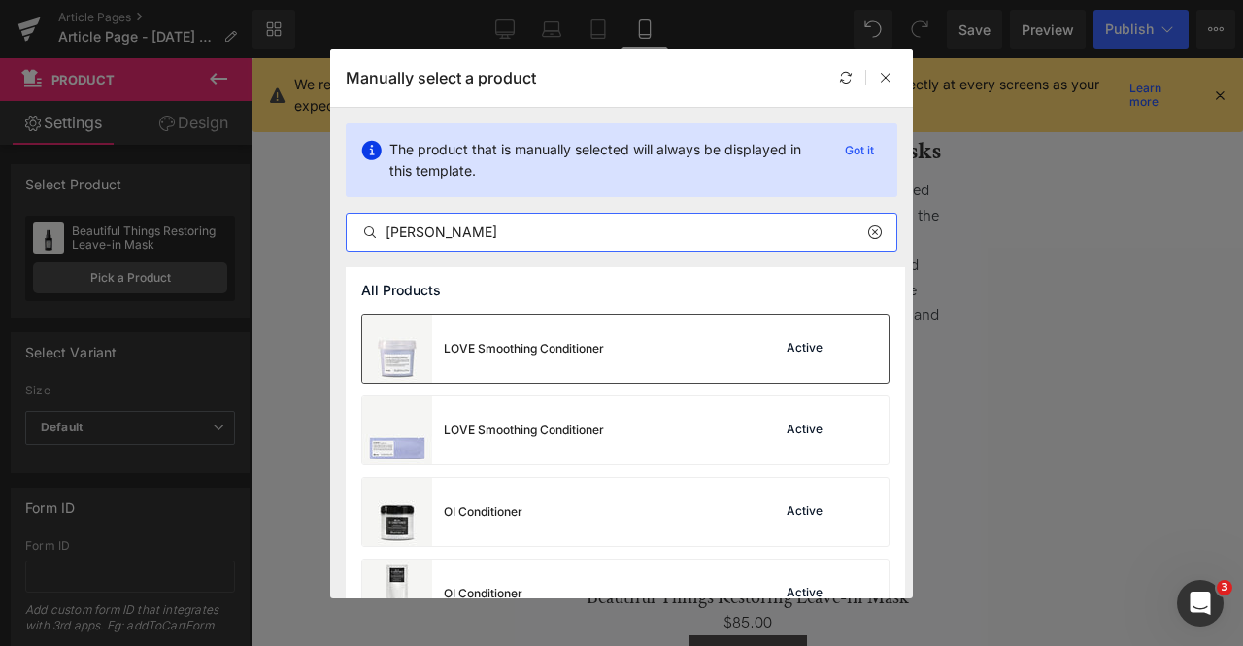
type input "[PERSON_NAME]"
click at [575, 342] on div "LOVE Smoothing Conditioner" at bounding box center [524, 348] width 160 height 17
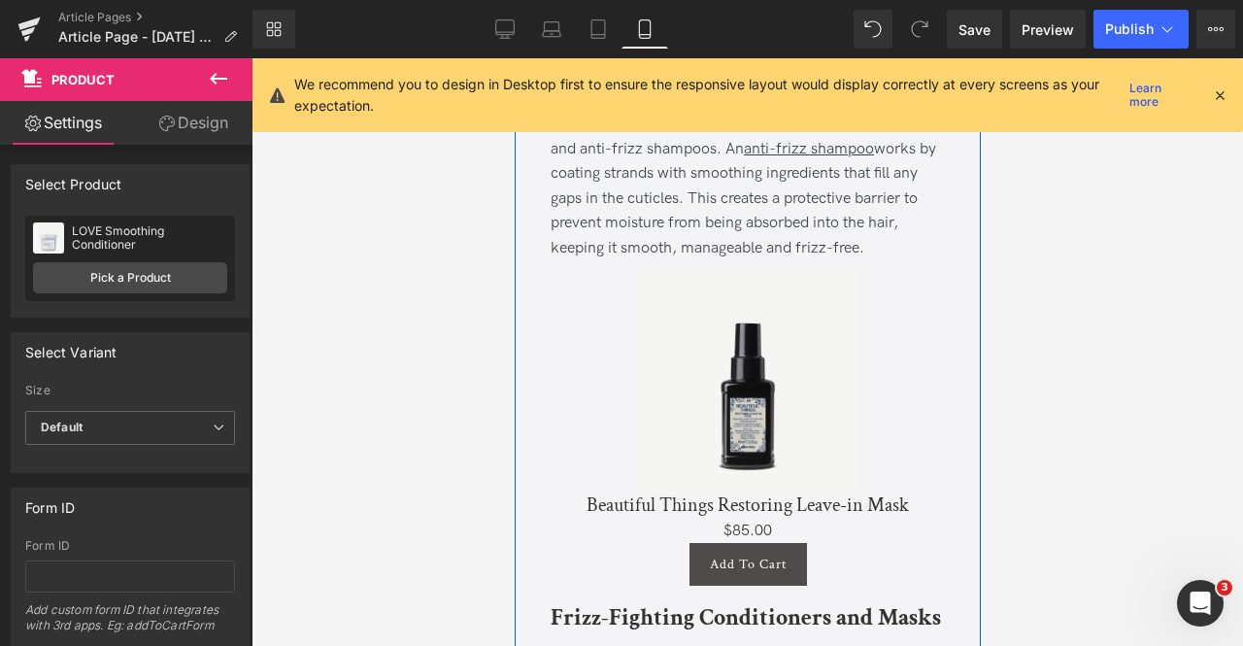
scroll to position [2072, 0]
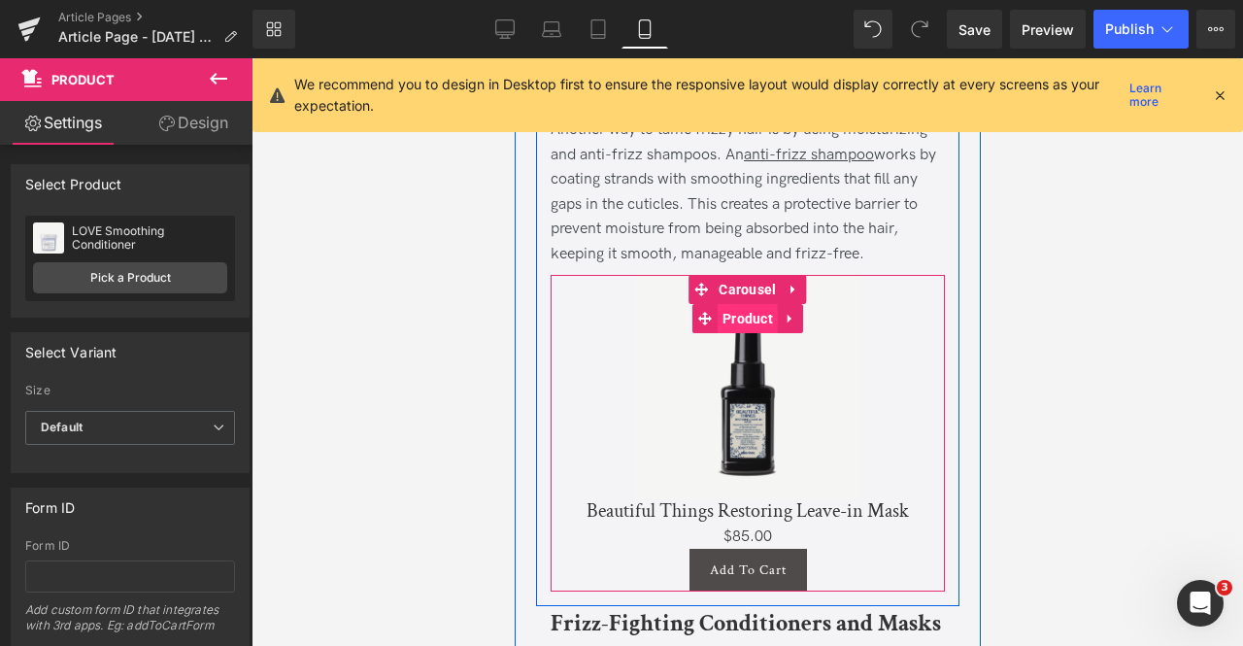
click at [742, 304] on span "Product" at bounding box center [747, 318] width 60 height 29
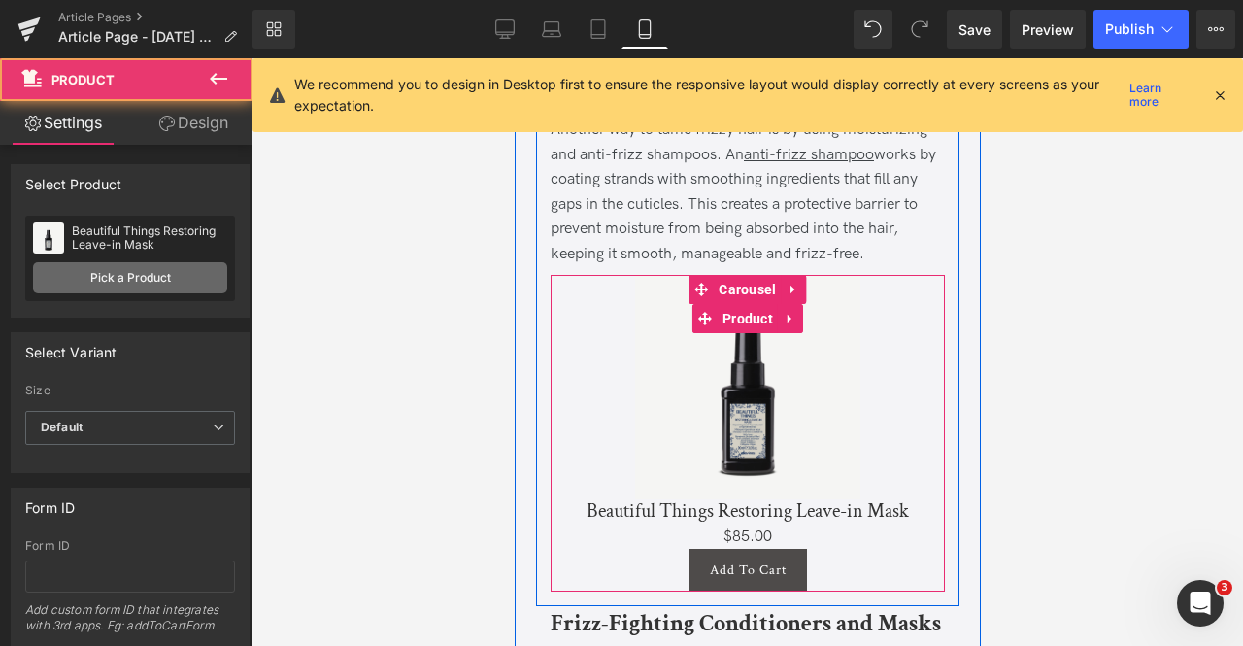
click at [177, 271] on link "Pick a Product" at bounding box center [130, 277] width 194 height 31
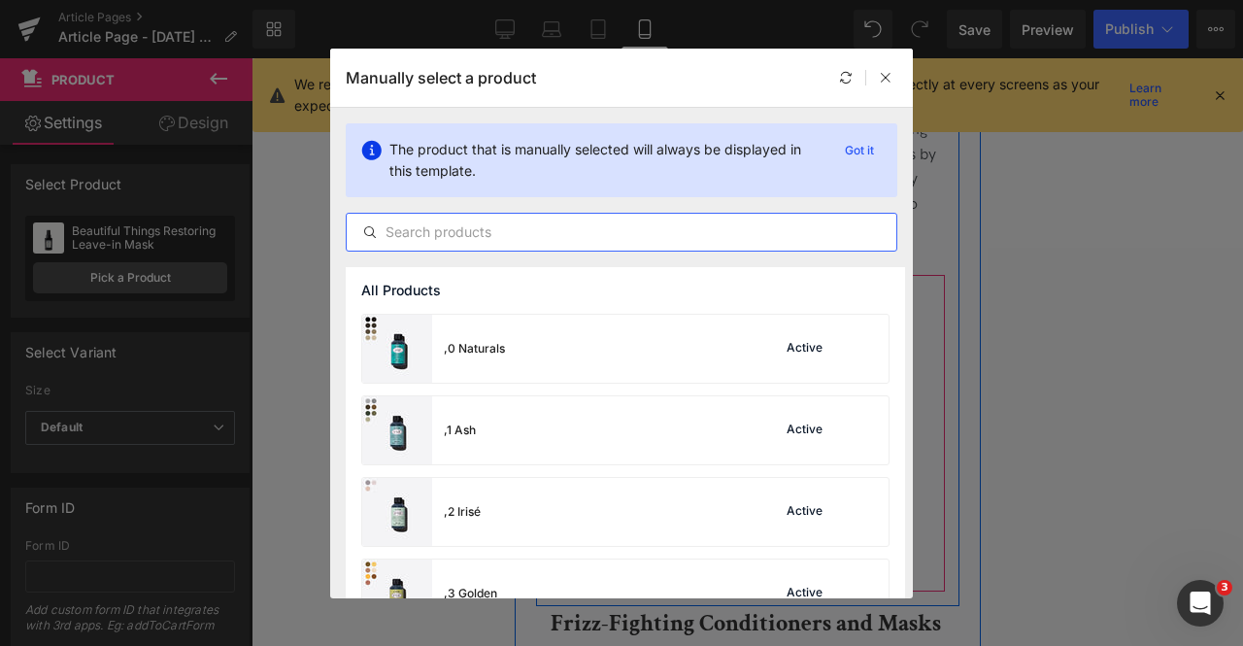
click at [571, 234] on input "text" at bounding box center [622, 231] width 550 height 23
paste input "smoothing"
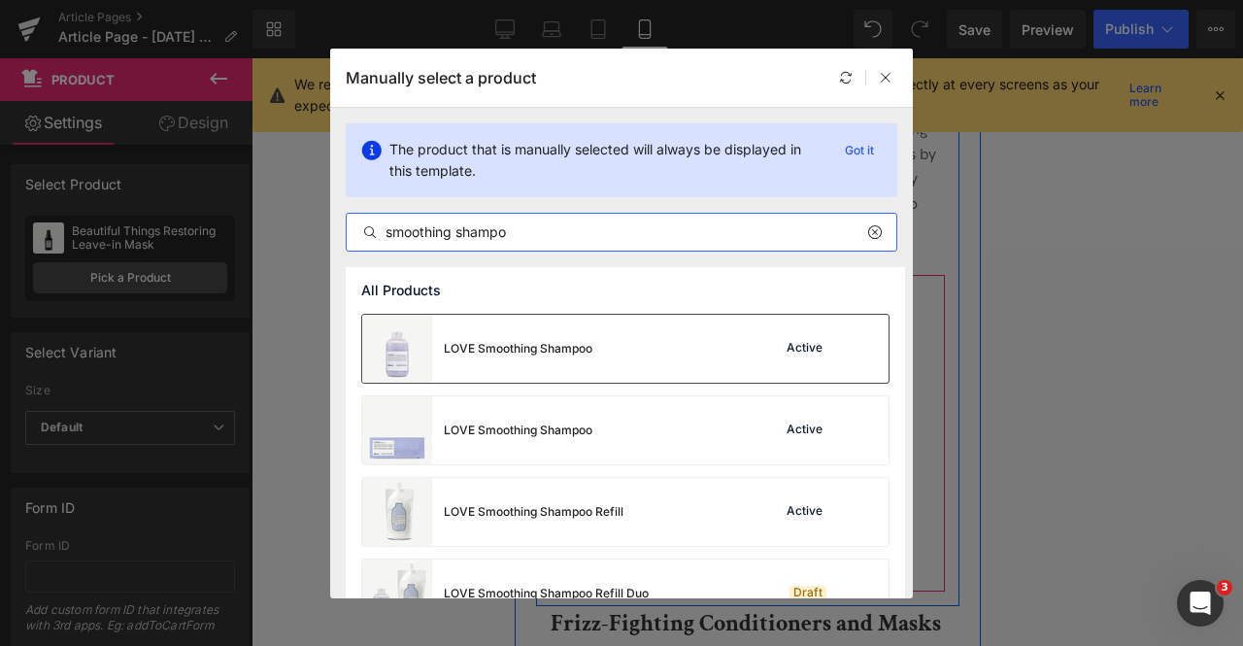
type input "smoothing shampo"
click at [524, 343] on div "LOVE Smoothing Shampoo" at bounding box center [518, 348] width 149 height 17
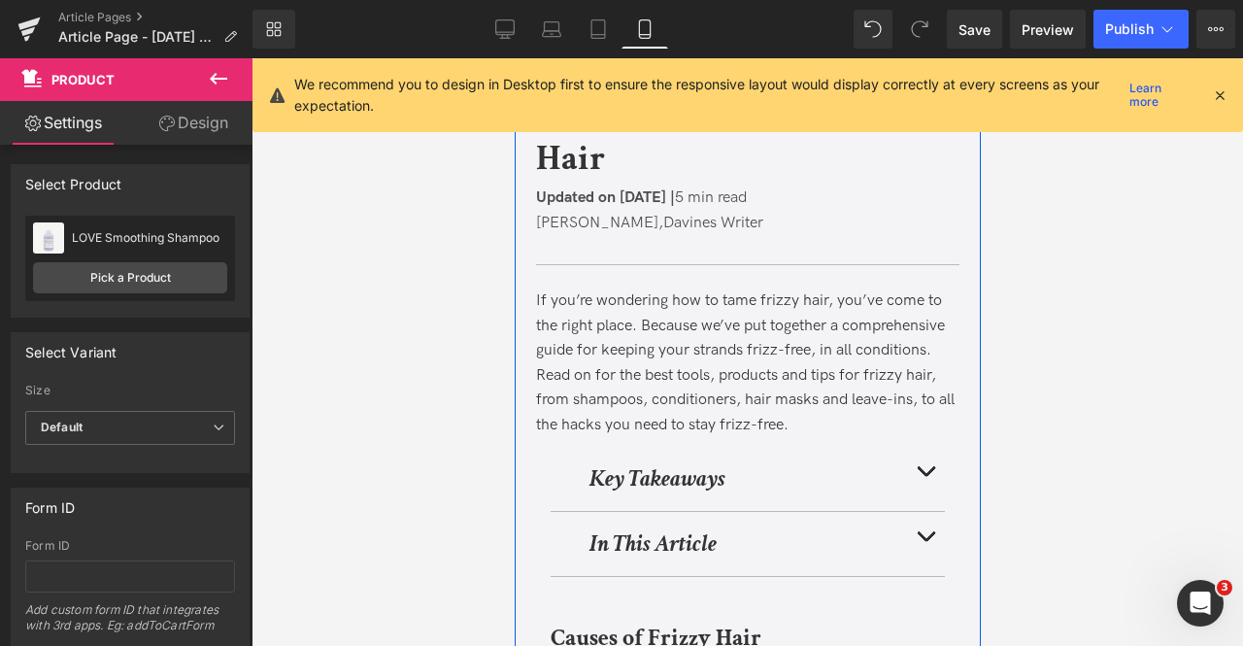
scroll to position [0, 0]
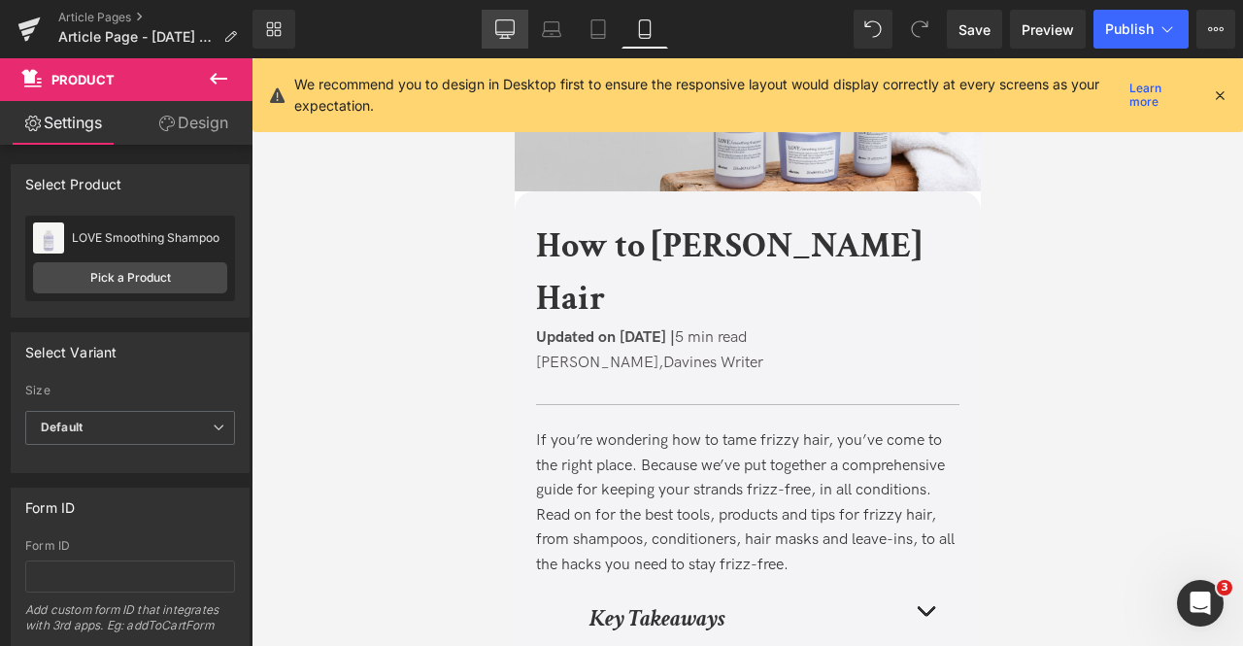
click at [488, 44] on link "Desktop" at bounding box center [505, 29] width 47 height 39
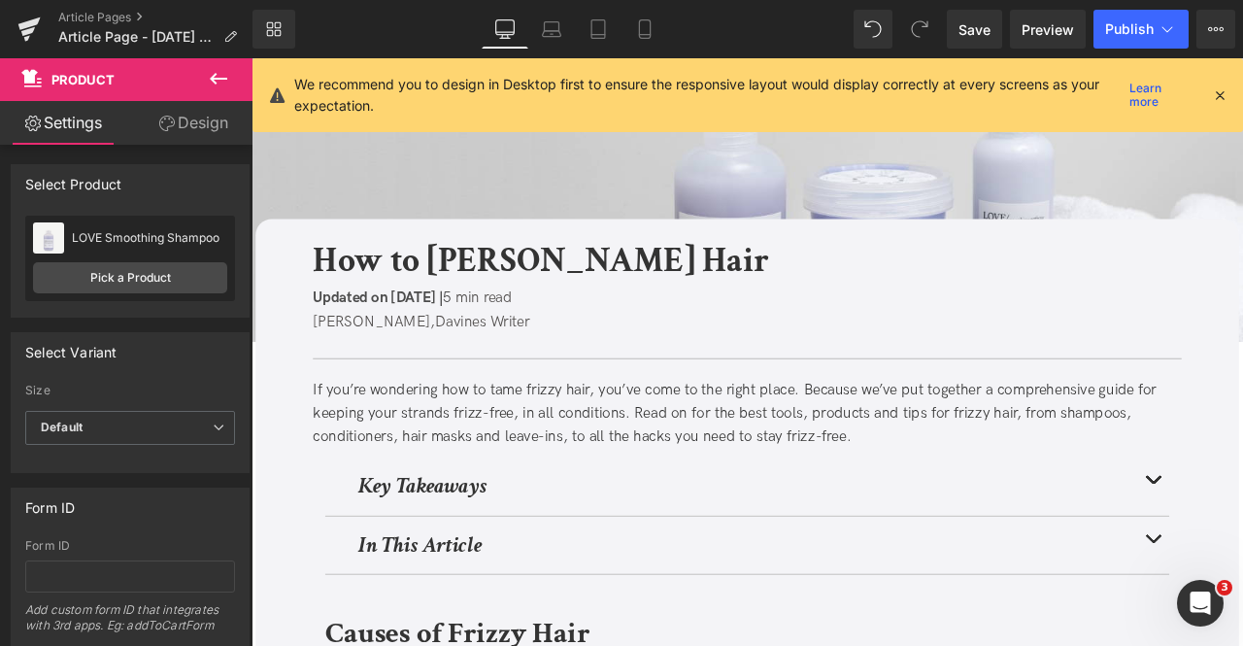
click at [488, 44] on link "Desktop" at bounding box center [505, 29] width 47 height 39
click at [1222, 92] on icon at bounding box center [1219, 94] width 17 height 17
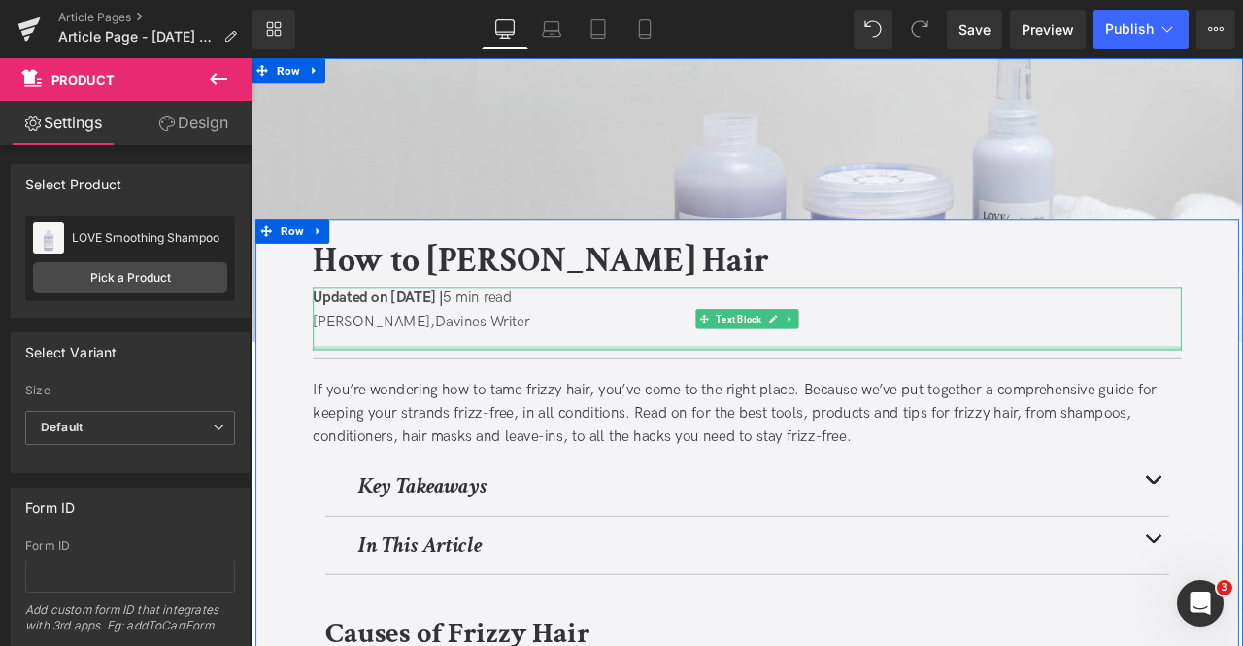
scroll to position [3732, 0]
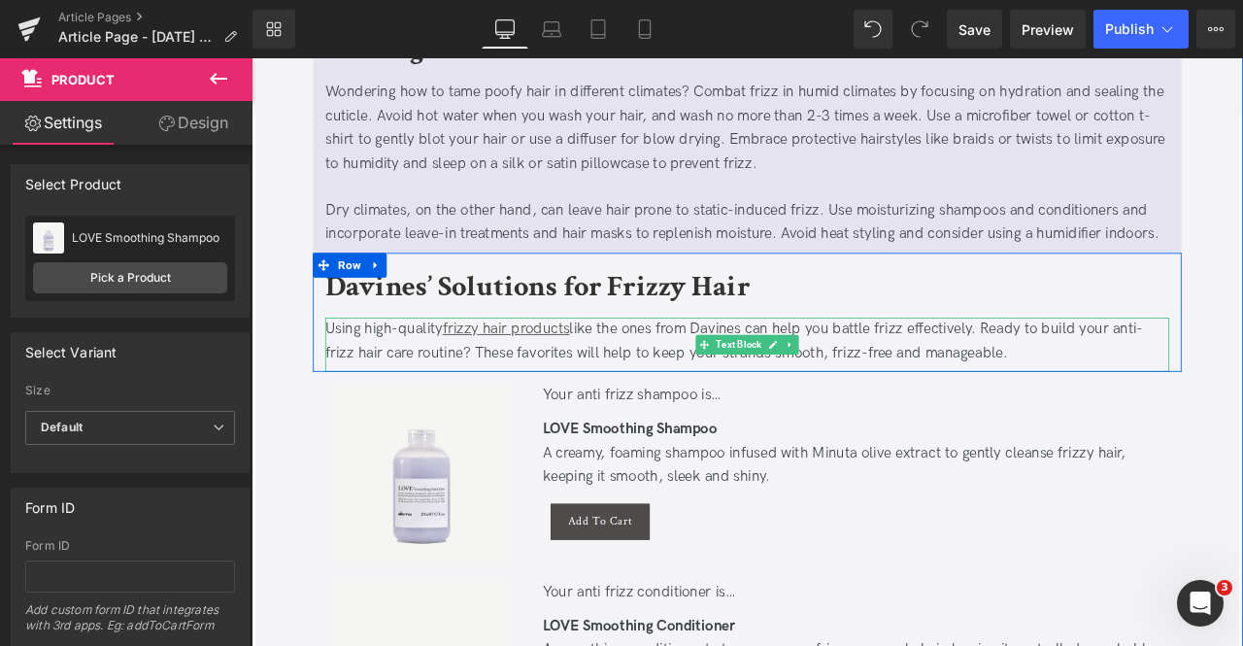
click at [586, 413] on div "Using high-quality frizzy hair products like the ones from Davines can help you…" at bounding box center [839, 394] width 1000 height 56
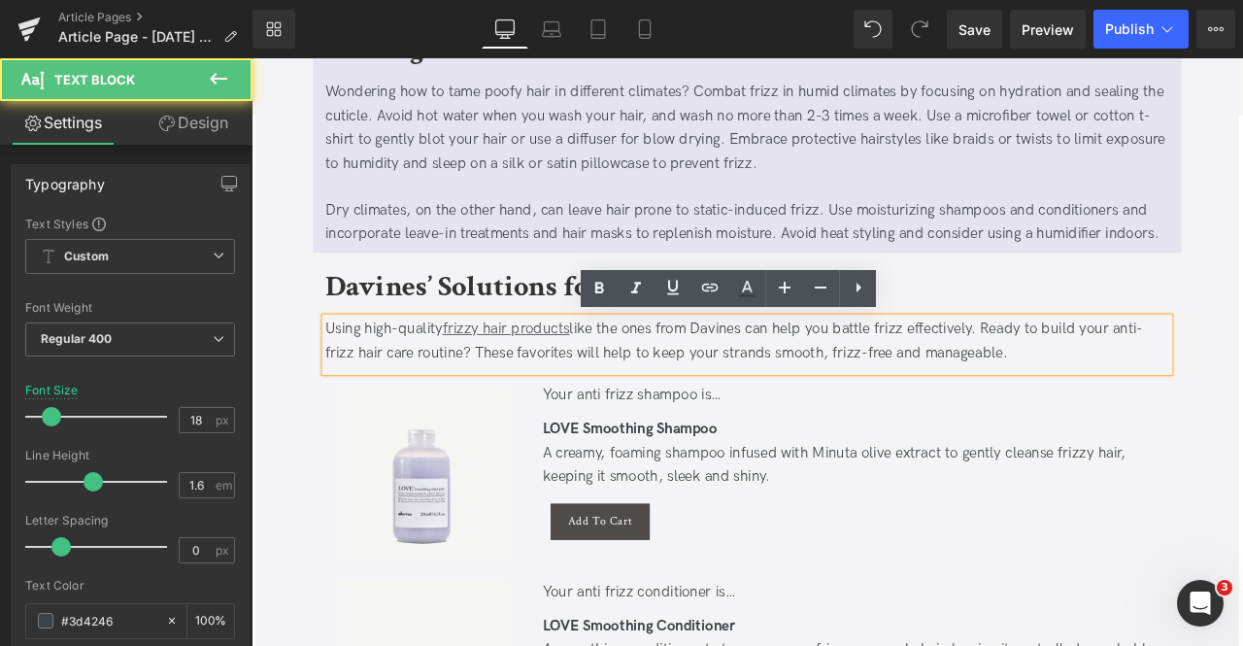
click at [597, 409] on div "Using high-quality frizzy hair products like the ones from Davines can help you…" at bounding box center [839, 394] width 1000 height 56
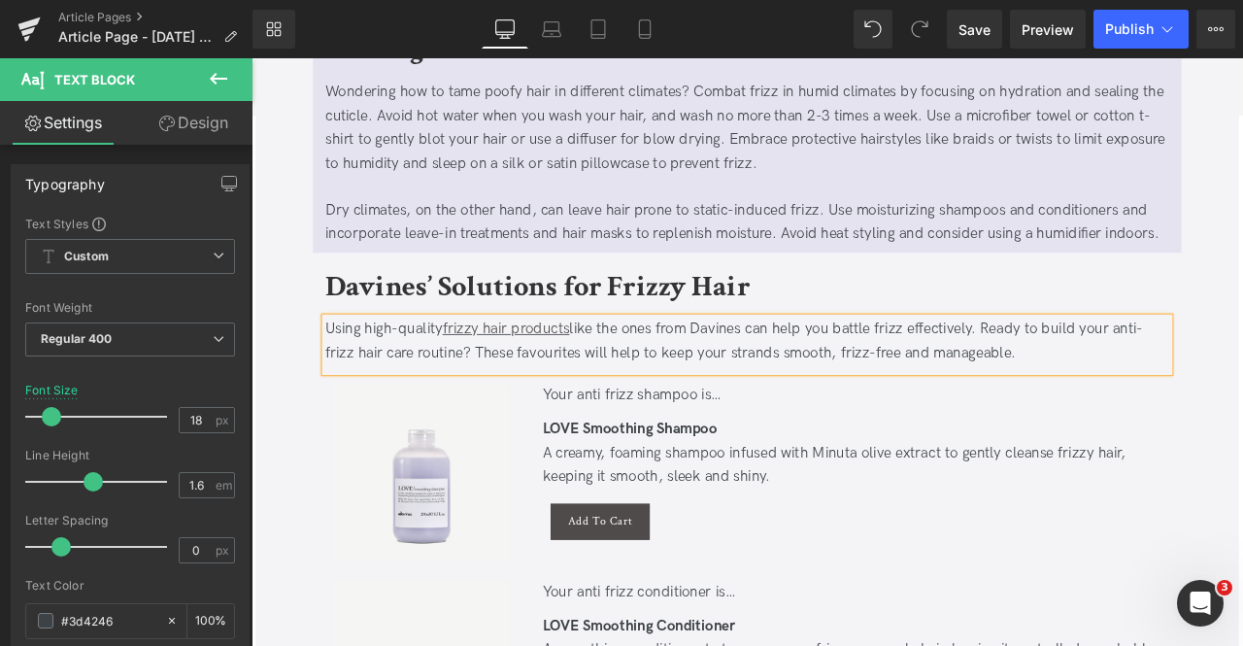
scroll to position [4317, 0]
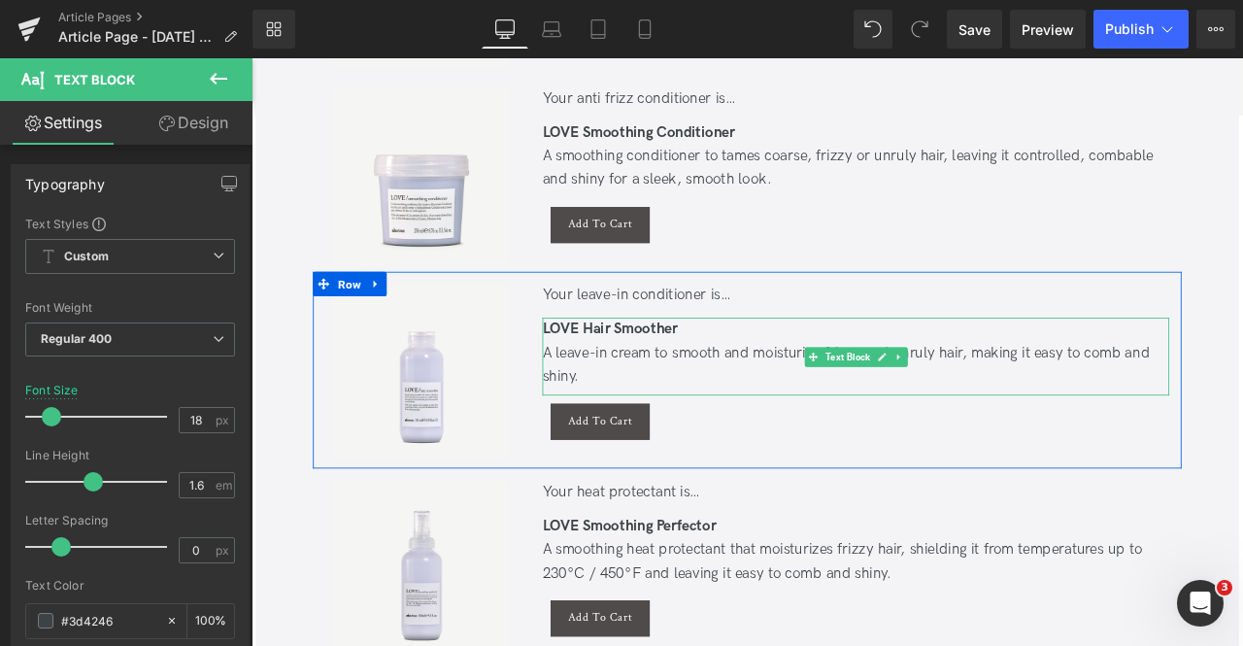
click at [921, 394] on div "A leave-in cream to smooth and moisturize frizzy and unruly hair, making it eas…" at bounding box center [967, 422] width 743 height 56
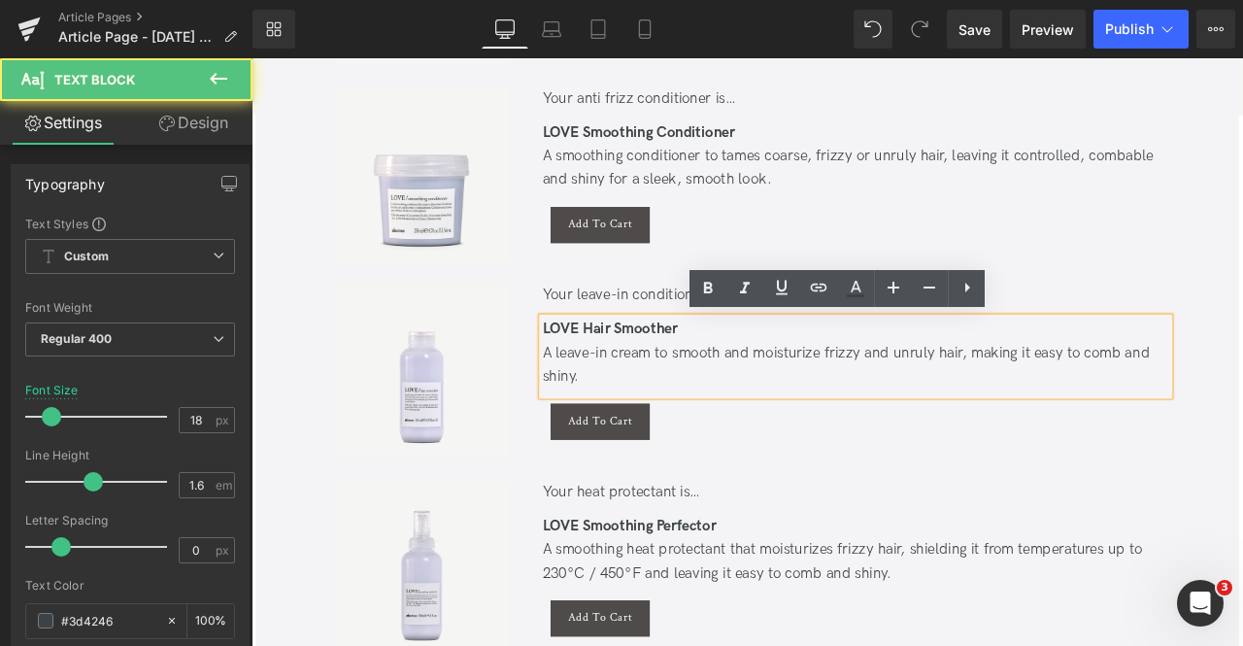
click at [909, 407] on div "A leave-in cream to smooth and moisturize frizzy and unruly hair, making it eas…" at bounding box center [967, 422] width 743 height 56
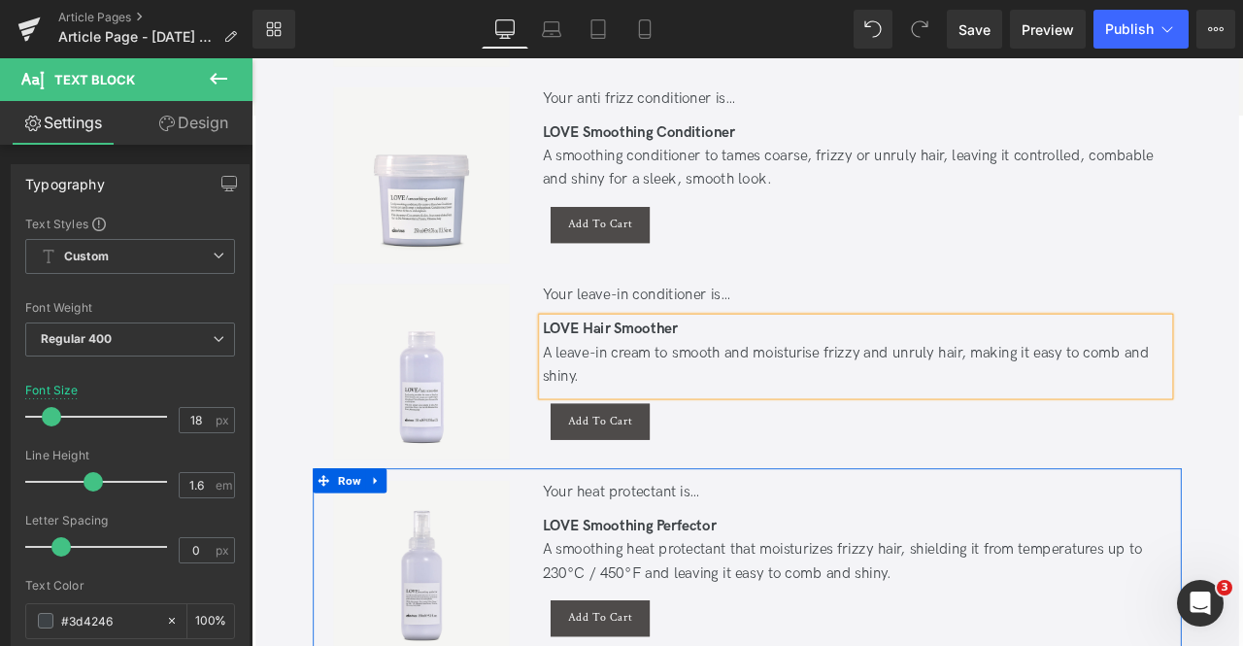
click at [892, 640] on div "A smoothing heat protectant that moisturizes frizzy hair, shielding it from tem…" at bounding box center [967, 655] width 743 height 56
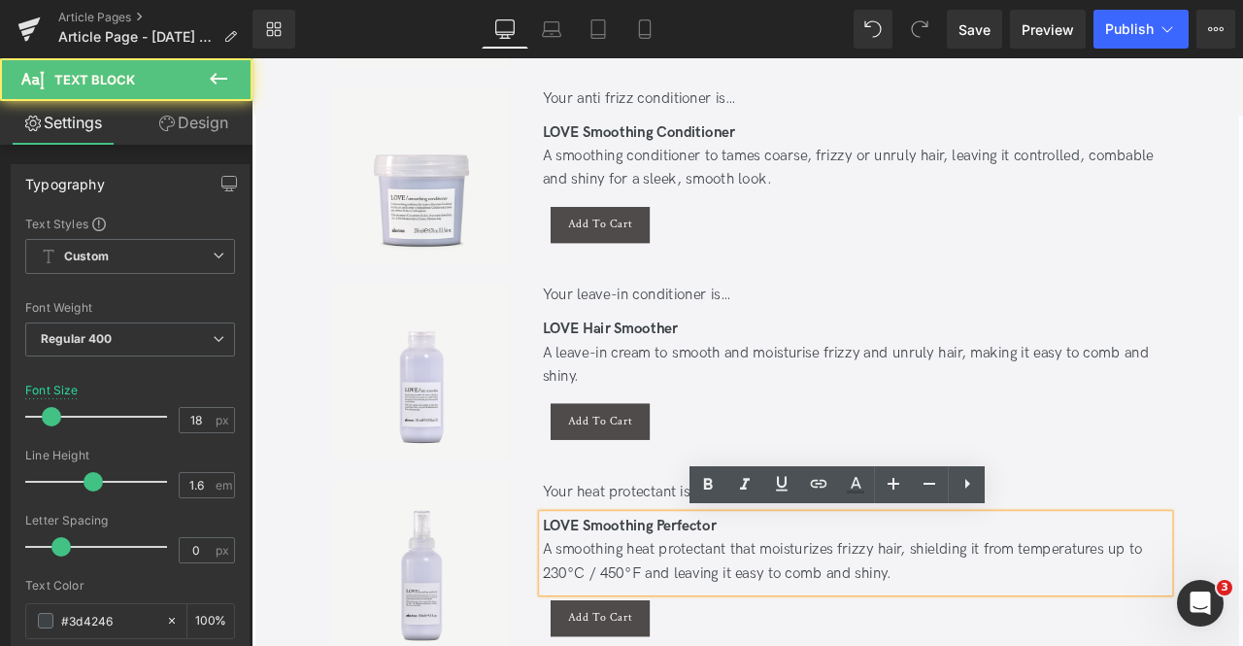
click at [917, 638] on div "A smoothing heat protectant that moisturizes frizzy hair, shielding it from tem…" at bounding box center [967, 655] width 743 height 56
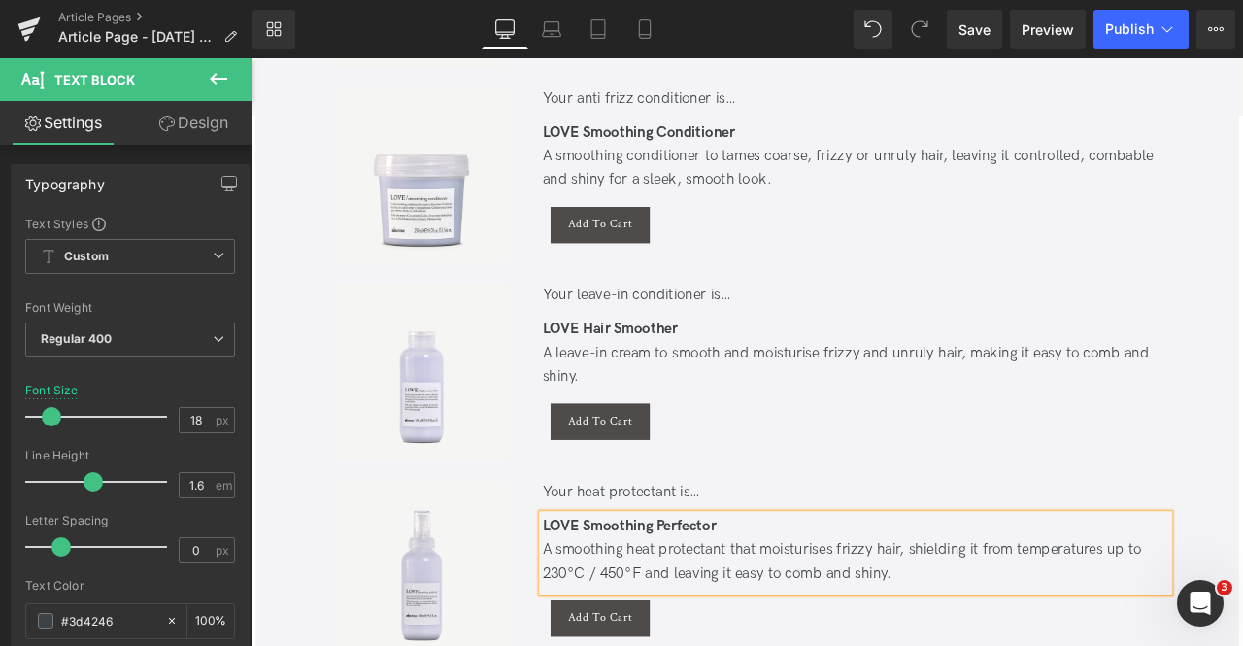
scroll to position [1425, 0]
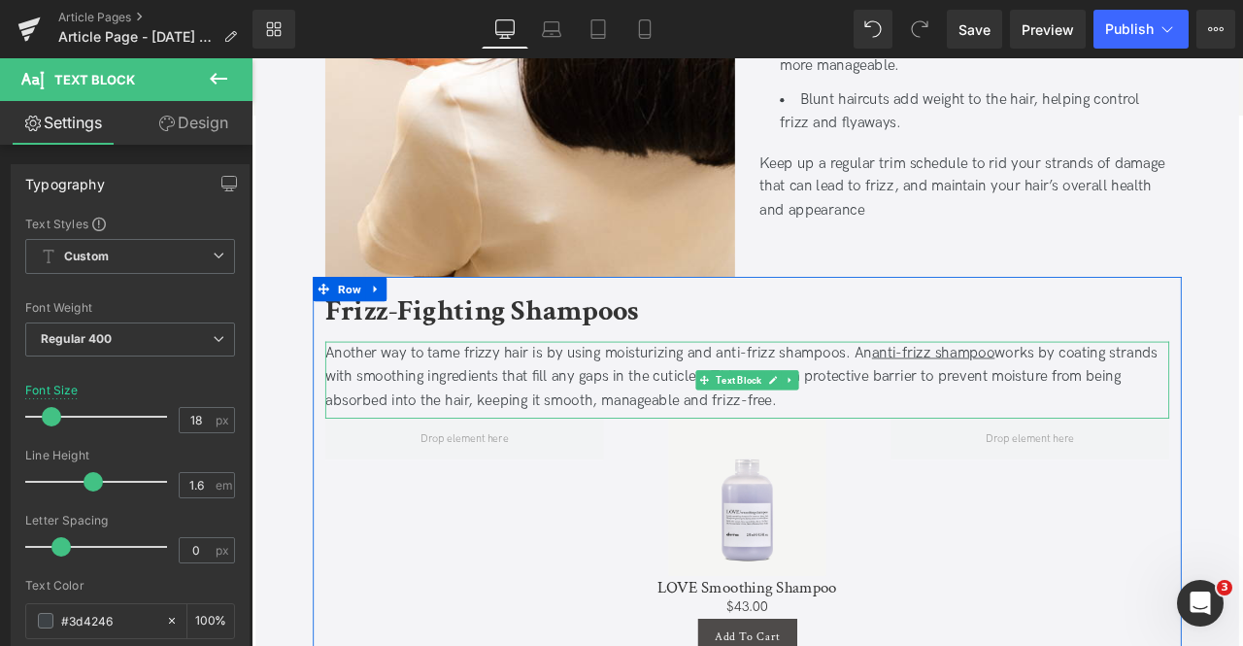
click at [718, 399] on div "Another way to tame frizzy hair is by using moisturizing and anti-frizz shampoo…" at bounding box center [839, 435] width 1000 height 83
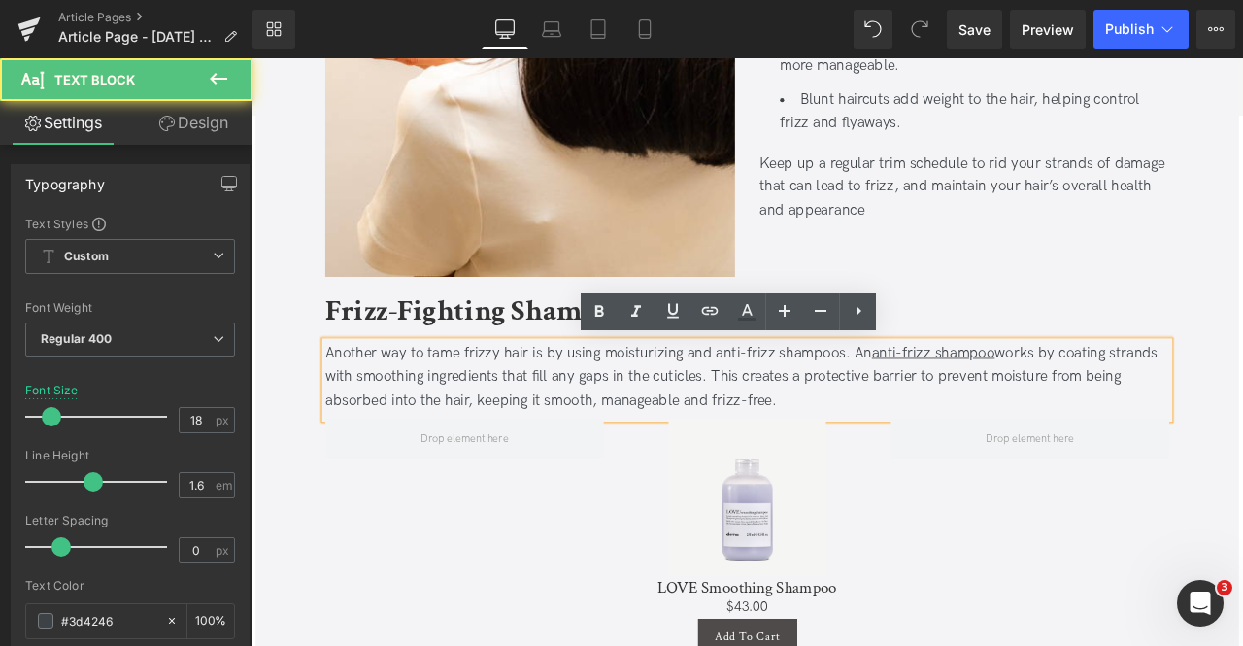
click at [731, 405] on div "Another way to tame frizzy hair is by using moisturizing and anti-frizz shampoo…" at bounding box center [839, 435] width 1000 height 83
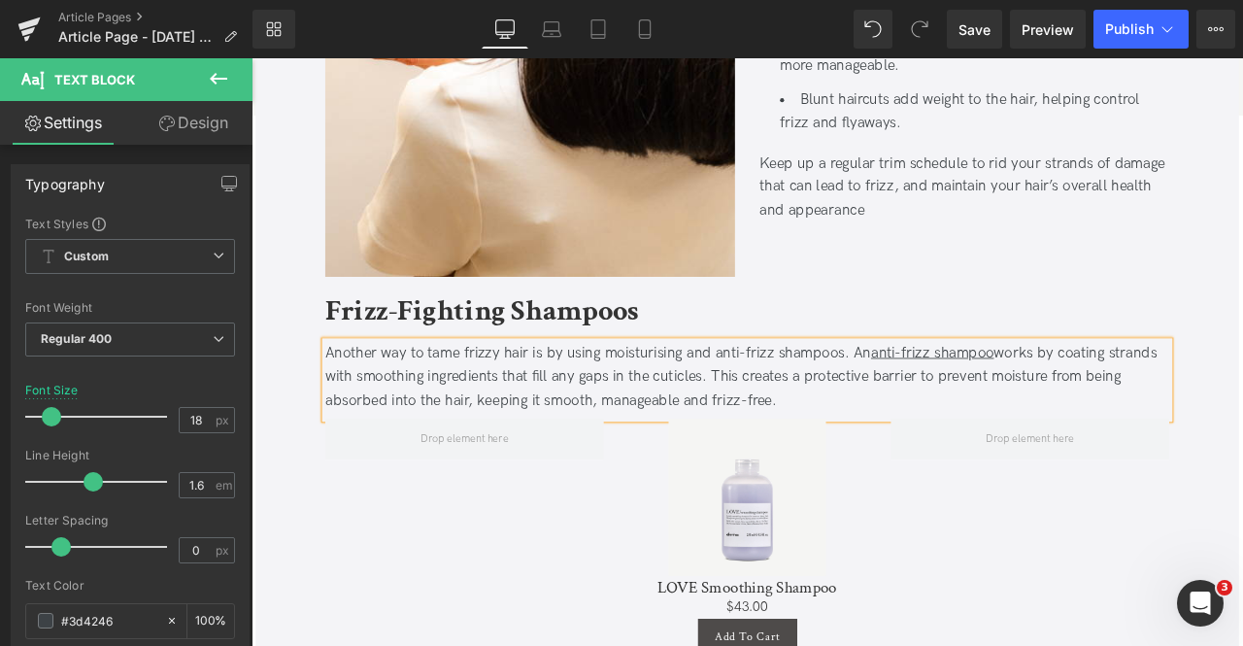
scroll to position [3025, 0]
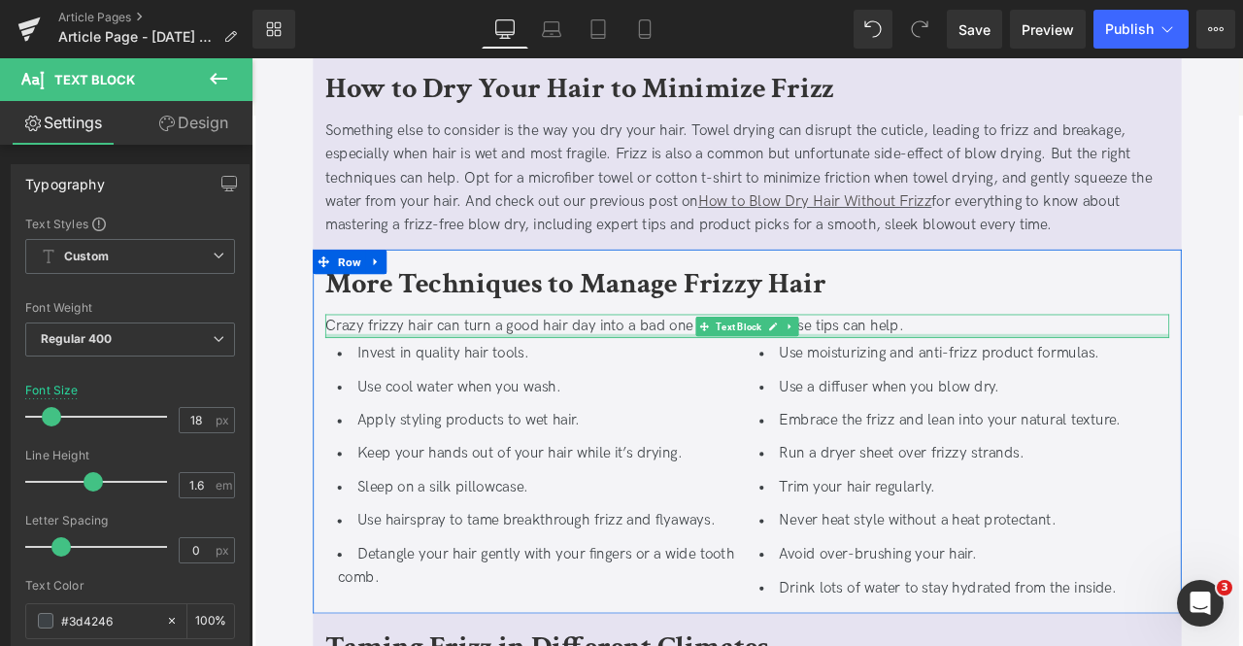
click at [976, 395] on div "Use moisturizing and anti-frizz product formulas. Use a diffuser when you blow …" at bounding box center [1088, 552] width 471 height 317
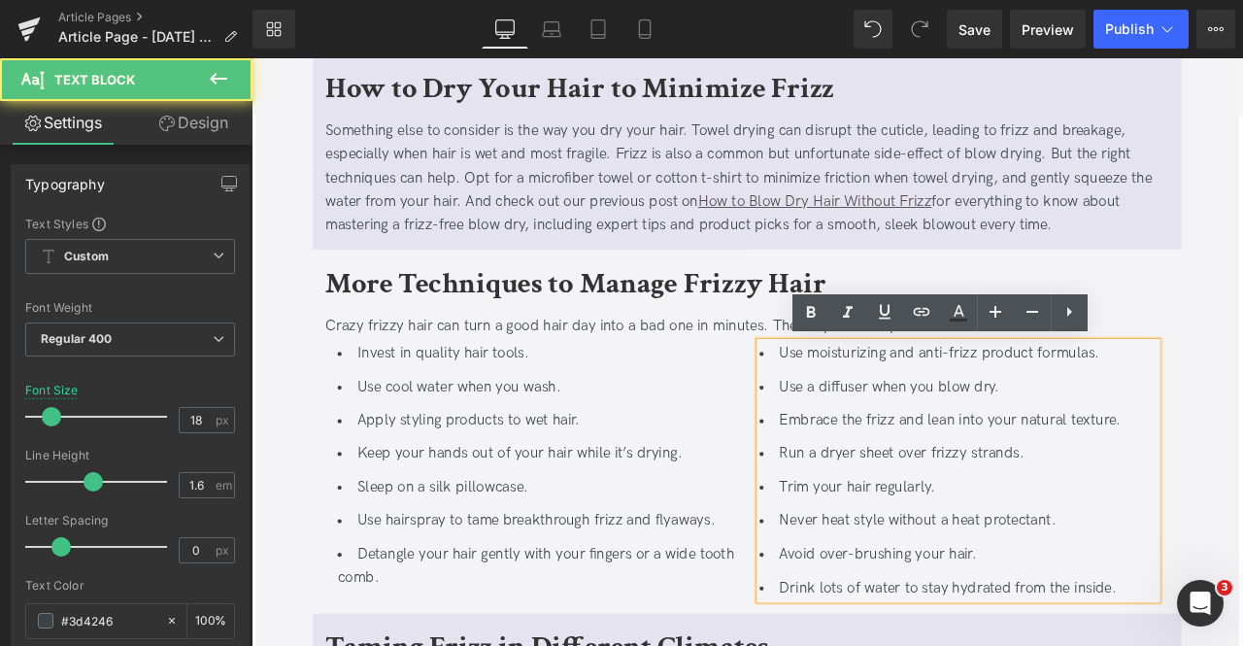
click at [977, 399] on li "Use moisturizing and anti-frizz product formulas." at bounding box center [1088, 408] width 471 height 28
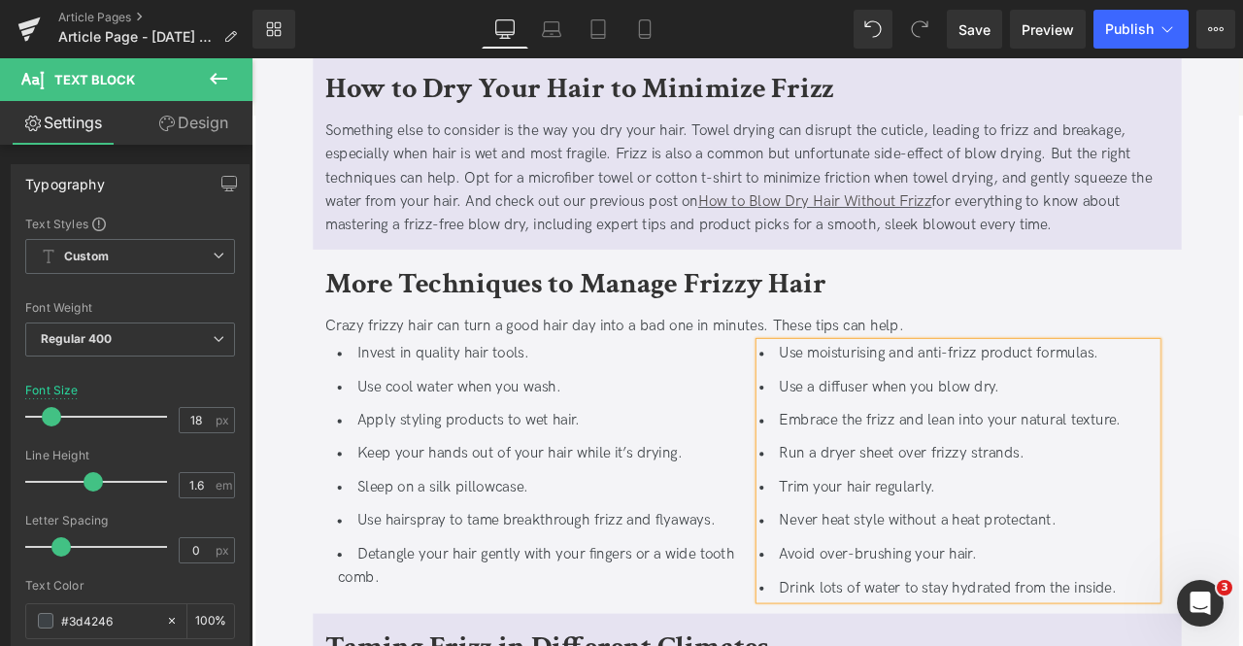
scroll to position [3563, 0]
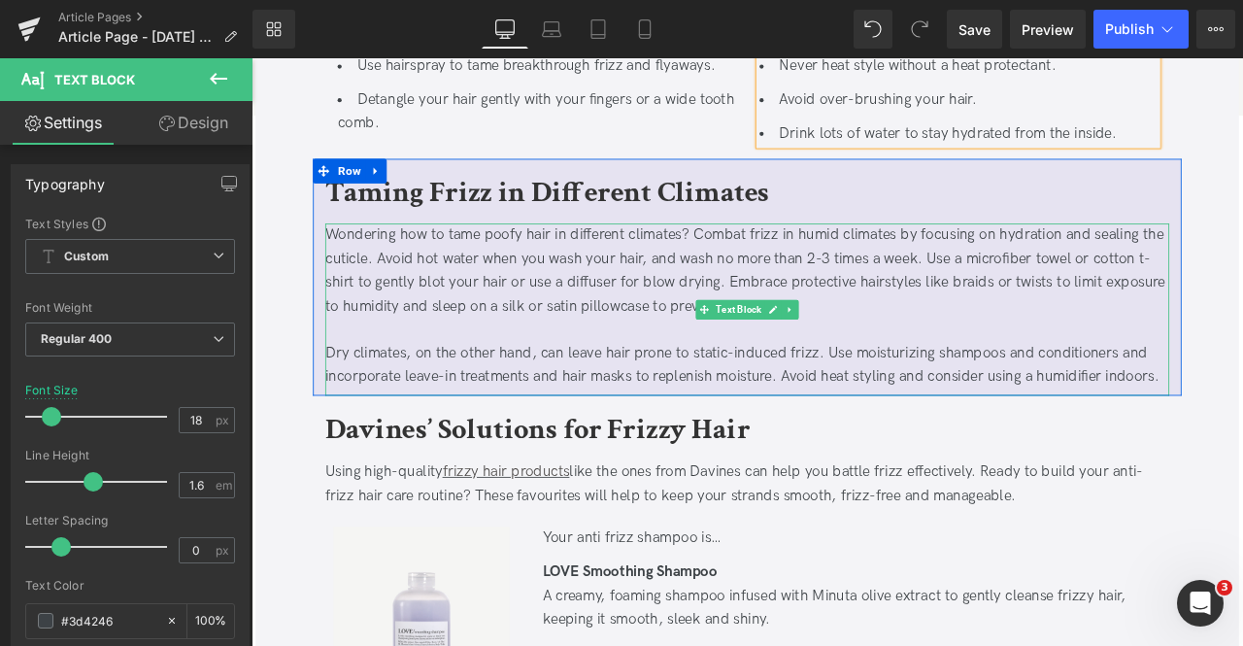
click at [995, 422] on div "Dry climates, on the other hand, can leave hair prone to static-induced frizz. …" at bounding box center [839, 422] width 1000 height 56
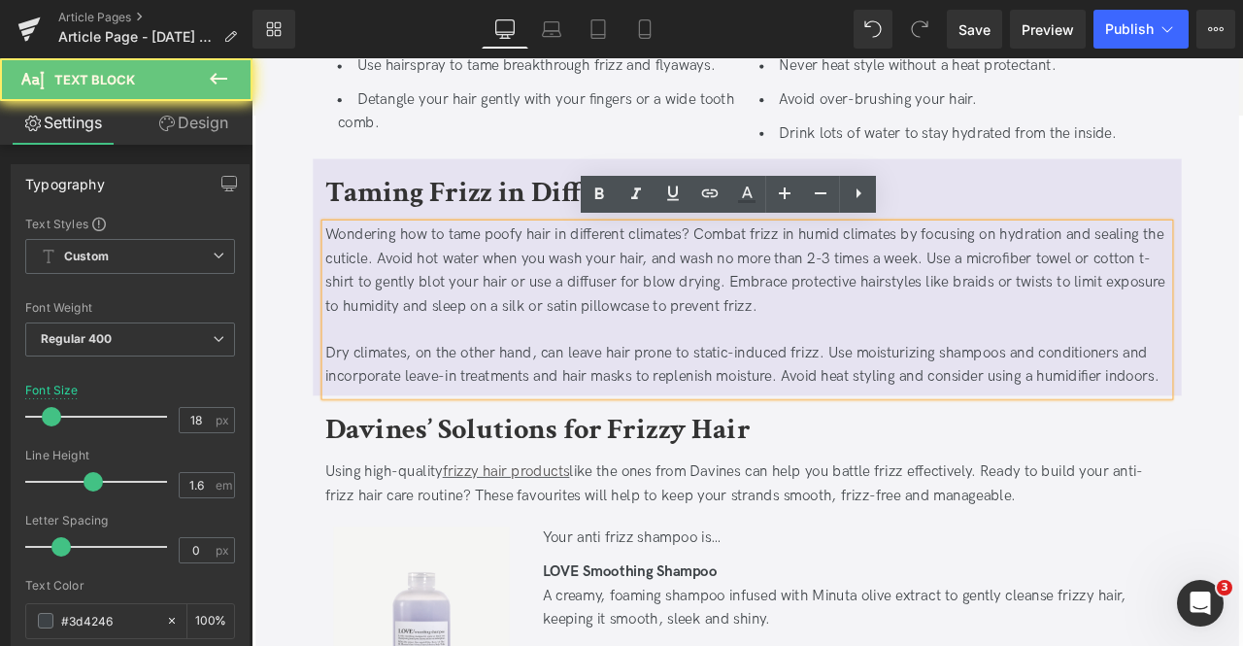
click at [1034, 405] on div "Dry climates, on the other hand, can leave hair prone to static-induced frizz. …" at bounding box center [839, 422] width 1000 height 56
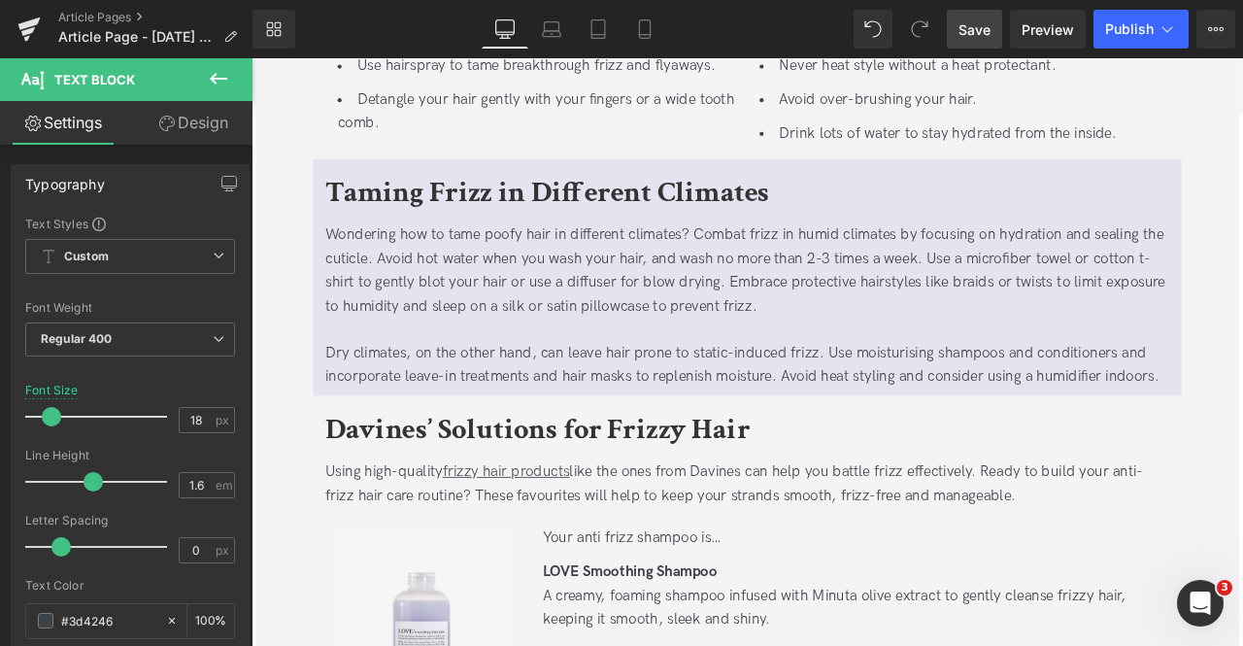
click at [972, 21] on span "Save" at bounding box center [974, 29] width 32 height 20
click at [1150, 44] on button "Publish" at bounding box center [1140, 29] width 95 height 39
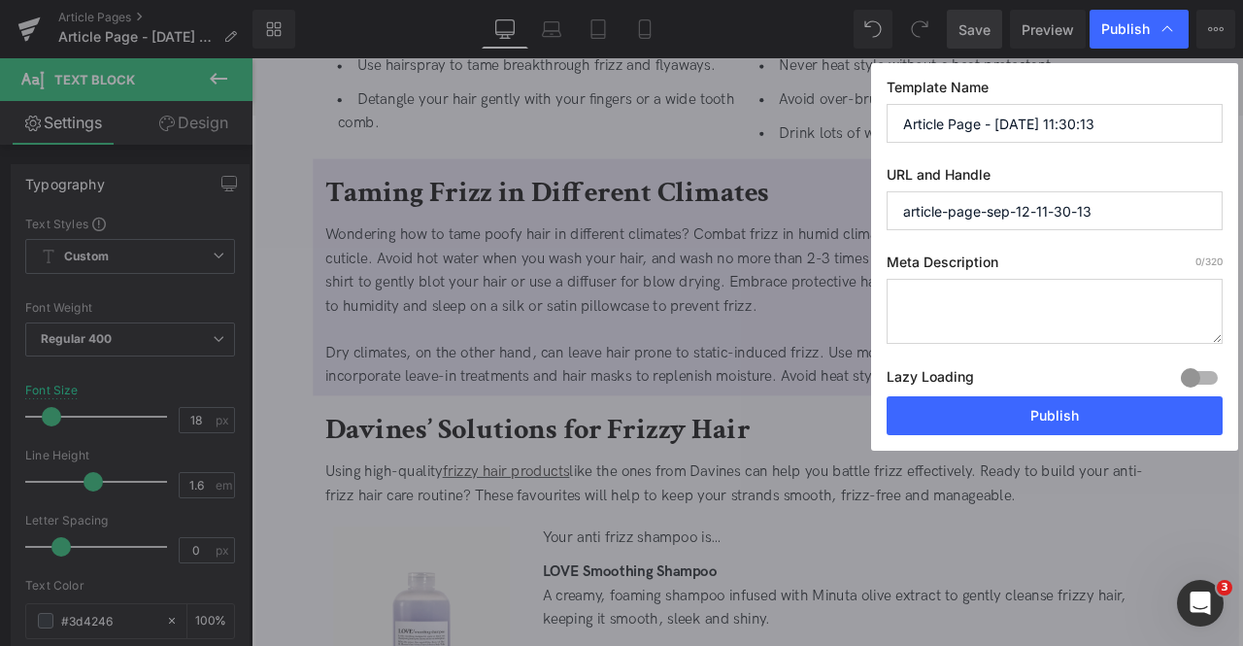
click at [1057, 118] on input "Article Page - [DATE] 11:30:13" at bounding box center [1054, 123] width 336 height 39
paste input "How to [PERSON_NAME] Hair"
type input "How to [PERSON_NAME] Hair"
paste input "how-to-tame-frizzy-hair"
type input "how-to-tame-frizzy-hair"
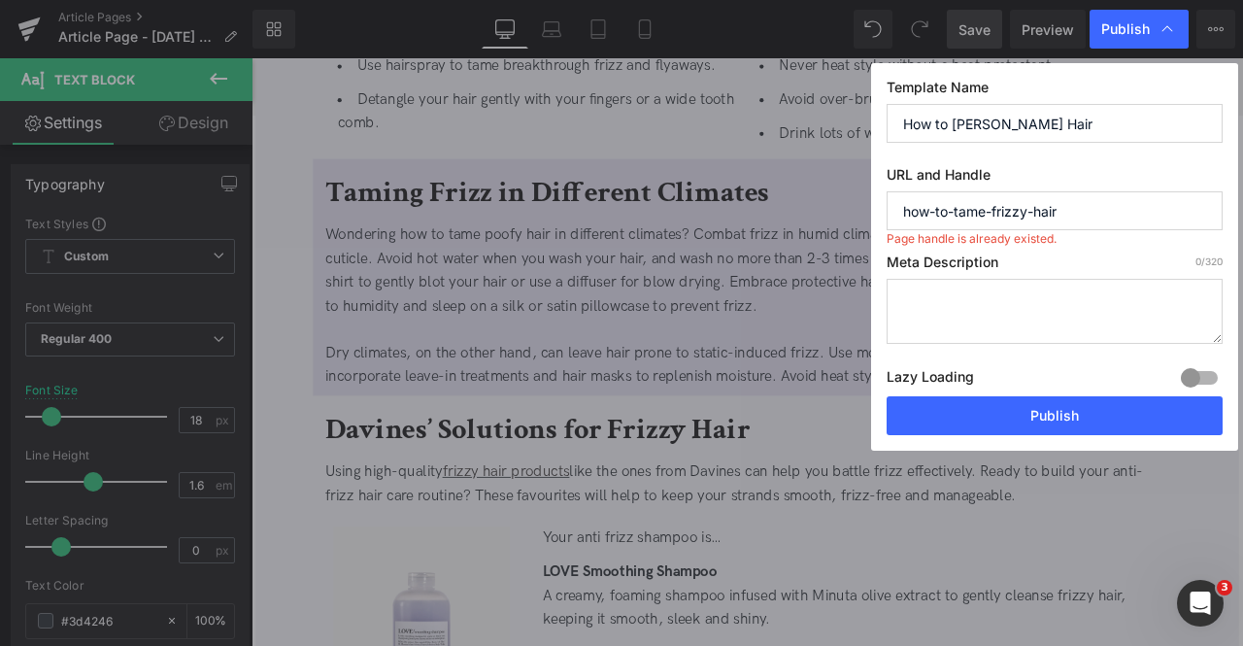
click at [1043, 299] on textarea at bounding box center [1054, 311] width 336 height 65
paste textarea "Tame frizzy hair with expert tips, clean beauty advice, and salon-quality solut…"
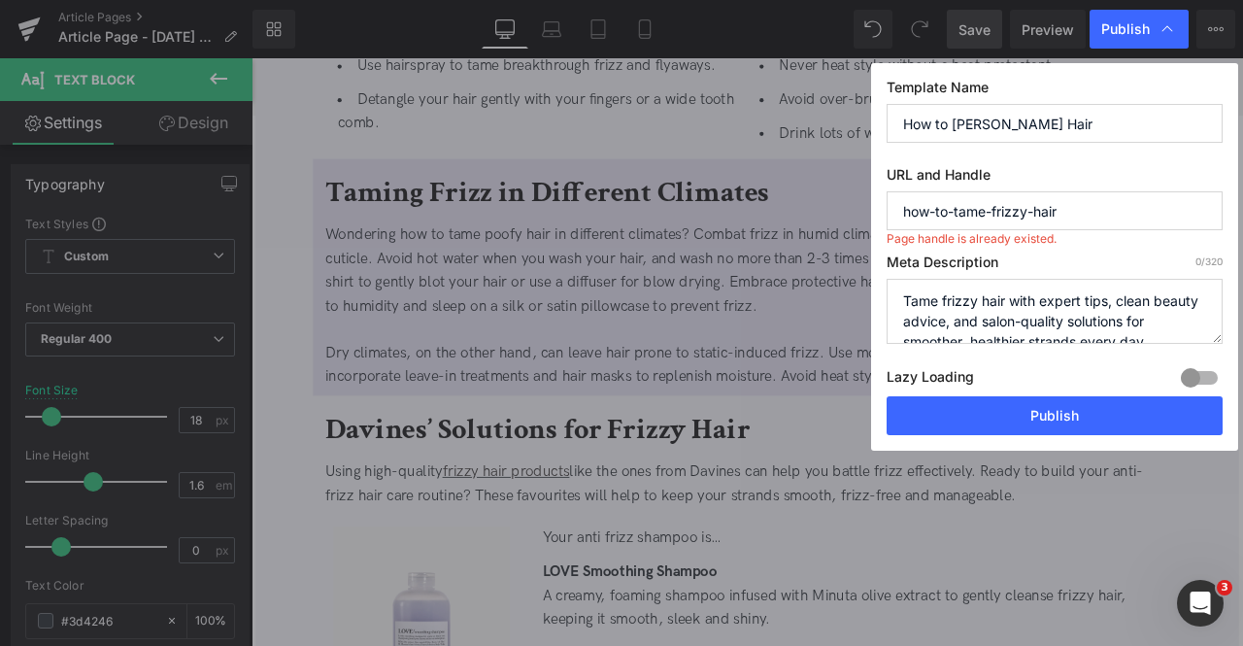
scroll to position [6, 0]
type textarea "Tame frizzy hair with expert tips, clean beauty advice, and salon-quality solut…"
click at [1127, 215] on input "how-to-tame-frizzy-hair" at bounding box center [1054, 210] width 336 height 39
type input "how-to-tame-frizzy-hair-2025"
